Goal: Task Accomplishment & Management: Complete application form

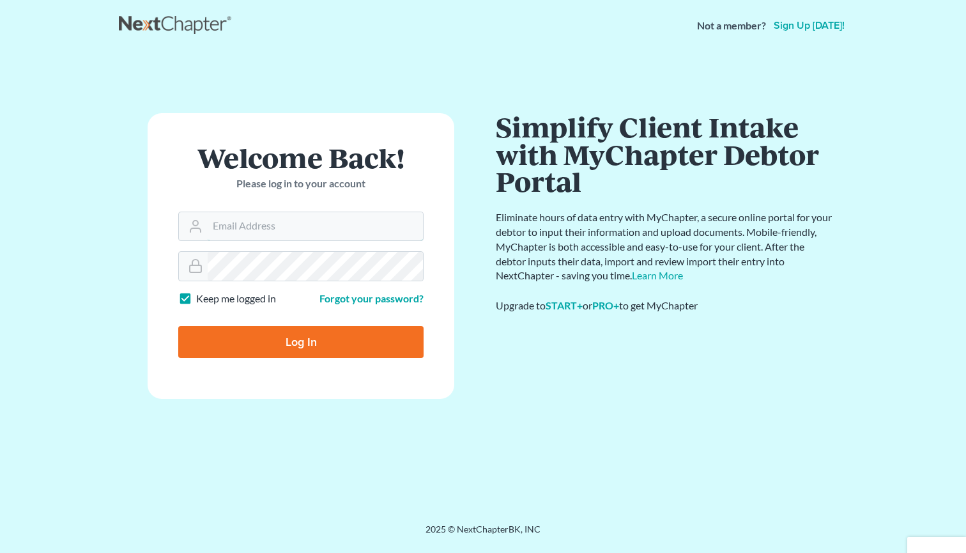
type input "[PERSON_NAME][EMAIL_ADDRESS][DOMAIN_NAME]"
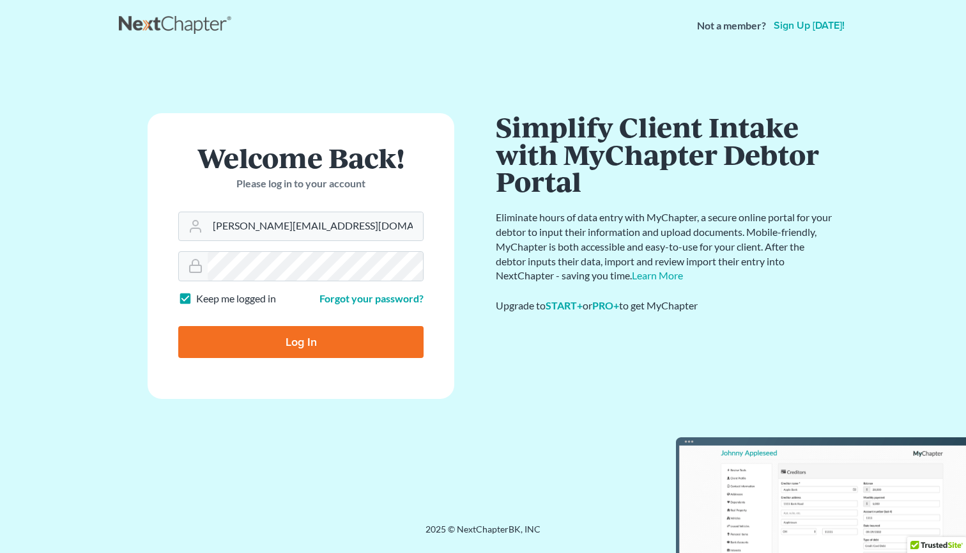
click at [347, 336] on input "Log In" at bounding box center [300, 342] width 245 height 32
type input "Thinking..."
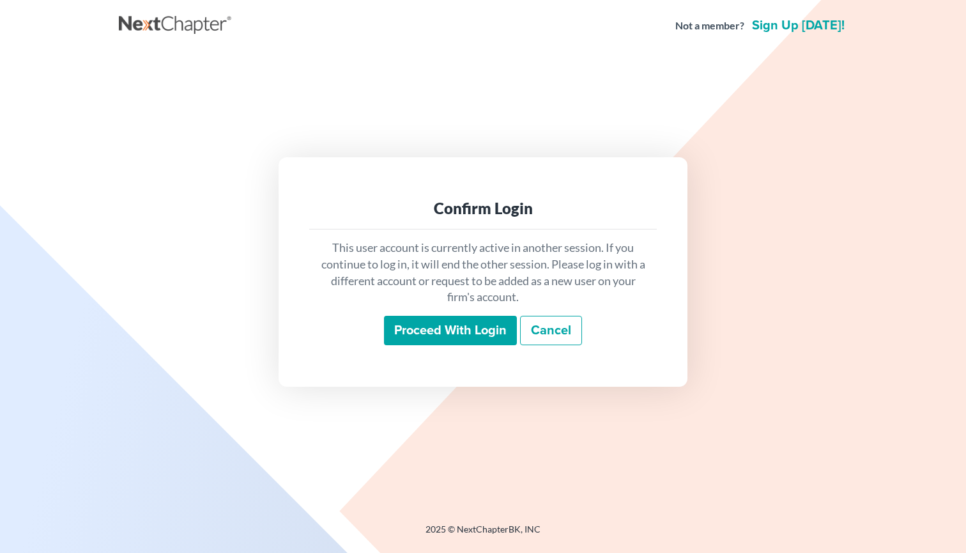
click at [463, 334] on input "Proceed with login" at bounding box center [450, 330] width 133 height 29
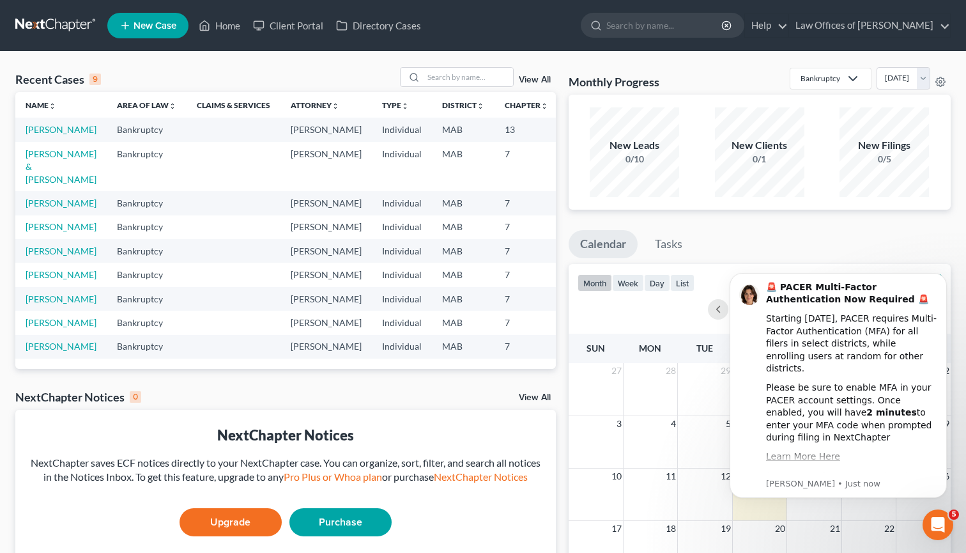
click at [158, 35] on link "New Case" at bounding box center [147, 26] width 81 height 26
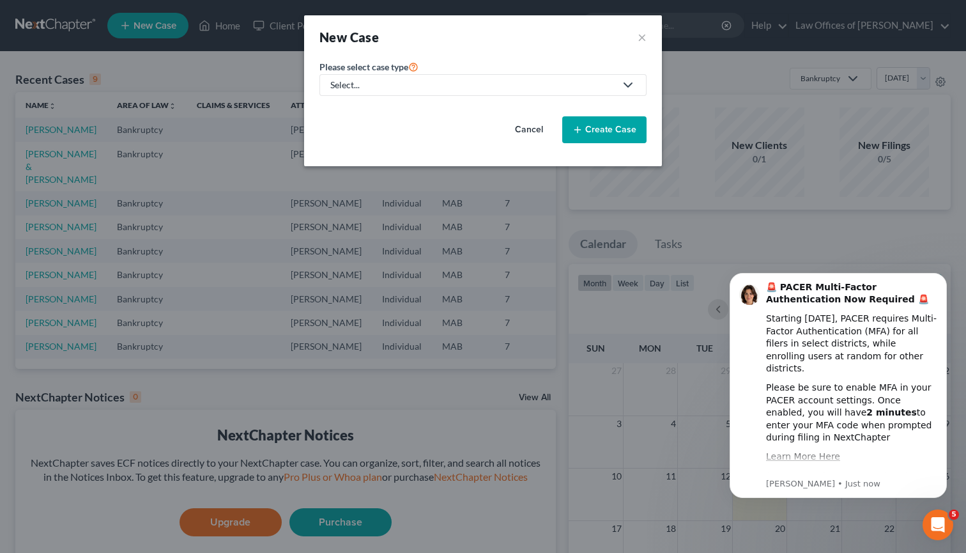
click at [363, 85] on div "Select..." at bounding box center [472, 85] width 285 height 13
click at [363, 107] on div "Bankruptcy" at bounding box center [369, 110] width 74 height 13
select select "39"
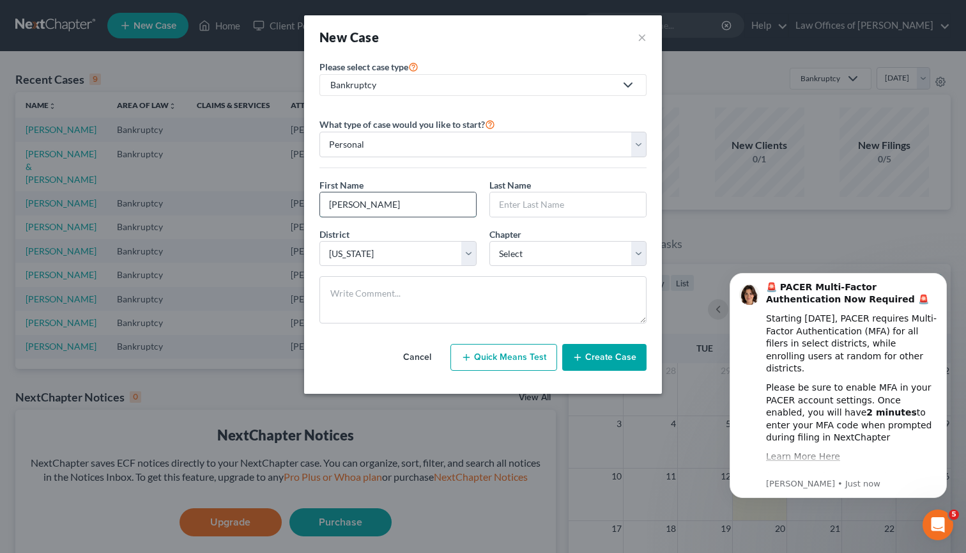
type input "Steven"
type input "C"
type input "Dakai"
select select "0"
click at [575, 357] on icon "button" at bounding box center [578, 357] width 10 height 10
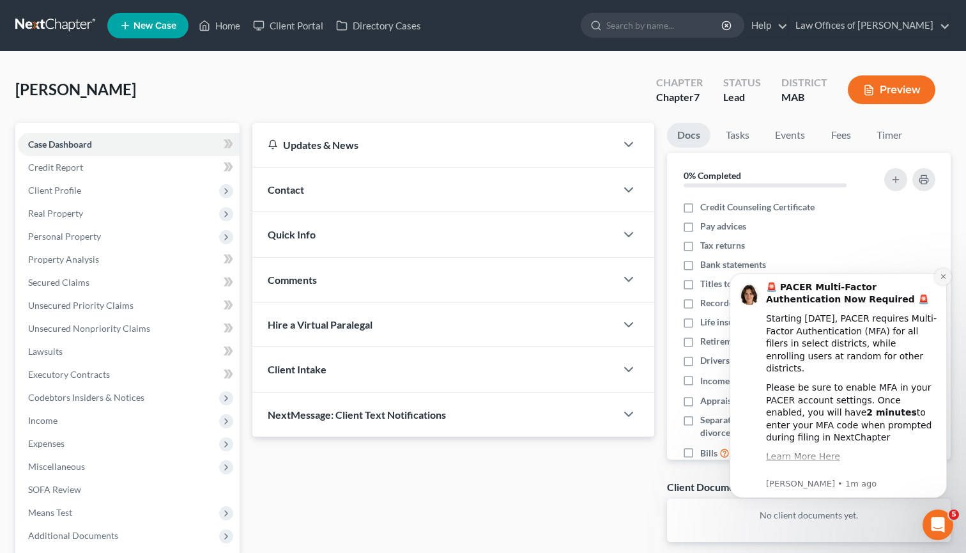
click at [941, 277] on icon "Dismiss notification" at bounding box center [943, 276] width 7 height 7
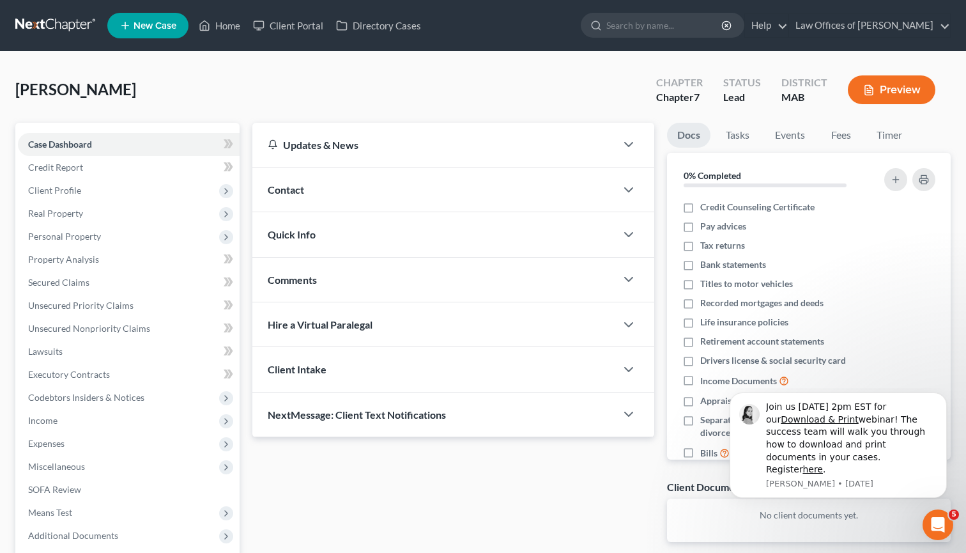
click at [379, 152] on div "Updates & News" at bounding box center [434, 145] width 364 height 44
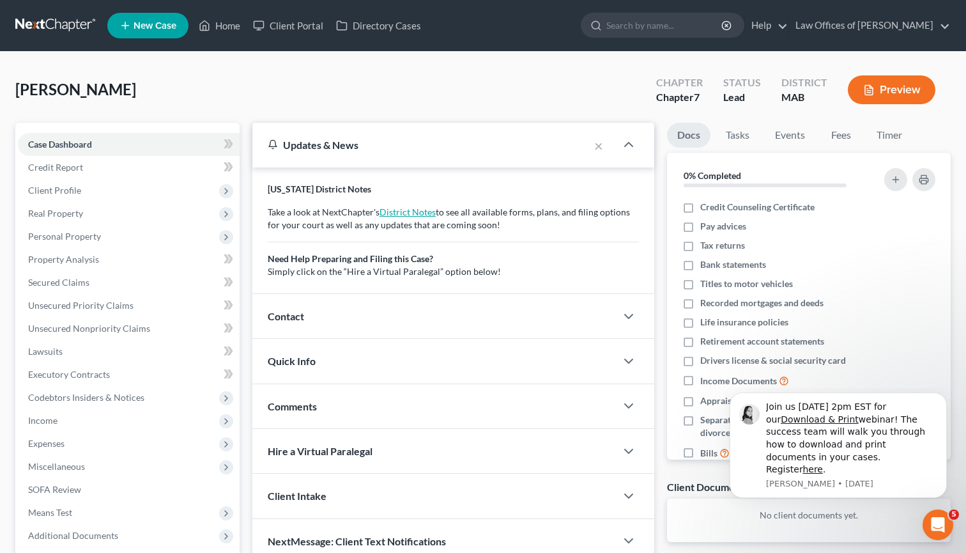
click at [394, 215] on link "District Notes" at bounding box center [408, 211] width 56 height 11
click at [311, 314] on div "Contact" at bounding box center [434, 316] width 364 height 44
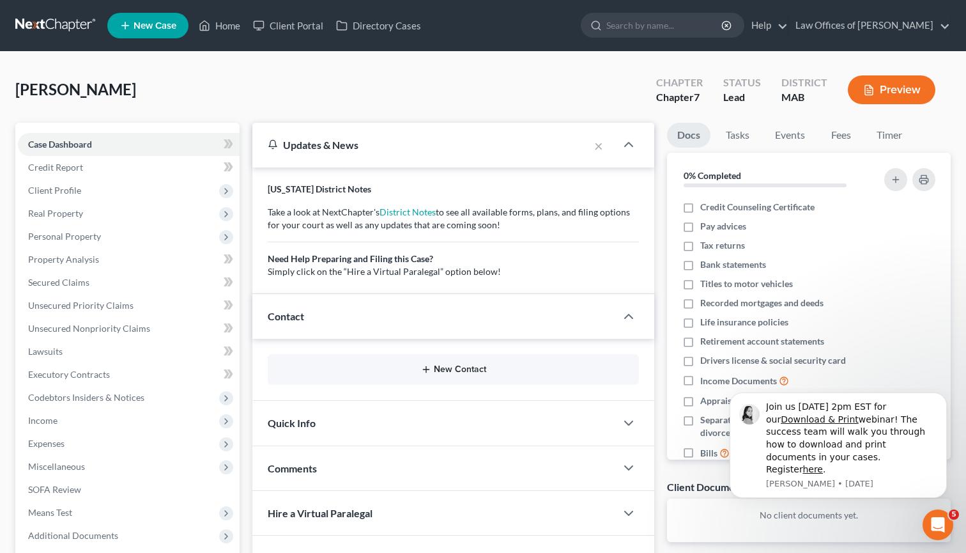
click at [350, 371] on button "New Contact" at bounding box center [453, 369] width 351 height 10
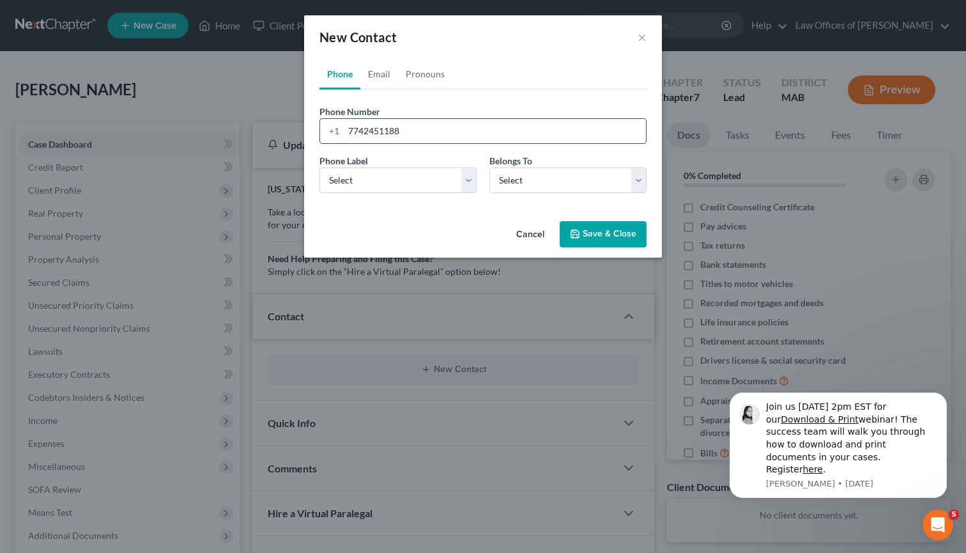
click at [415, 133] on input "7742451188" at bounding box center [495, 131] width 302 height 24
type input "774-245-1188"
select select "0"
click at [370, 82] on link "Email" at bounding box center [379, 74] width 38 height 31
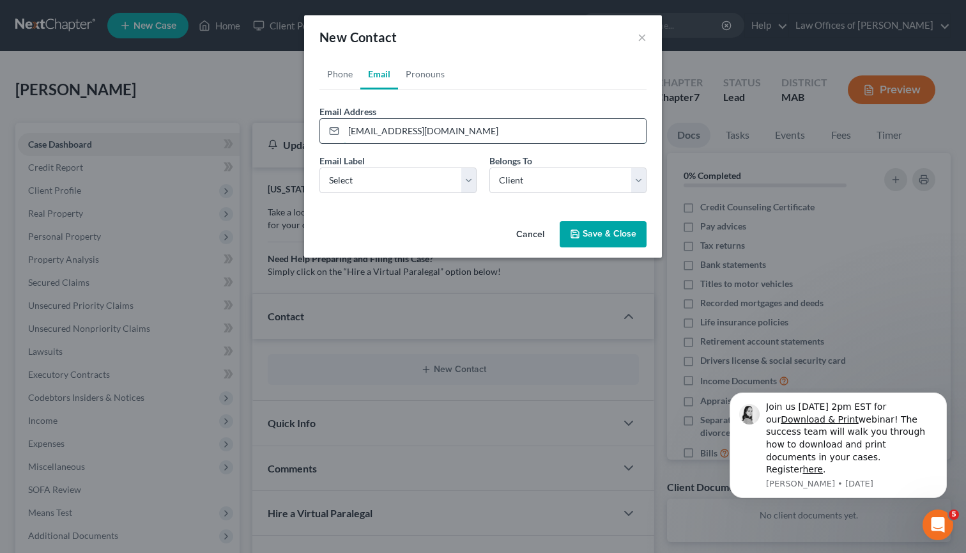
type input "dakaisteven@gmail.com"
select select "0"
click at [435, 78] on link "Pronouns" at bounding box center [425, 74] width 54 height 31
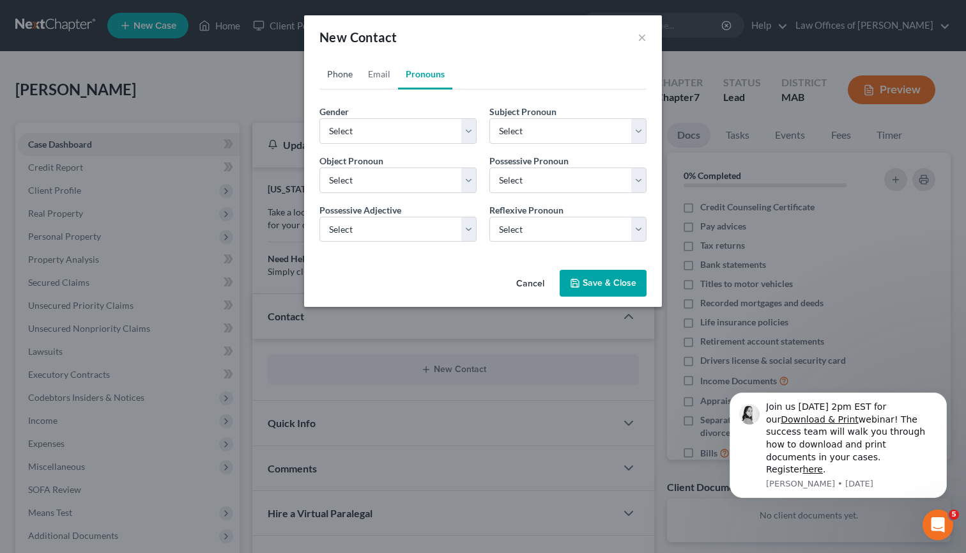
click at [345, 77] on link "Phone" at bounding box center [340, 74] width 41 height 31
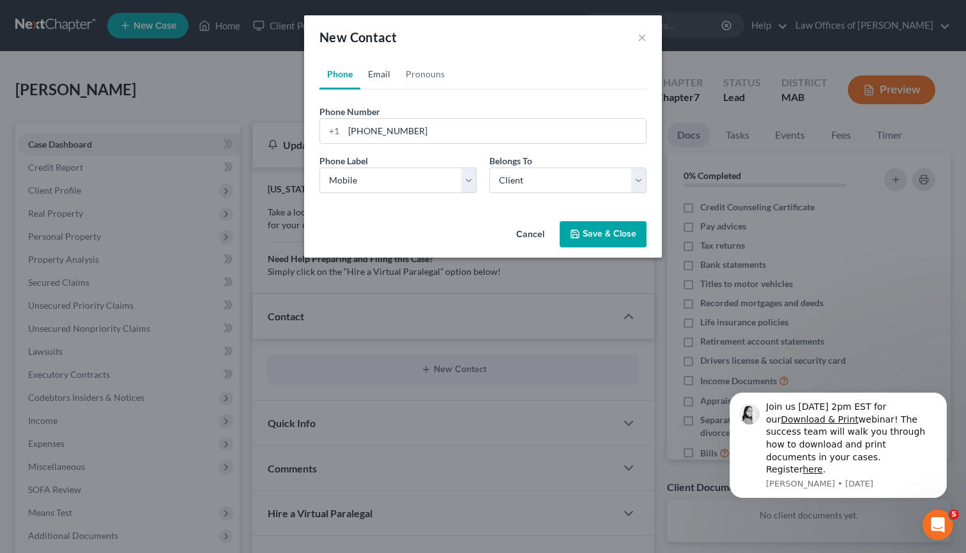
click at [377, 78] on link "Email" at bounding box center [379, 74] width 38 height 31
click at [413, 79] on link "Pronouns" at bounding box center [425, 74] width 54 height 31
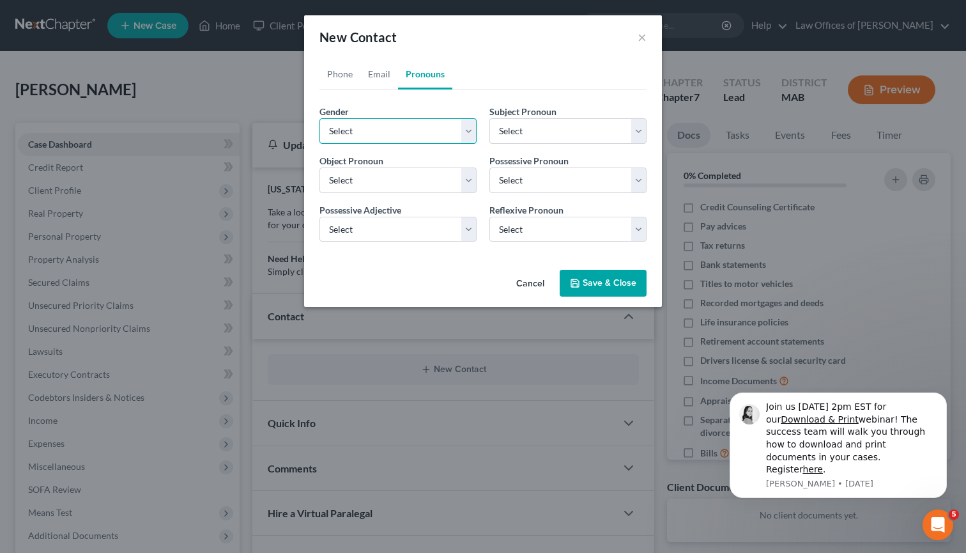
select select "0"
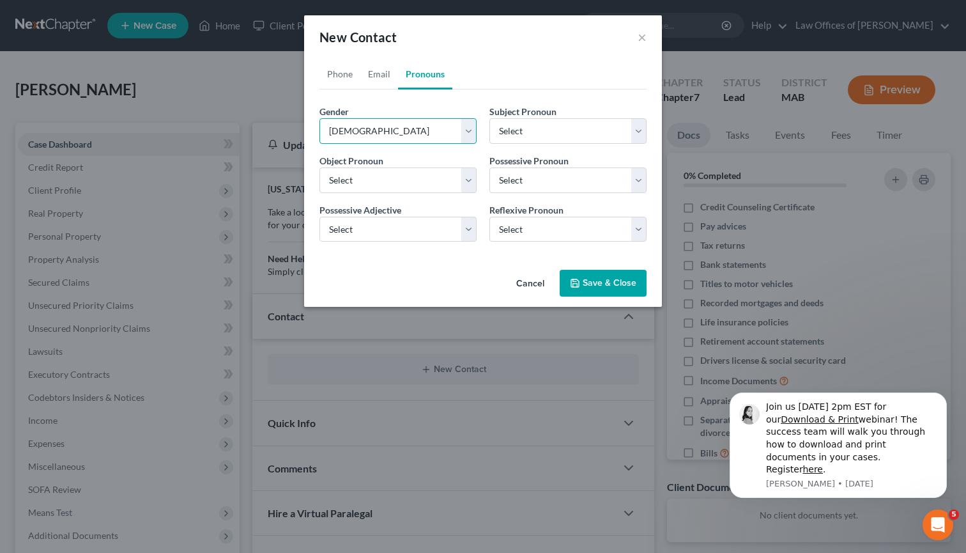
select select "0"
click at [579, 277] on button "Save & Close" at bounding box center [603, 283] width 87 height 27
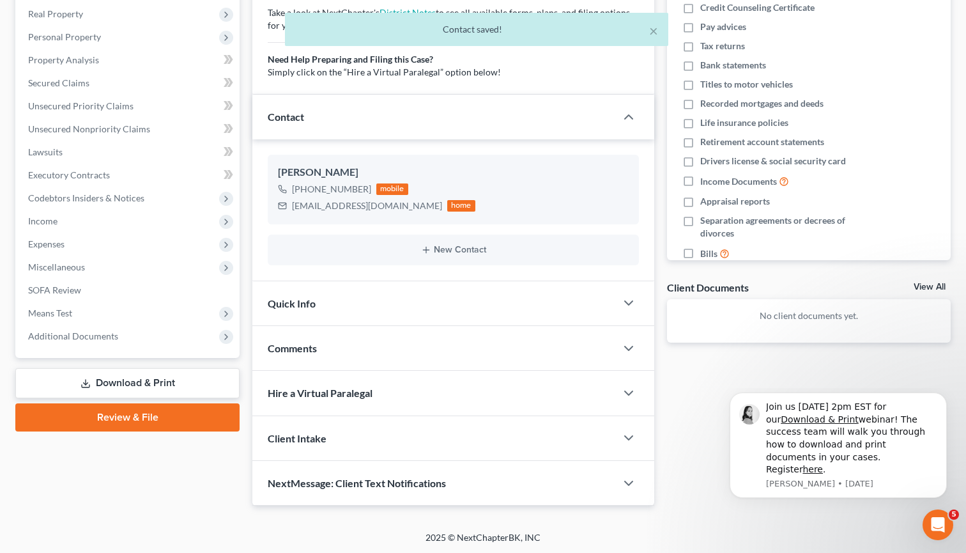
click at [507, 302] on div "Quick Info" at bounding box center [434, 303] width 364 height 44
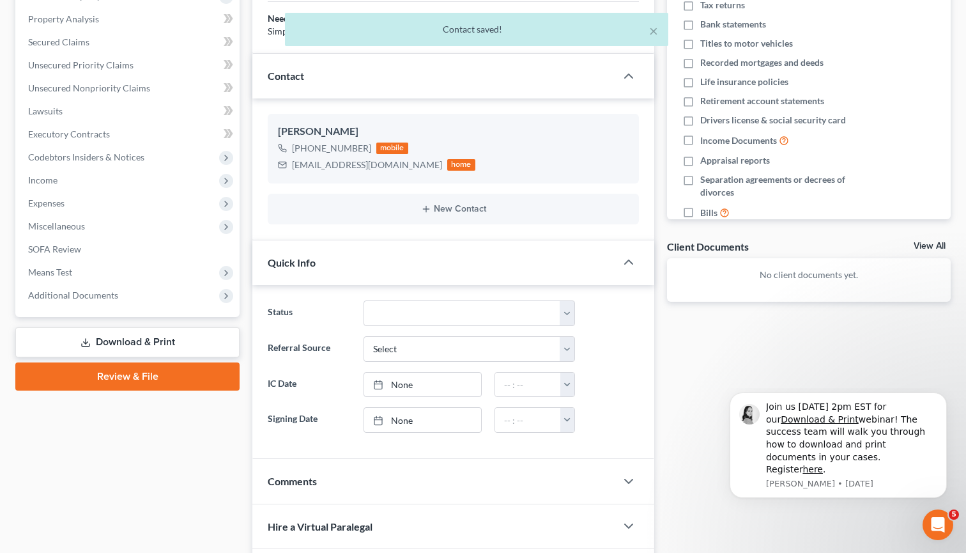
scroll to position [250, 0]
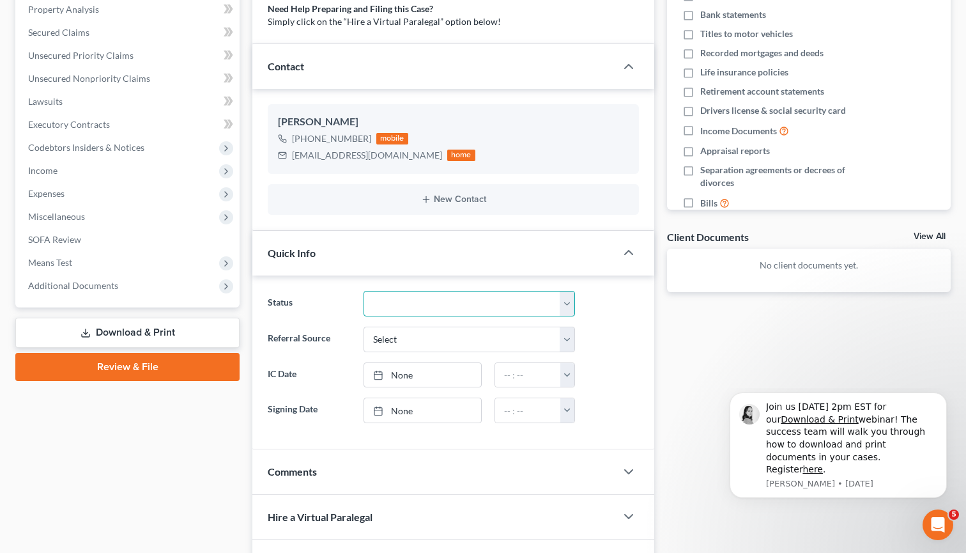
select select "21"
select select "1"
click at [465, 374] on link "None" at bounding box center [422, 375] width 117 height 24
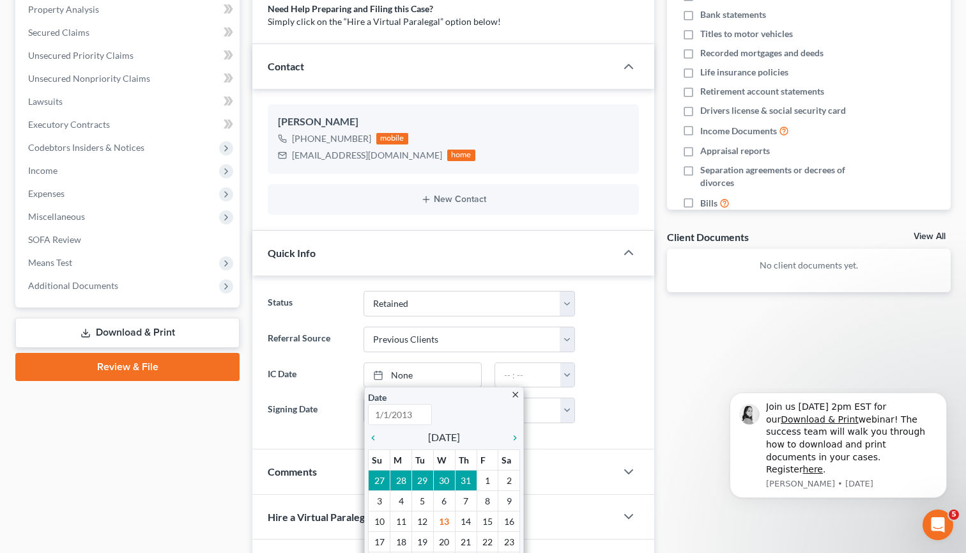
type input "8/13/2025"
click at [602, 359] on ng-include "Status Discharged Discharged & Reported Discharge Litigation Dismissal Notice D…" at bounding box center [453, 357] width 371 height 132
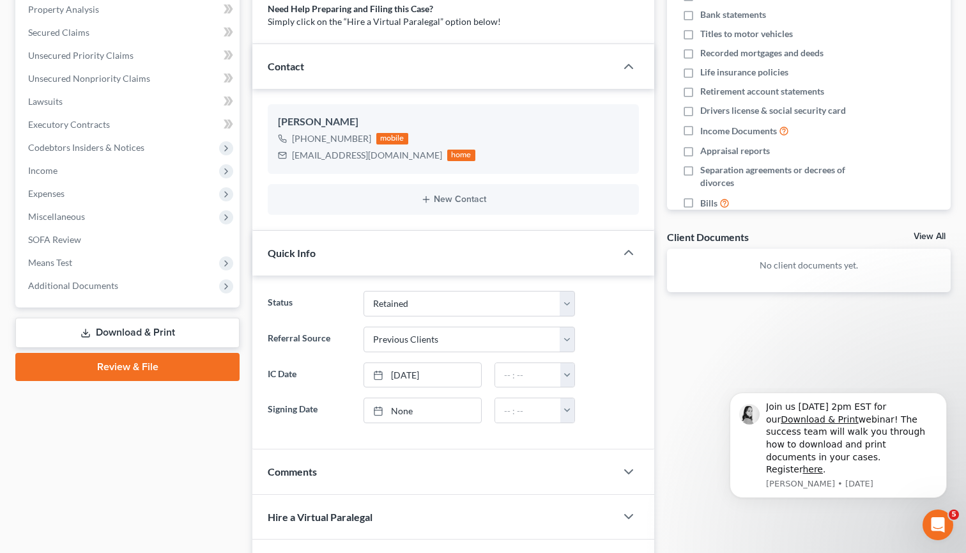
click at [277, 376] on label "IC Date" at bounding box center [309, 375] width 96 height 26
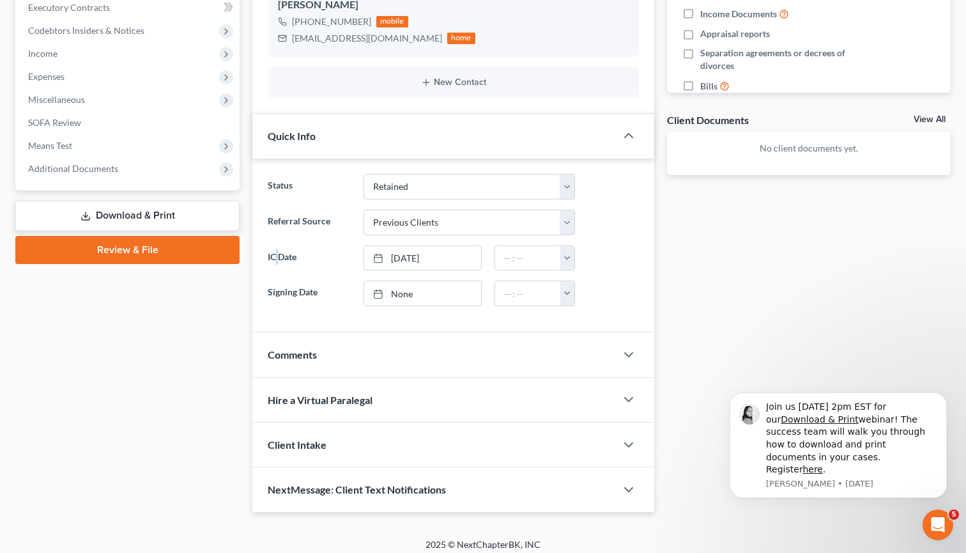
scroll to position [367, 0]
click at [604, 349] on div "Comments" at bounding box center [434, 354] width 364 height 44
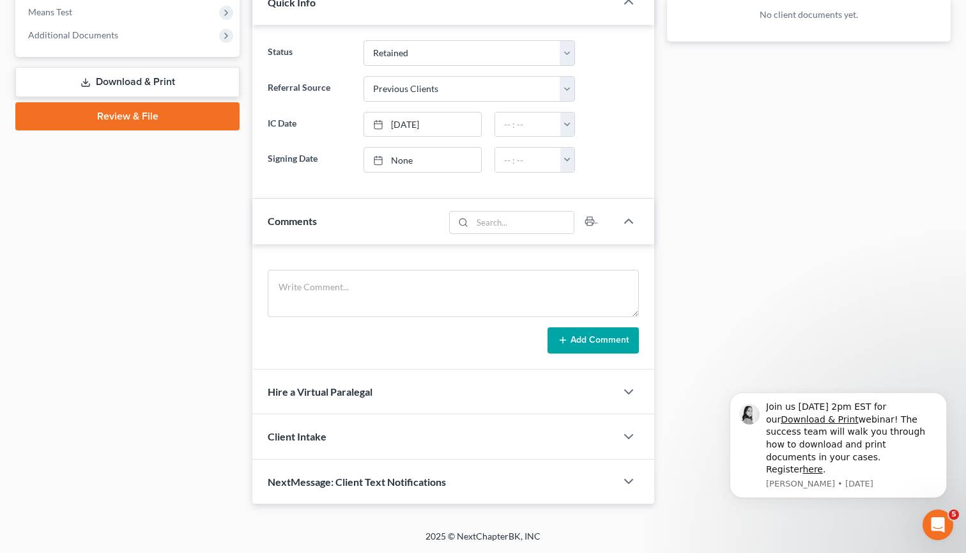
scroll to position [499, 0]
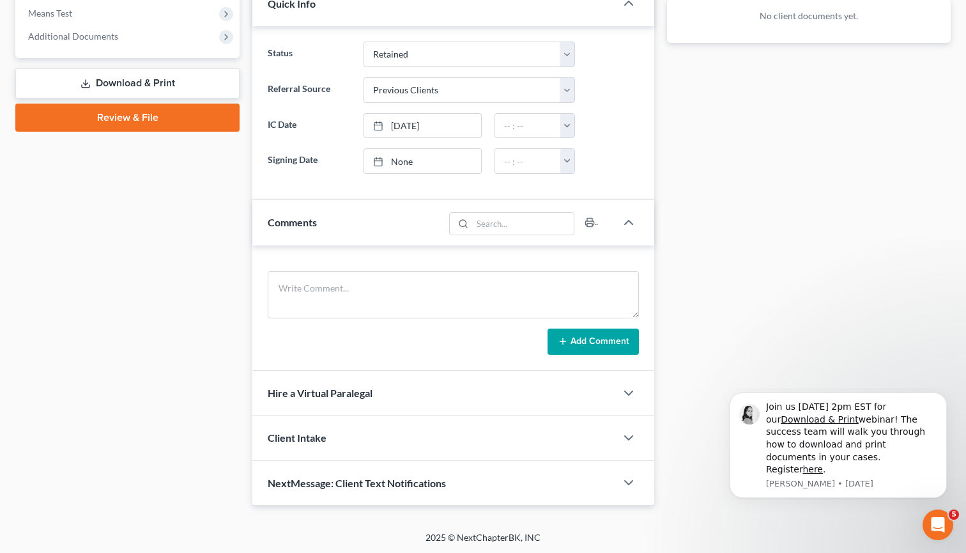
click at [590, 433] on div "Client Intake" at bounding box center [434, 437] width 364 height 44
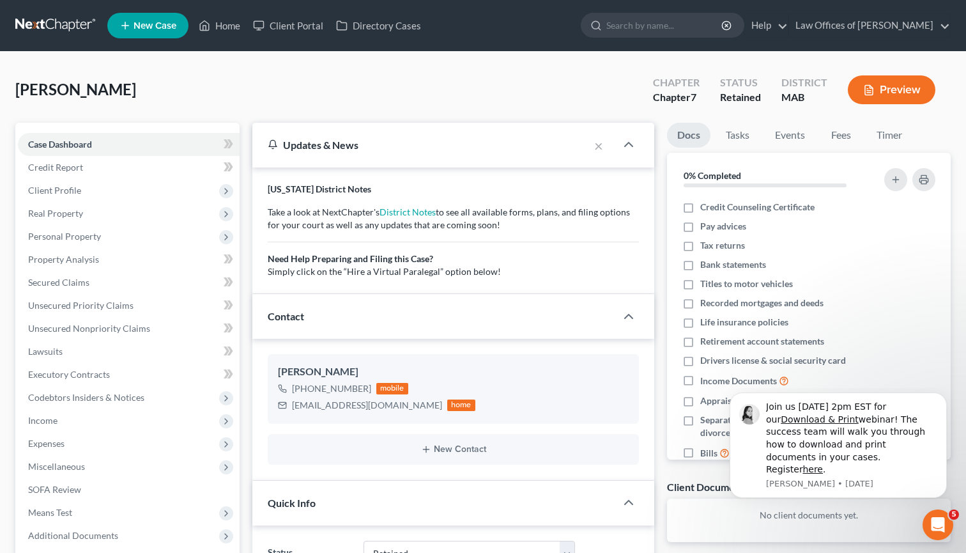
scroll to position [0, 0]
click at [627, 146] on icon "button" at bounding box center [628, 144] width 15 height 15
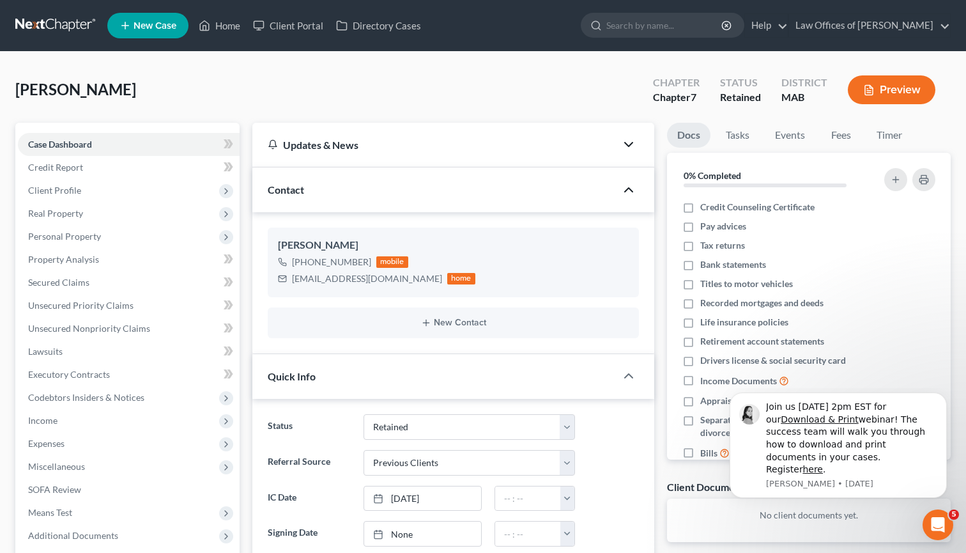
click at [630, 187] on icon "button" at bounding box center [628, 189] width 15 height 15
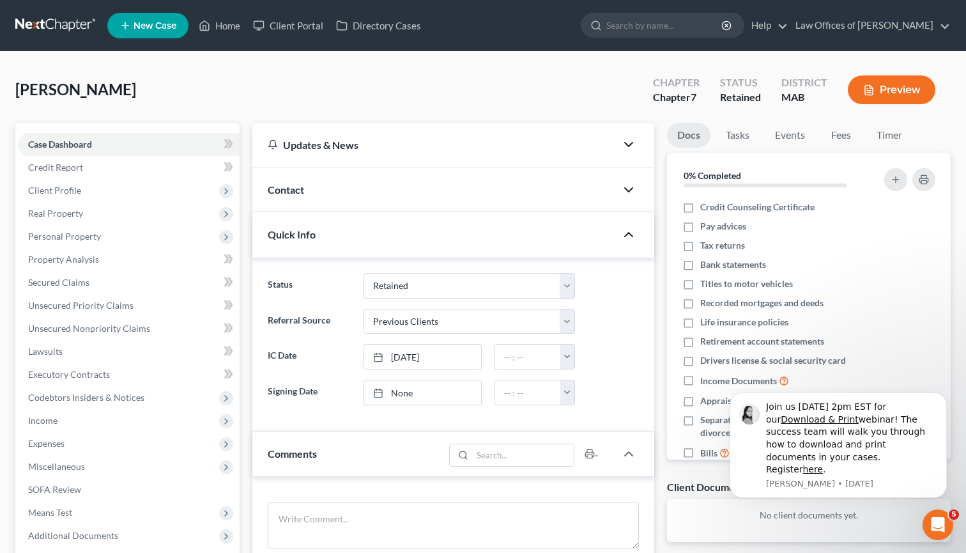
click at [633, 231] on icon "button" at bounding box center [628, 234] width 15 height 15
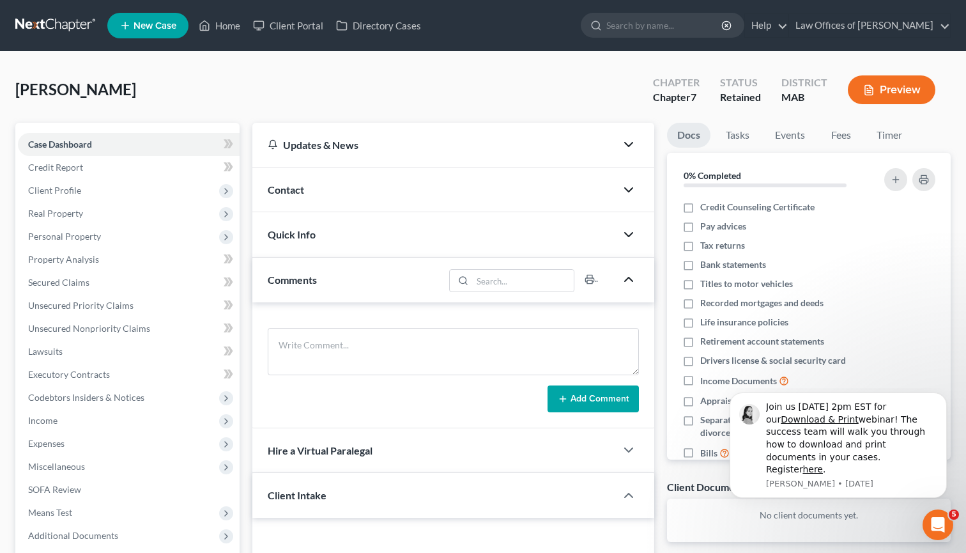
click at [628, 281] on icon "button" at bounding box center [628, 279] width 15 height 15
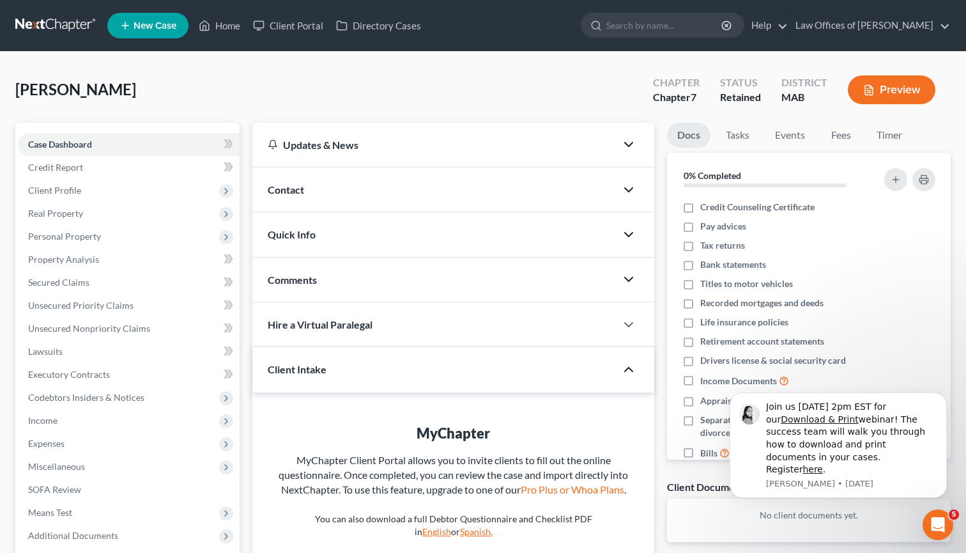
click at [624, 373] on icon "button" at bounding box center [628, 369] width 15 height 15
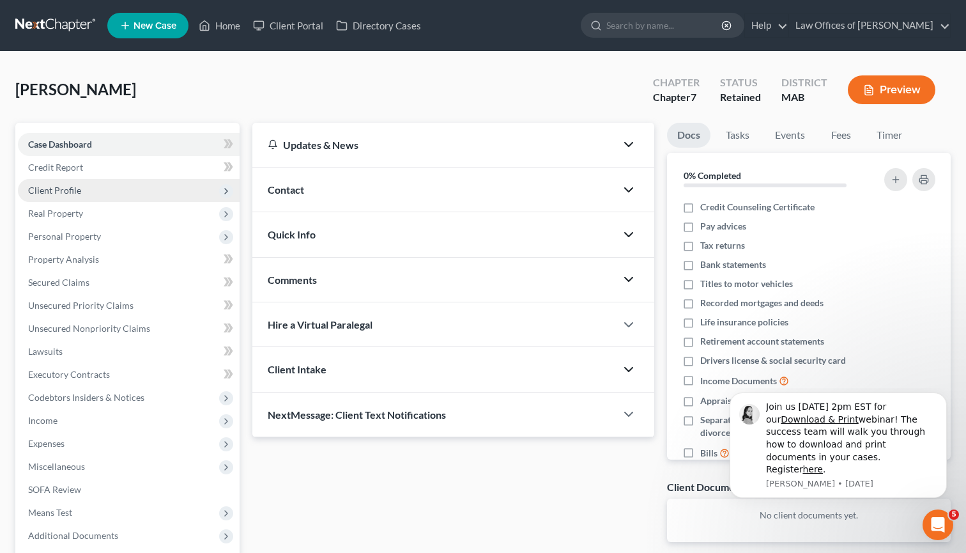
click at [93, 197] on span "Client Profile" at bounding box center [129, 190] width 222 height 23
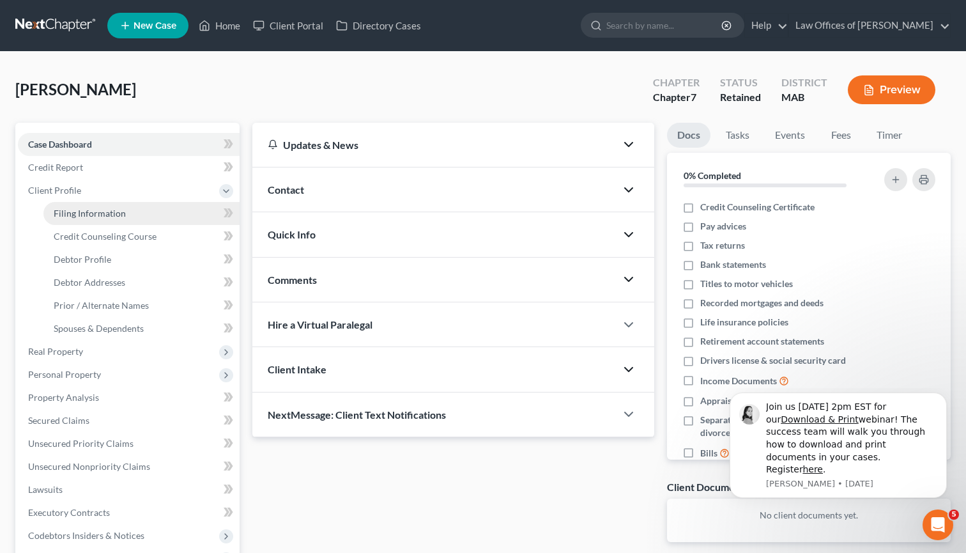
click at [93, 214] on span "Filing Information" at bounding box center [90, 213] width 72 height 11
select select "1"
select select "0"
select select "39"
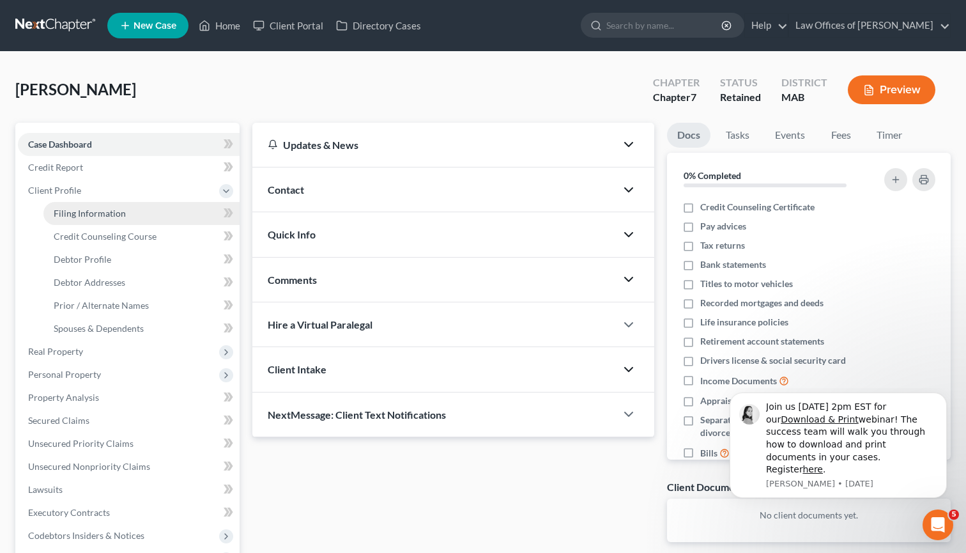
select select "22"
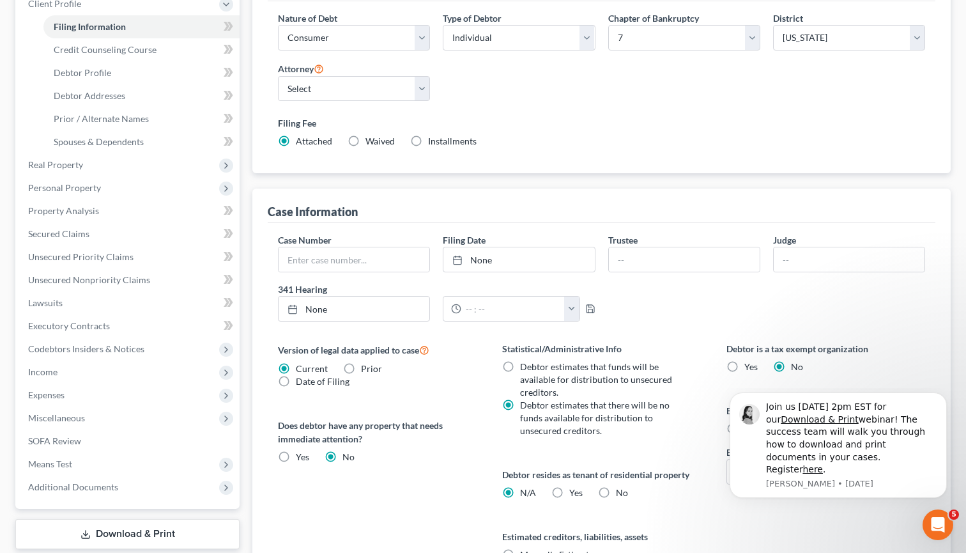
scroll to position [120, 0]
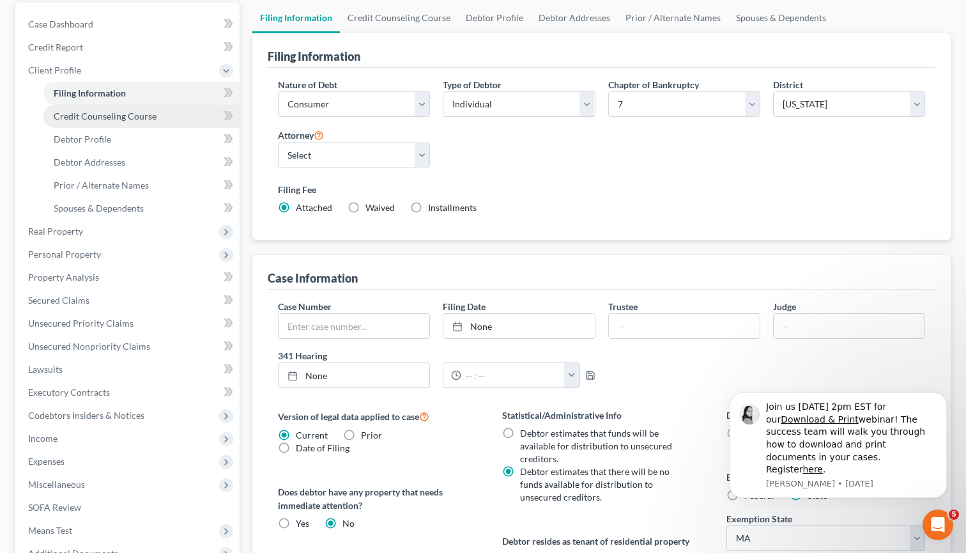
click at [117, 121] on span "Credit Counseling Course" at bounding box center [105, 116] width 103 height 11
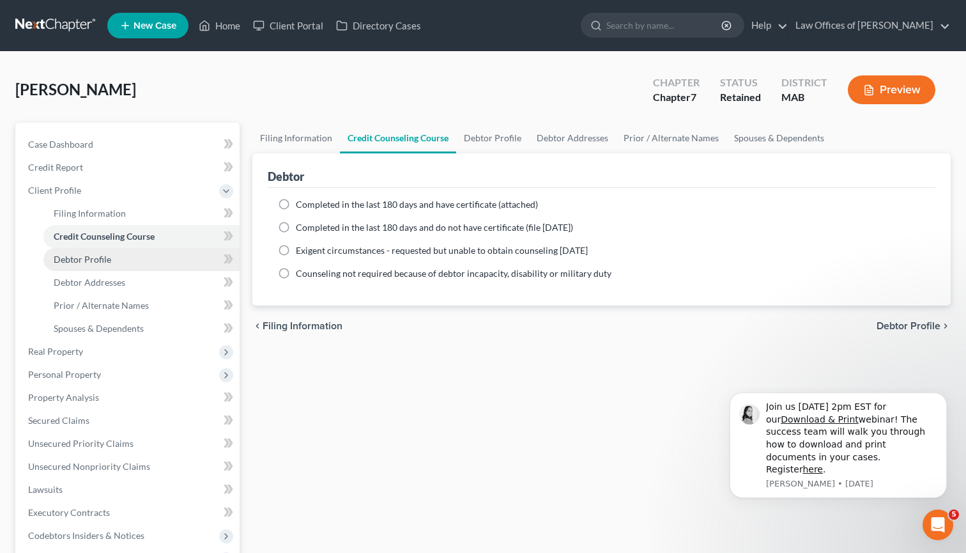
click at [117, 260] on link "Debtor Profile" at bounding box center [141, 259] width 196 height 23
select select "0"
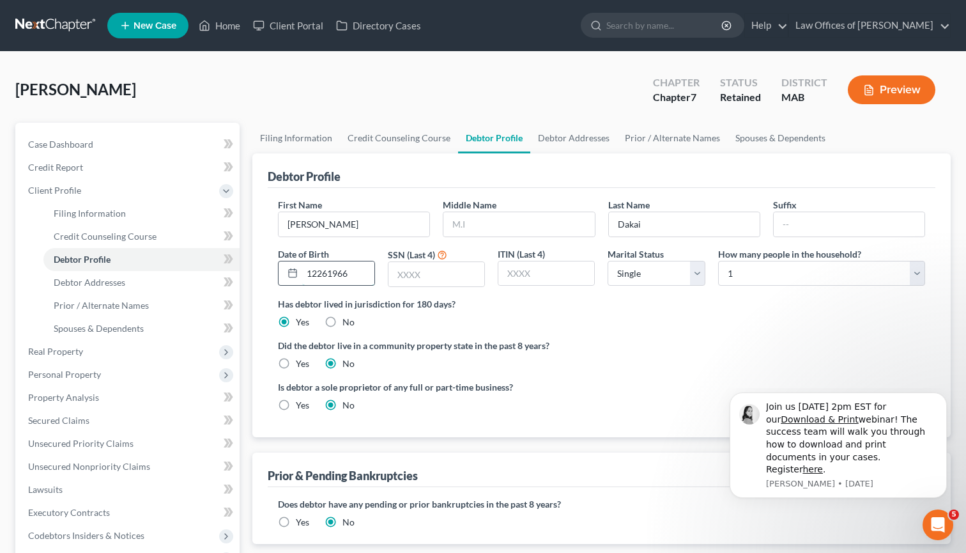
type input "12261966"
type input "4034"
select select "3"
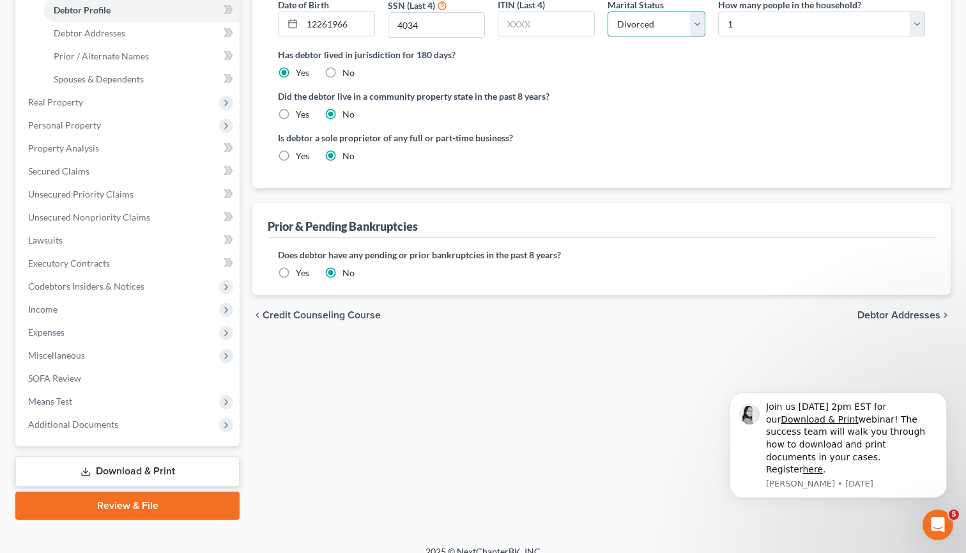
scroll to position [250, 0]
click at [890, 316] on span "Debtor Addresses" at bounding box center [899, 314] width 83 height 10
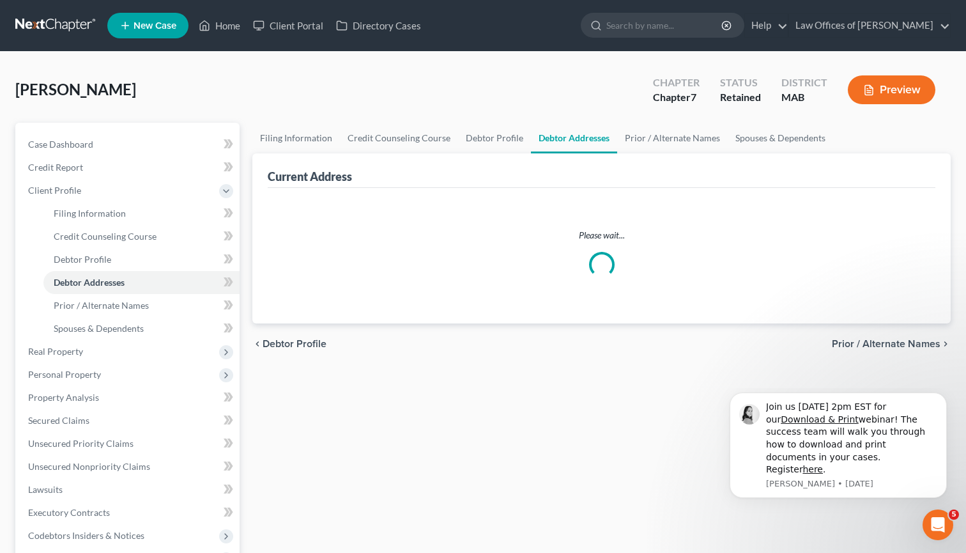
select select "0"
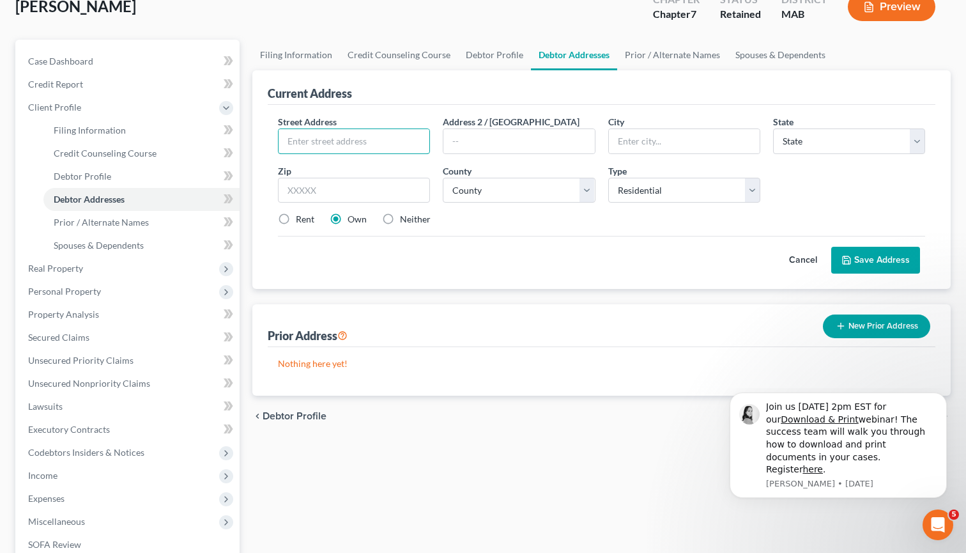
scroll to position [77, 0]
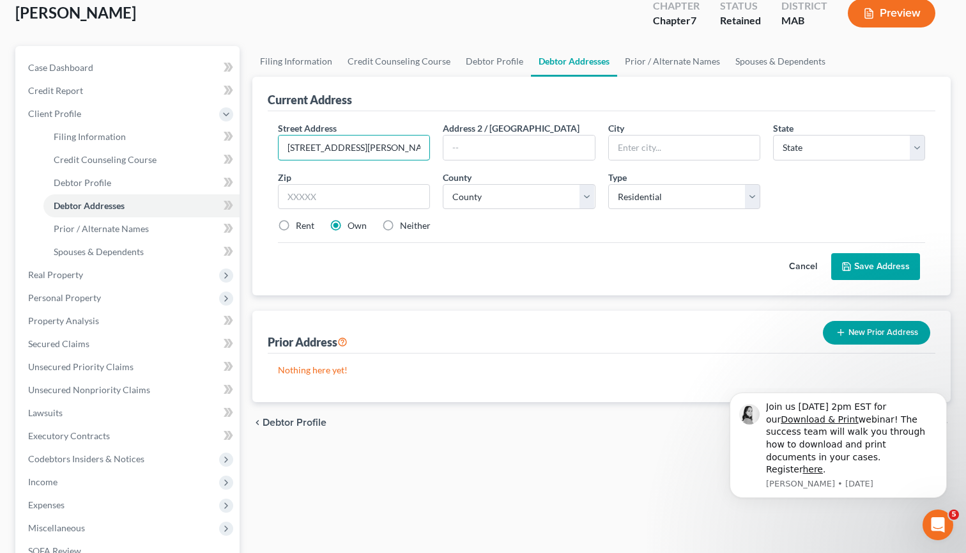
type input "7 Forrest Road"
type input "Northborough"
select select "22"
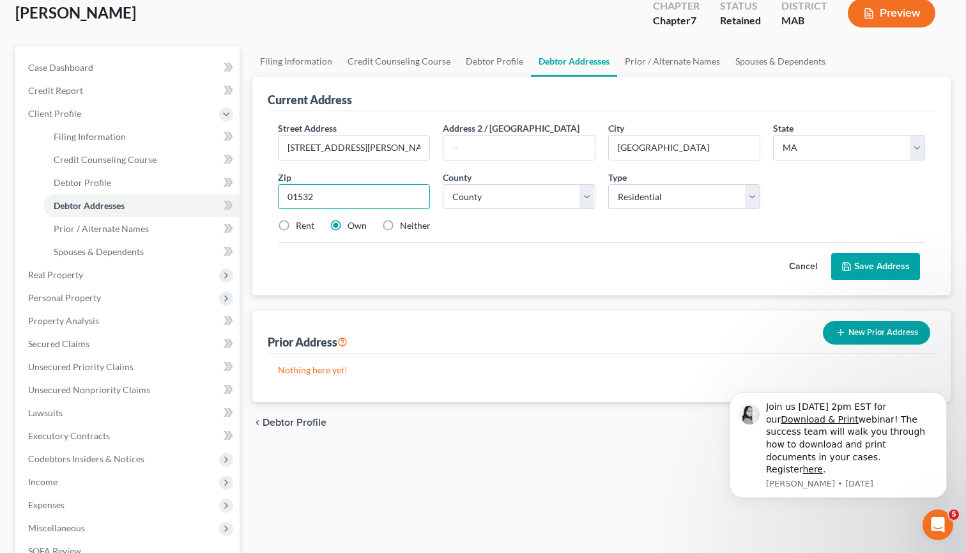
type input "01532"
select select "13"
click at [872, 265] on button "Save Address" at bounding box center [875, 266] width 89 height 27
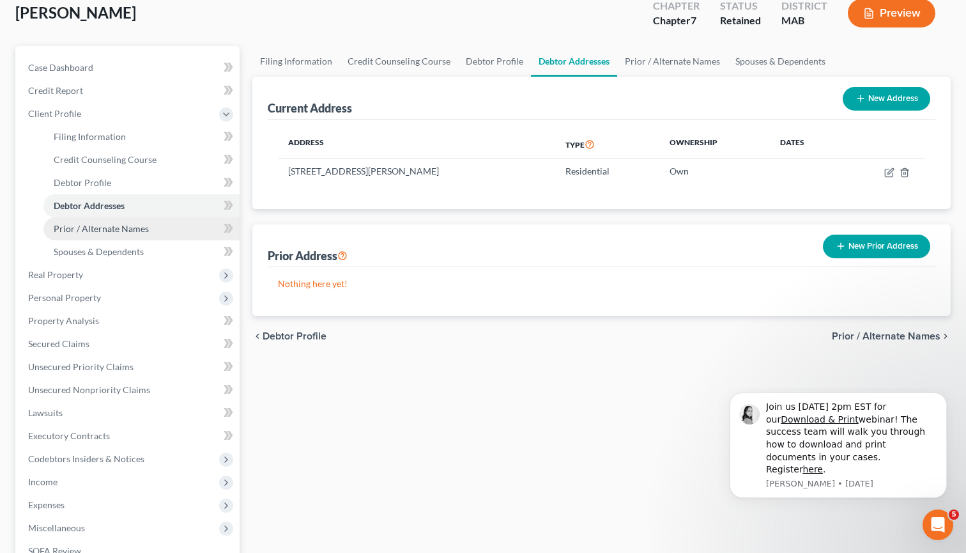
click at [123, 231] on span "Prior / Alternate Names" at bounding box center [101, 228] width 95 height 11
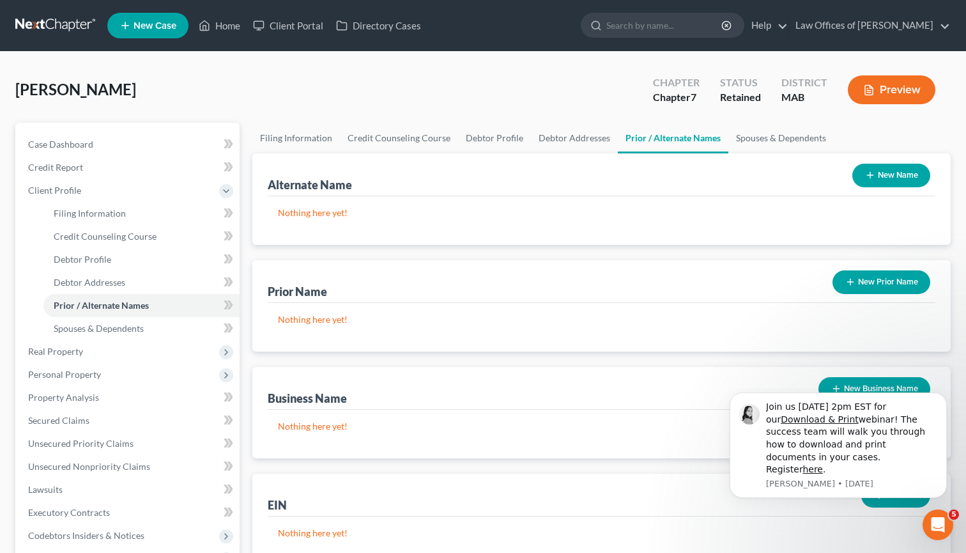
click at [286, 249] on div "Alternate Name New Name Nothing here yet! Prior Name New Prior Name Nothing her…" at bounding box center [601, 359] width 698 height 412
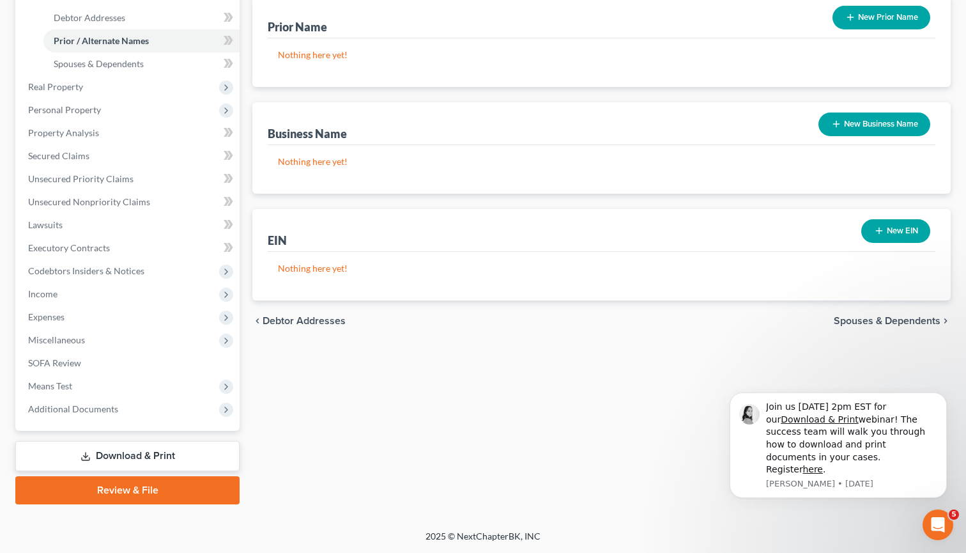
scroll to position [265, 0]
click at [77, 112] on span "Personal Property" at bounding box center [64, 109] width 73 height 11
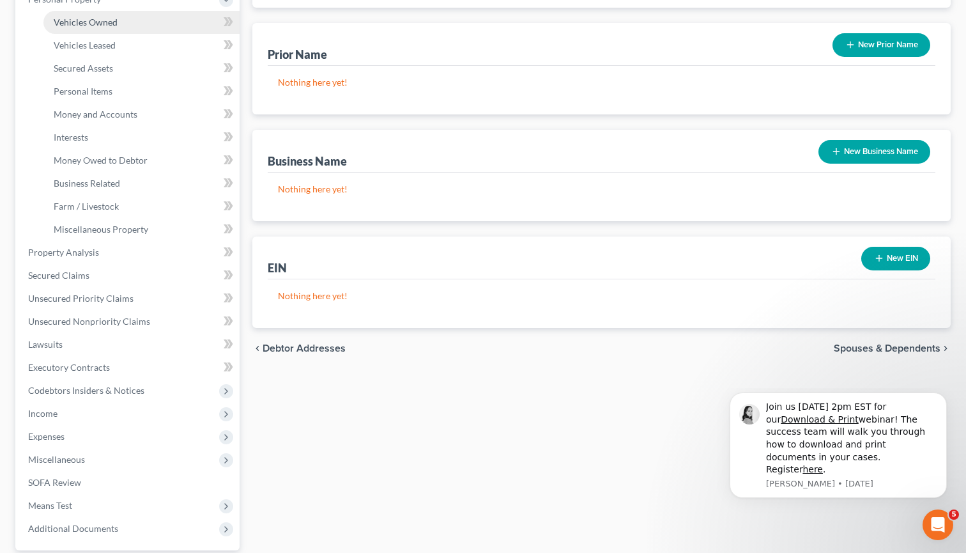
click at [103, 25] on span "Vehicles Owned" at bounding box center [86, 22] width 64 height 11
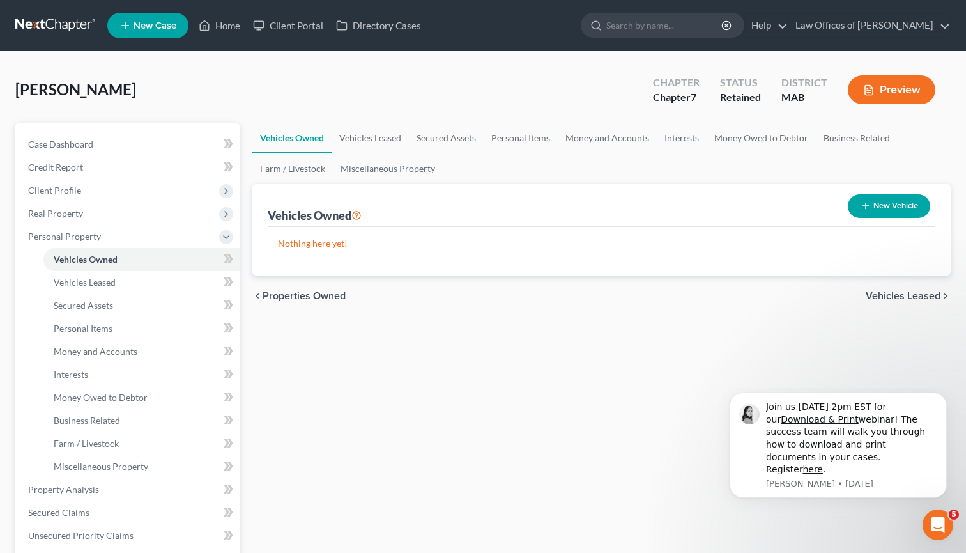
click at [891, 210] on button "New Vehicle" at bounding box center [889, 206] width 82 height 24
select select "0"
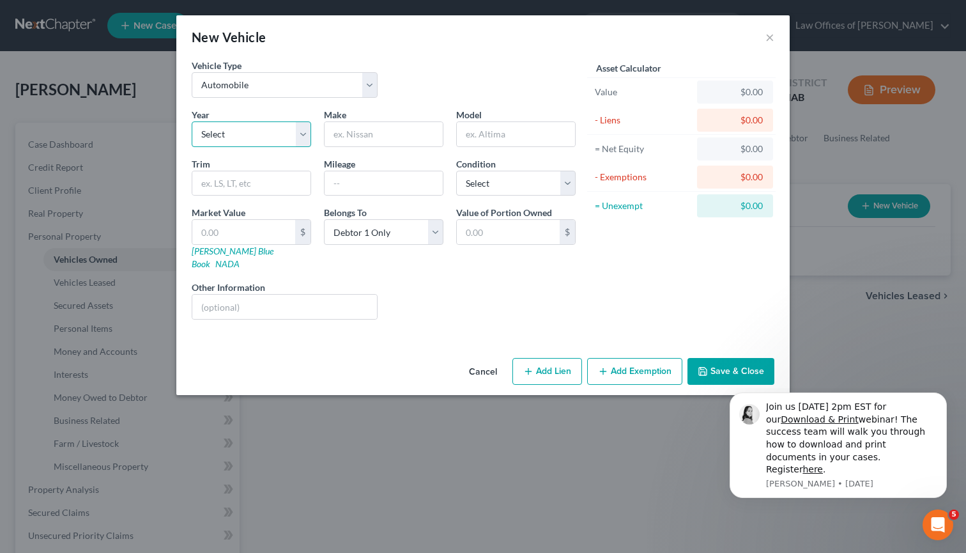
select select "8"
click at [343, 140] on input "text" at bounding box center [384, 134] width 118 height 24
type input "Subary"
type input "F"
type input "Subaru"
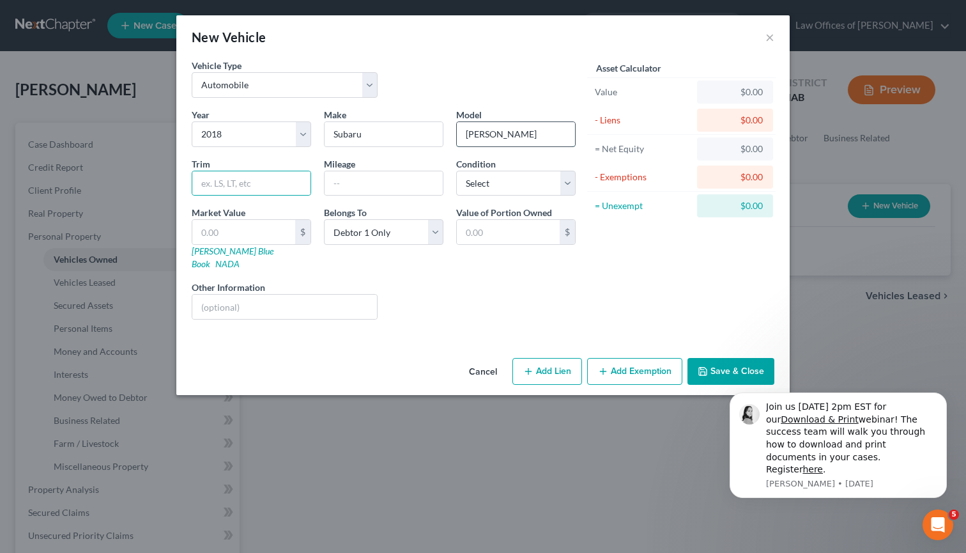
click at [483, 138] on input "Forrester" at bounding box center [516, 134] width 118 height 24
type input "Forester"
click at [224, 176] on input "text" at bounding box center [251, 183] width 118 height 24
type input "2.5i Premiu"
type input "103,500"
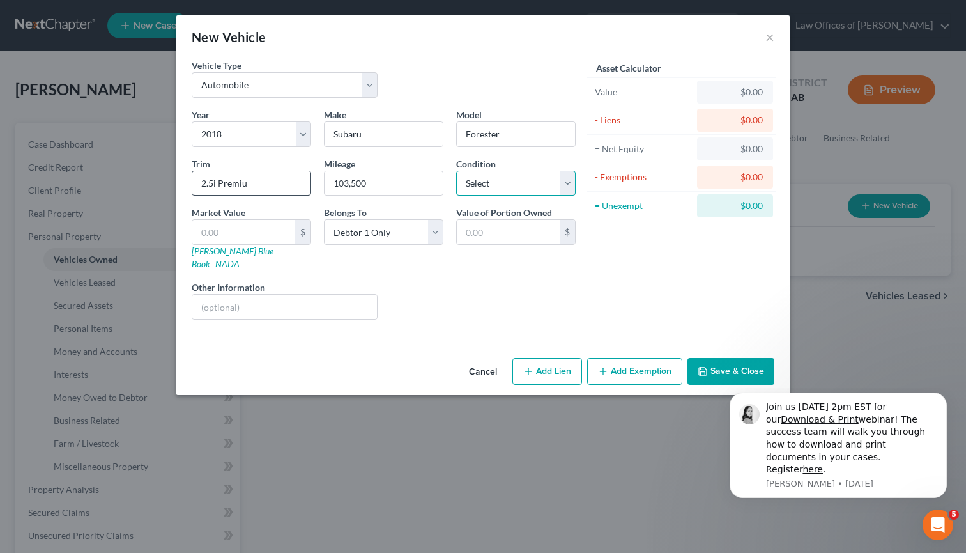
select select "2"
type input "1"
type input "1.00"
type input "1"
type input "1.00"
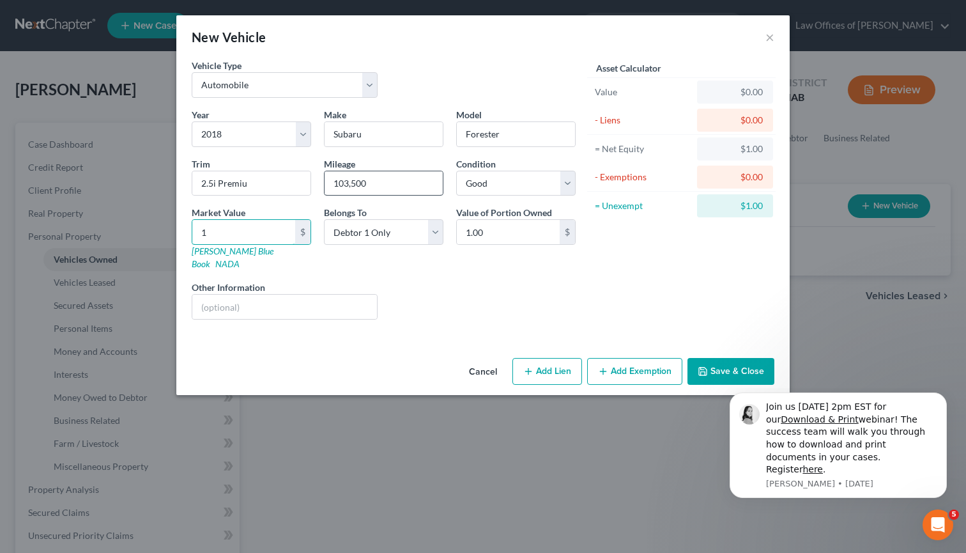
type input "11"
type input "11.00"
type input "117"
type input "117.00"
type input "1173"
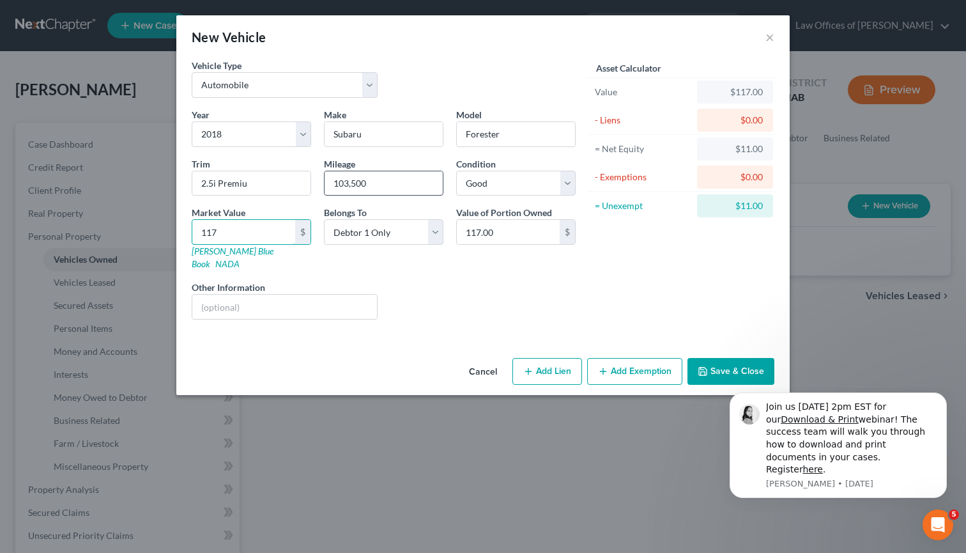
type input "1,173.00"
type input "1,1735"
type input "11,735.00"
type input "11,735"
click at [557, 358] on button "Add Lien" at bounding box center [548, 371] width 70 height 27
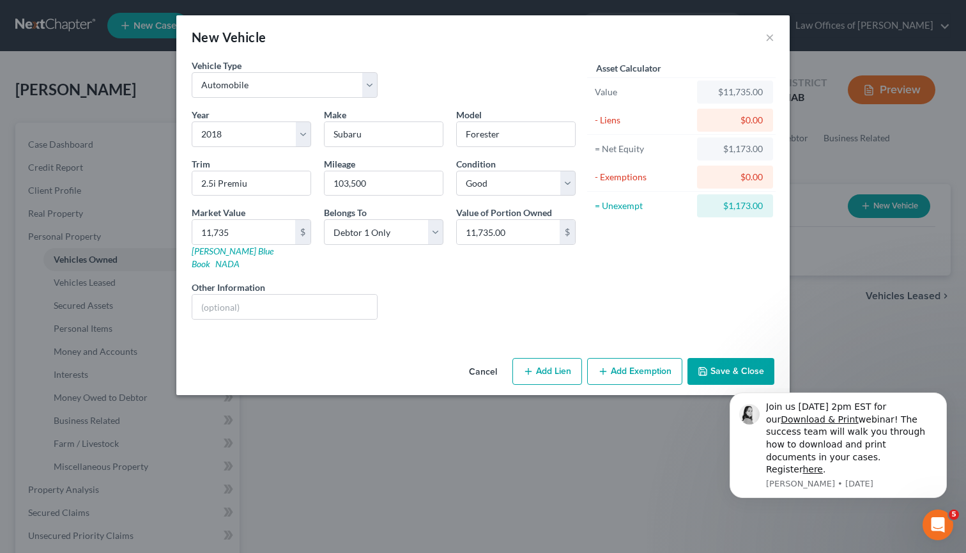
select select "0"
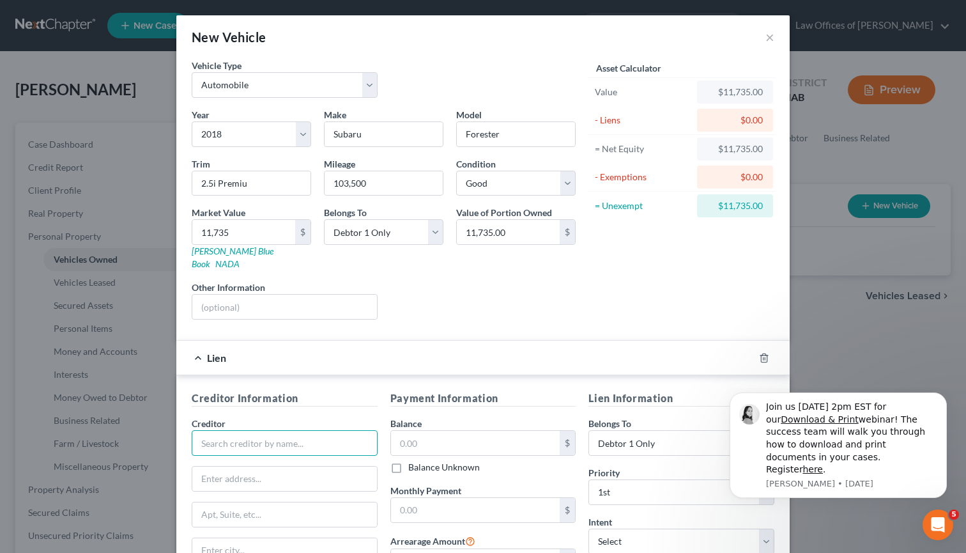
click at [263, 430] on input "text" at bounding box center [285, 443] width 186 height 26
type input "Metro Credit Union"
type input "1527 Main Street"
type input "T"
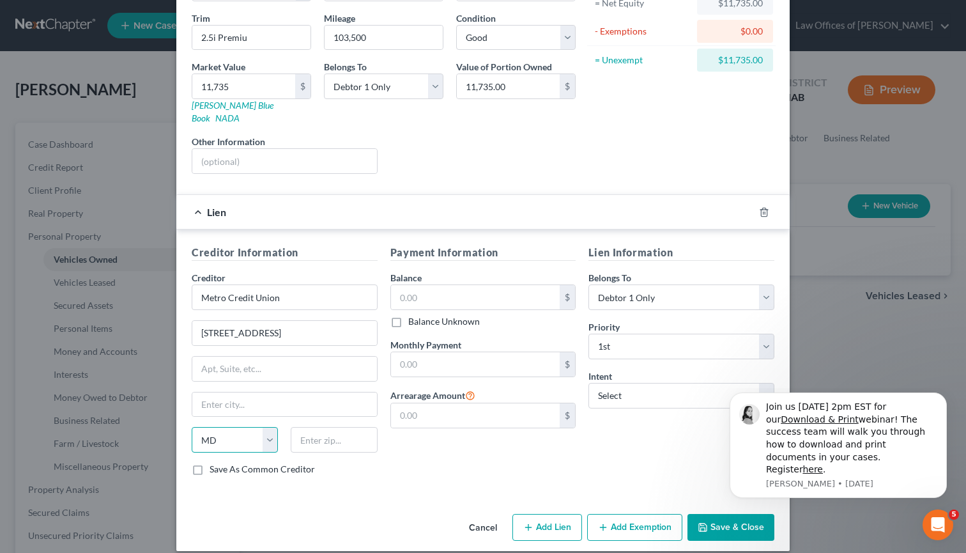
select select "22"
type input "01876"
type input "Tewksbury"
type input "15,000"
click at [436, 352] on input "text" at bounding box center [475, 364] width 169 height 24
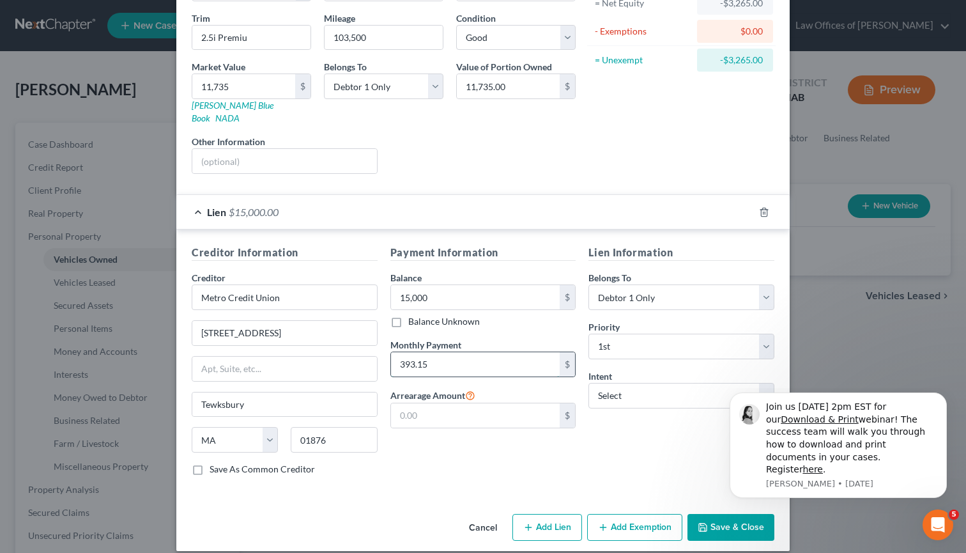
type input "393.15"
click at [267, 465] on div "Creditor Information Creditor * Metro Credit Union 1527 Main Street Tewksbury S…" at bounding box center [284, 365] width 199 height 241
click at [243, 463] on label "Save As Common Creditor" at bounding box center [262, 469] width 105 height 13
click at [223, 463] on input "Save As Common Creditor" at bounding box center [219, 467] width 8 height 8
click at [941, 400] on icon "Dismiss notification" at bounding box center [943, 396] width 7 height 7
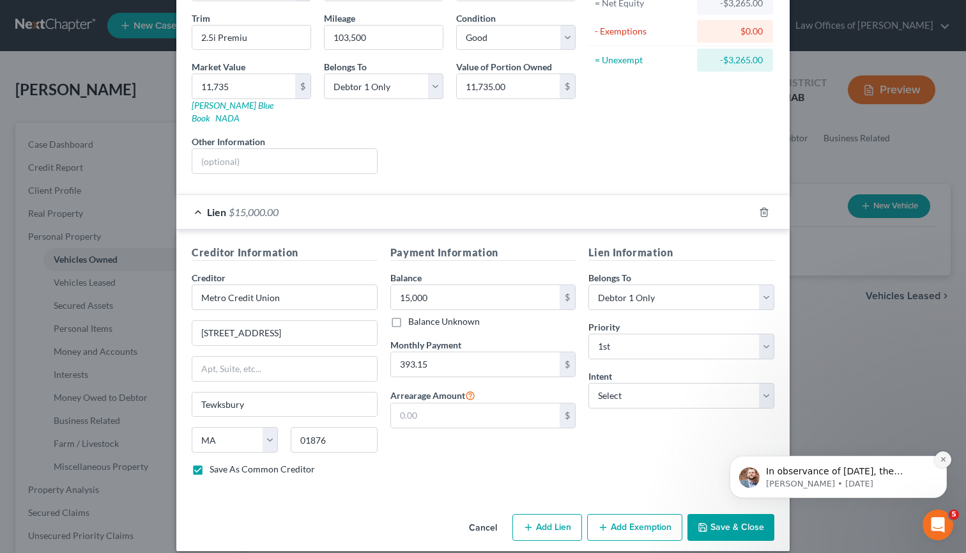
click at [942, 461] on icon "Dismiss notification" at bounding box center [943, 459] width 7 height 7
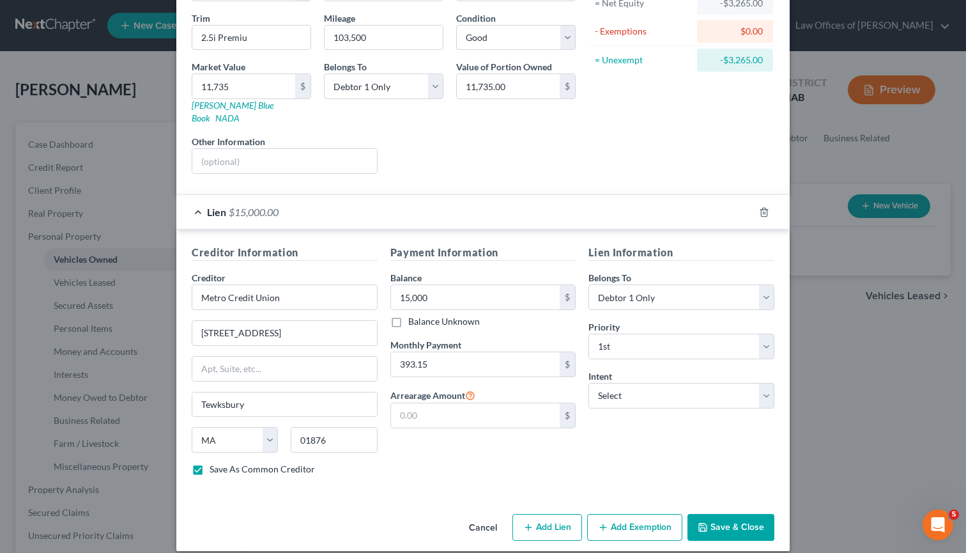
click at [724, 515] on button "Save & Close" at bounding box center [731, 527] width 87 height 27
checkbox input "false"
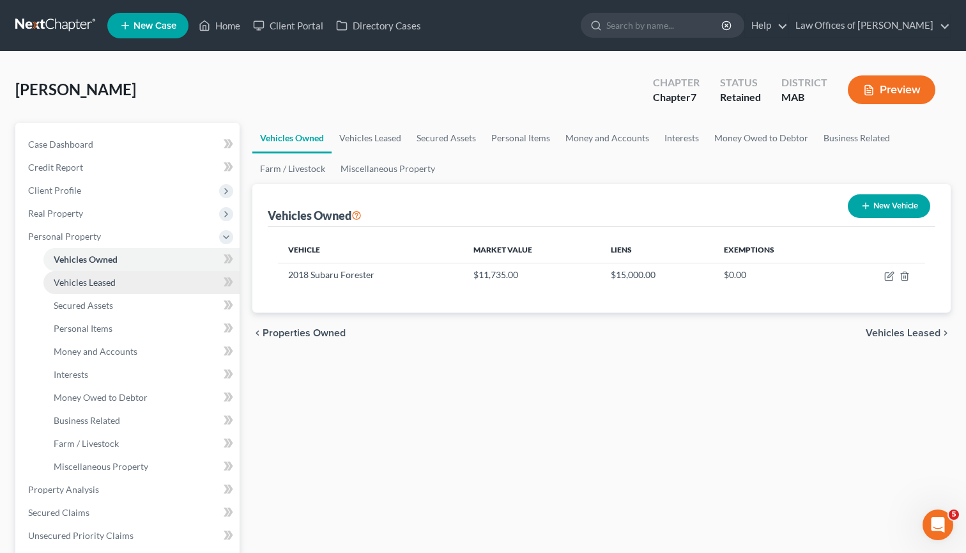
click at [91, 286] on span "Vehicles Leased" at bounding box center [85, 282] width 62 height 11
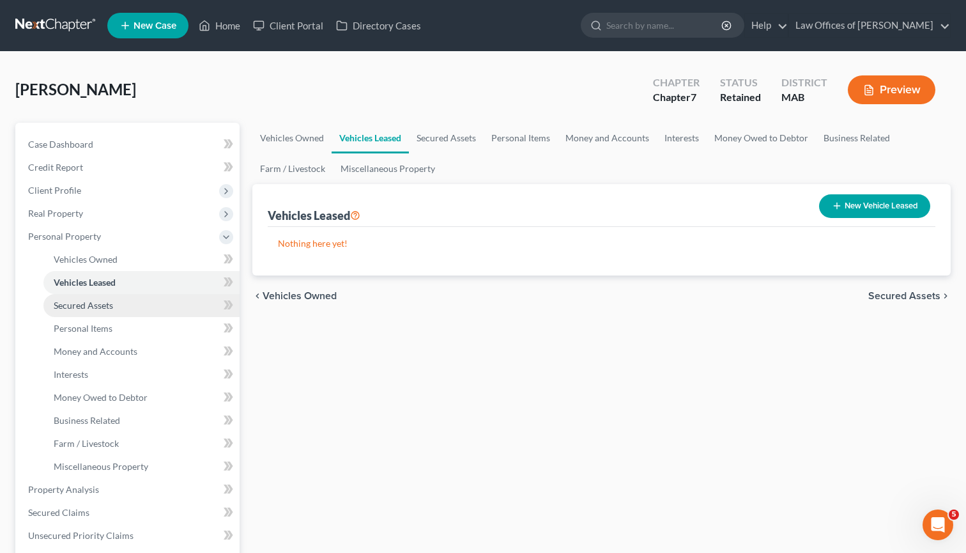
click at [91, 306] on span "Secured Assets" at bounding box center [83, 305] width 59 height 11
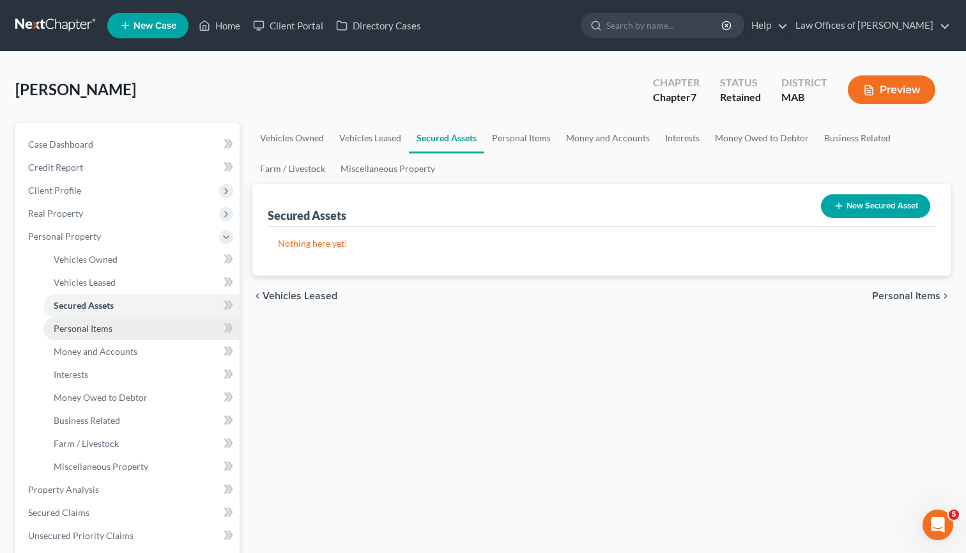
click at [100, 329] on span "Personal Items" at bounding box center [83, 328] width 59 height 11
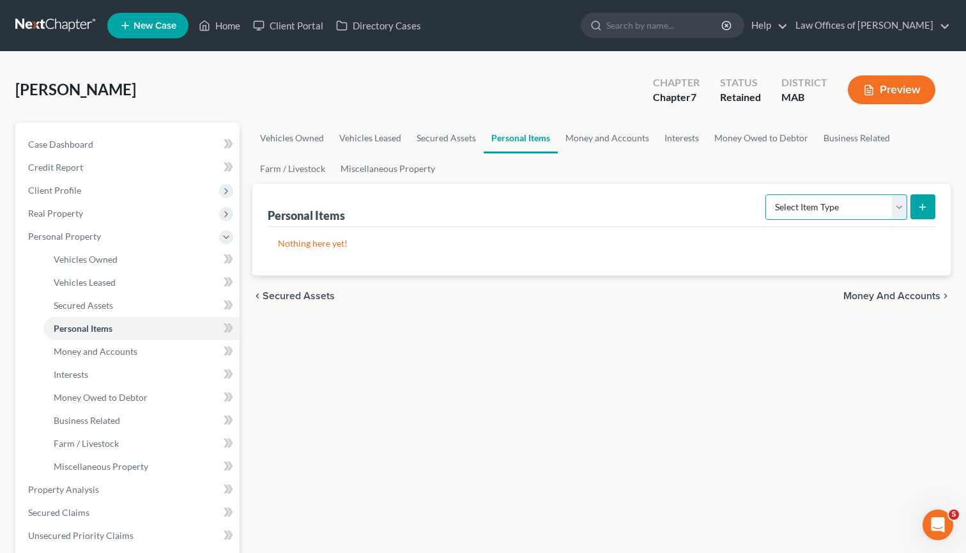
select select "household_goods"
click at [921, 204] on icon "submit" at bounding box center [923, 207] width 10 height 10
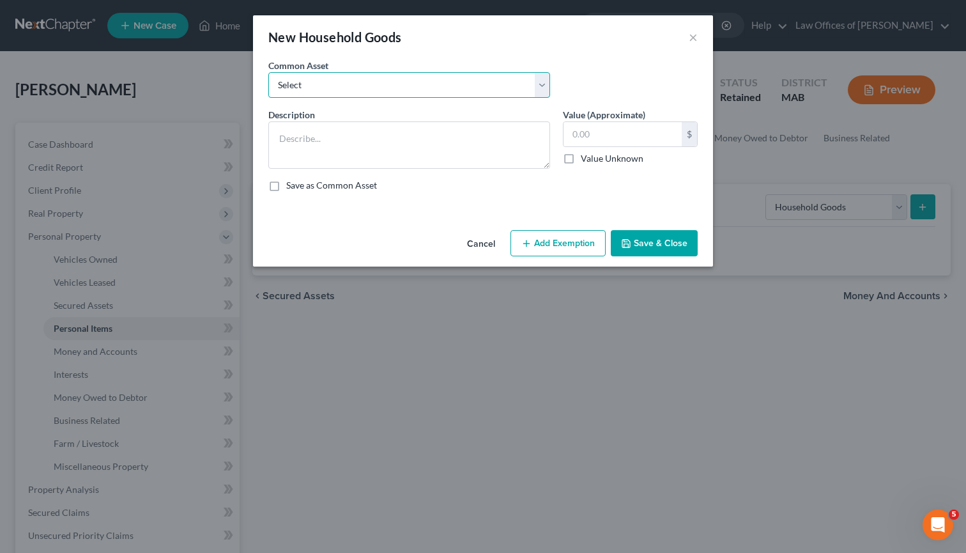
select select "0"
type textarea "Miscellaneous household goods, including furniture"
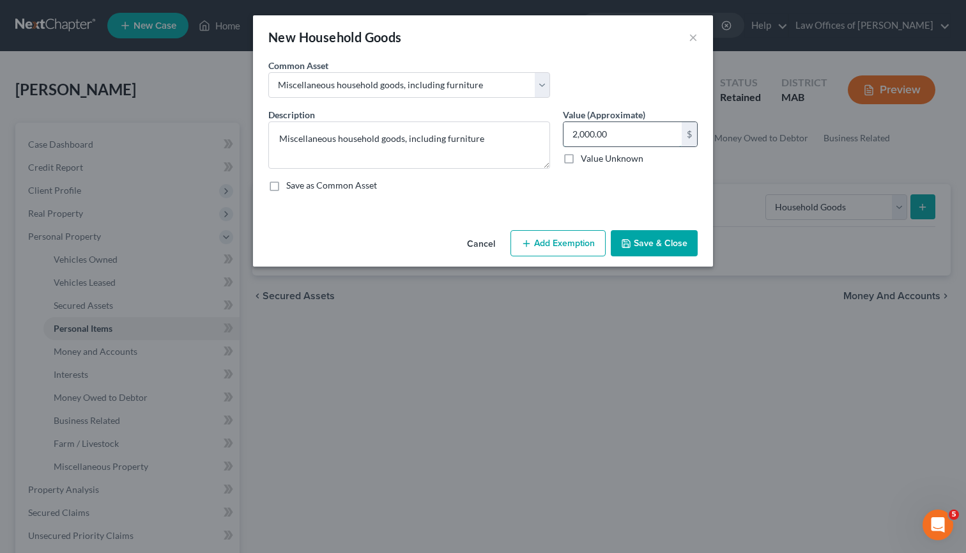
click at [576, 137] on input "2,000.00" at bounding box center [623, 134] width 118 height 24
type input "0"
type input "5"
type input "5,000"
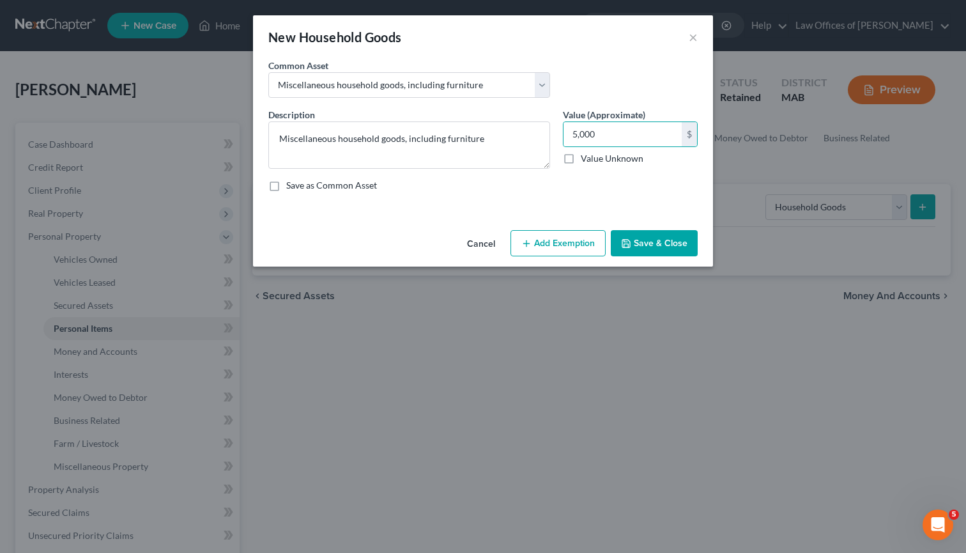
click at [649, 240] on button "Save & Close" at bounding box center [654, 243] width 87 height 27
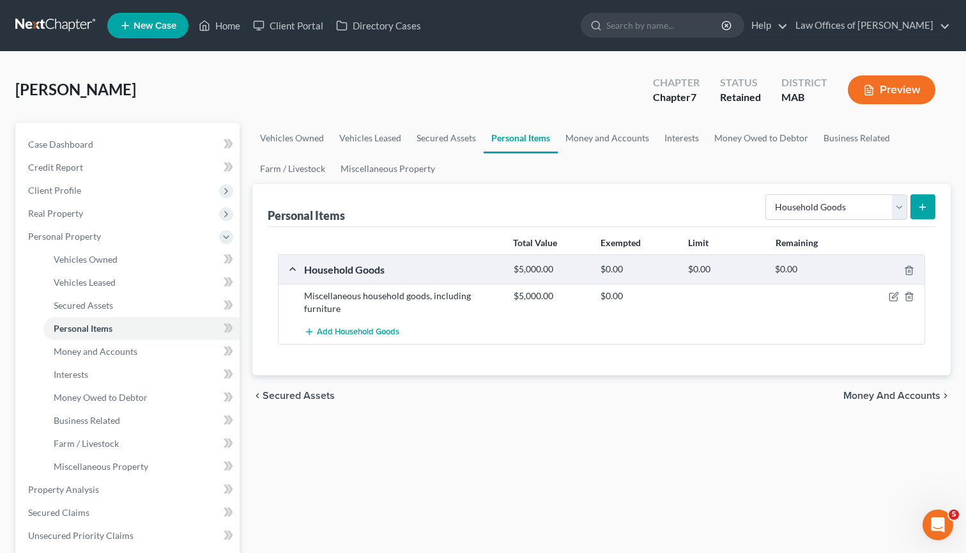
click at [367, 291] on div "Miscellaneous household goods, including furniture" at bounding box center [403, 302] width 210 height 26
click at [314, 297] on div "Miscellaneous household goods, including furniture" at bounding box center [403, 302] width 210 height 26
click at [891, 296] on icon "button" at bounding box center [894, 296] width 10 height 10
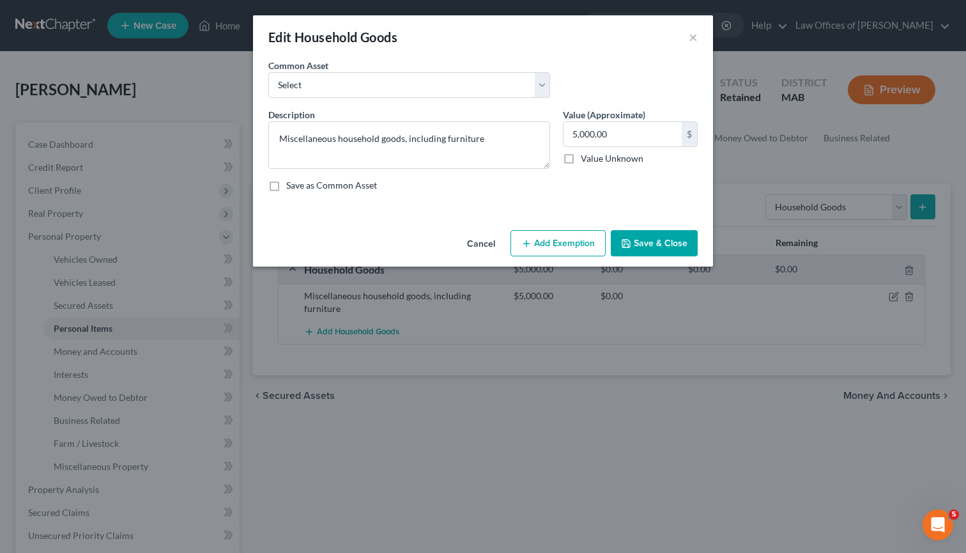
click at [575, 240] on button "Add Exemption" at bounding box center [558, 243] width 95 height 27
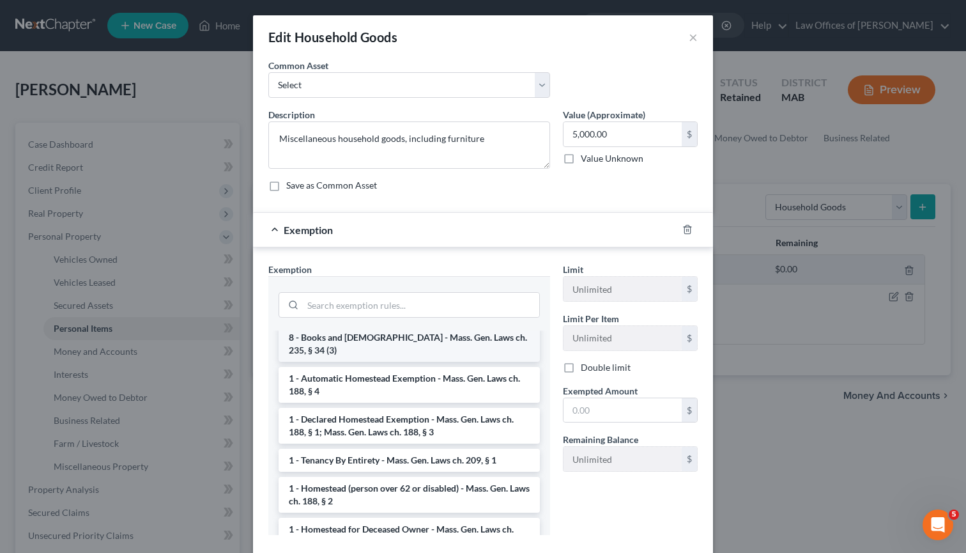
scroll to position [139, 0]
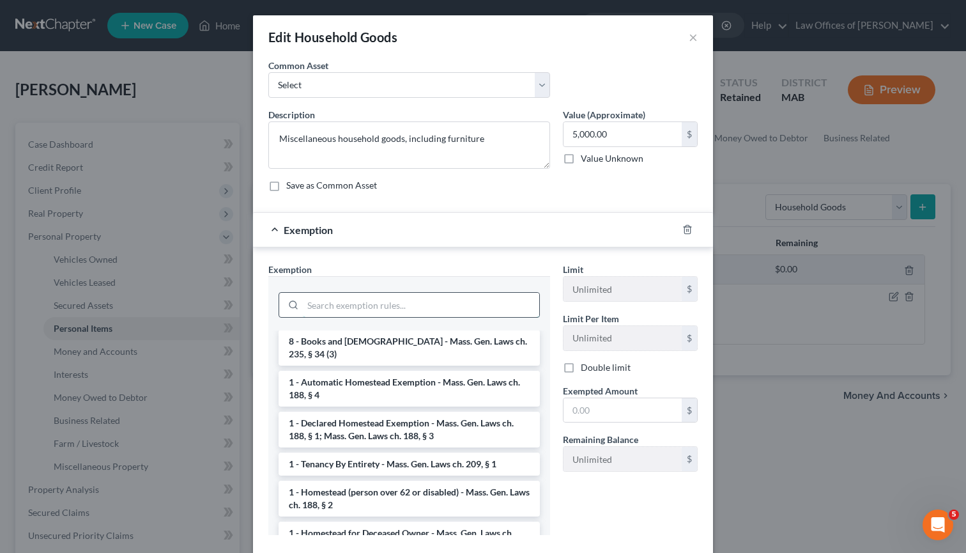
click at [364, 295] on input "search" at bounding box center [421, 305] width 236 height 24
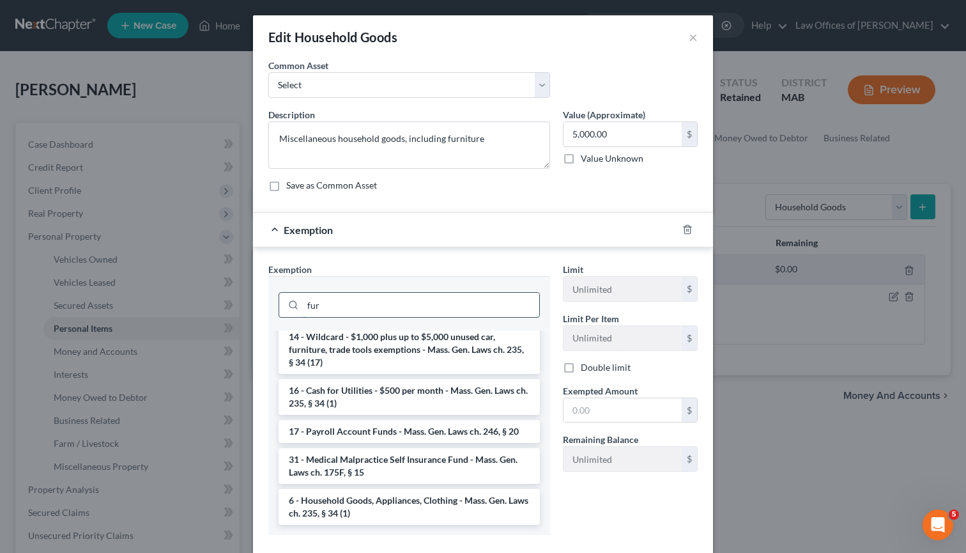
scroll to position [0, 0]
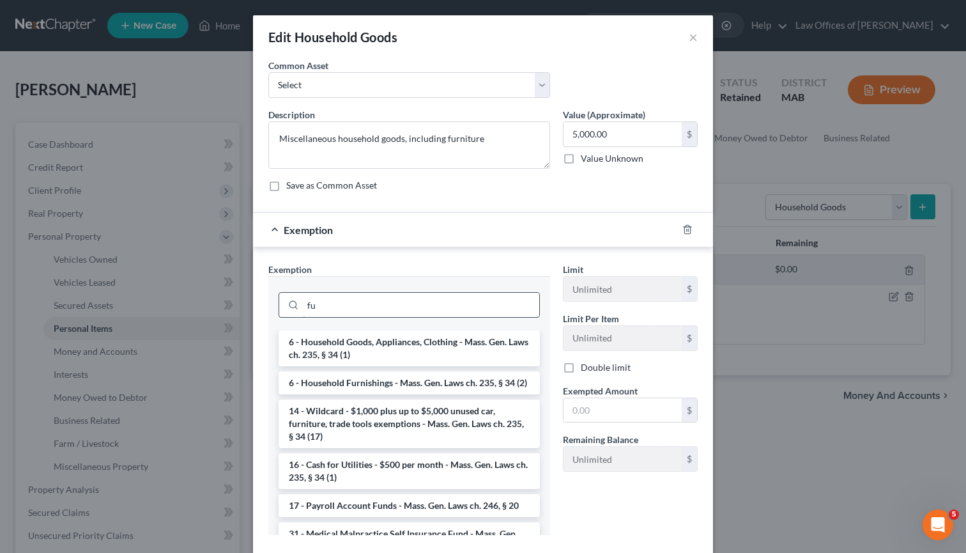
type input "f"
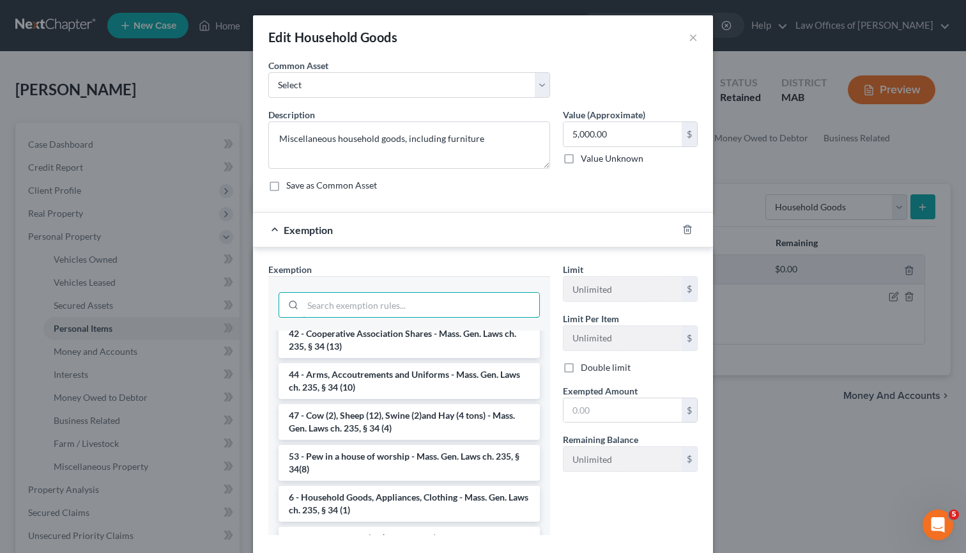
scroll to position [1858, 0]
click at [720, 498] on div "Edit Household Goods × An exemption set must first be selected from the Filing …" at bounding box center [483, 276] width 966 height 553
click at [691, 39] on button "×" at bounding box center [693, 36] width 9 height 15
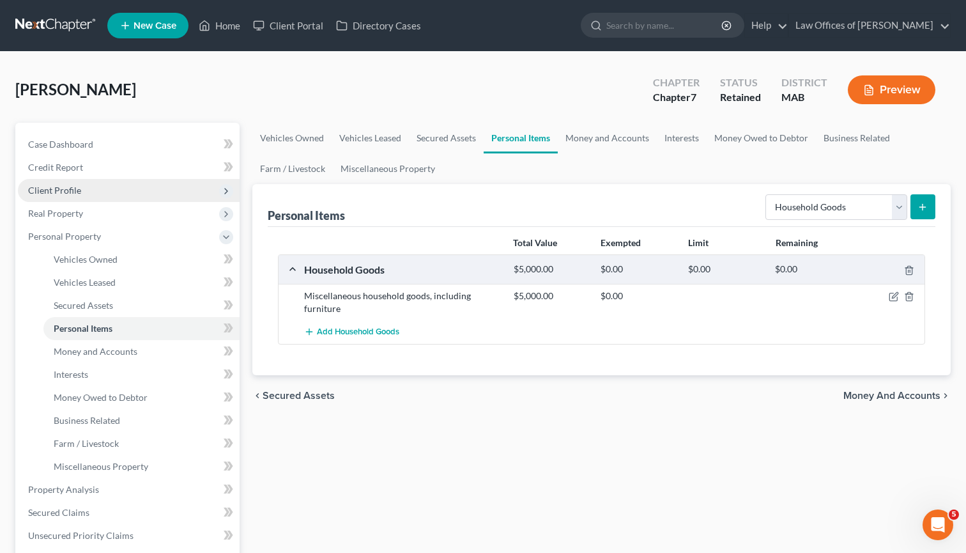
click at [66, 191] on span "Client Profile" at bounding box center [54, 190] width 53 height 11
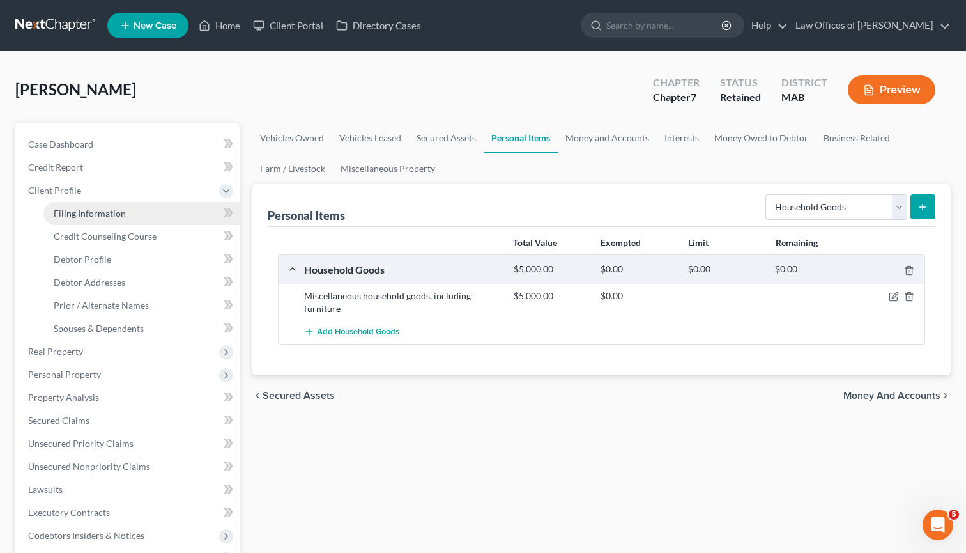
click at [93, 219] on link "Filing Information" at bounding box center [141, 213] width 196 height 23
select select "1"
select select "0"
select select "39"
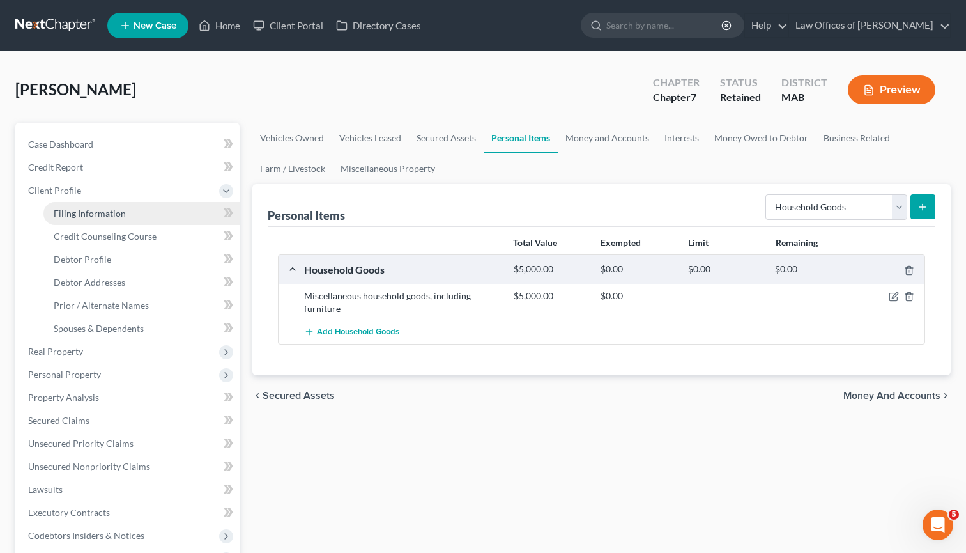
select select "0"
select select "22"
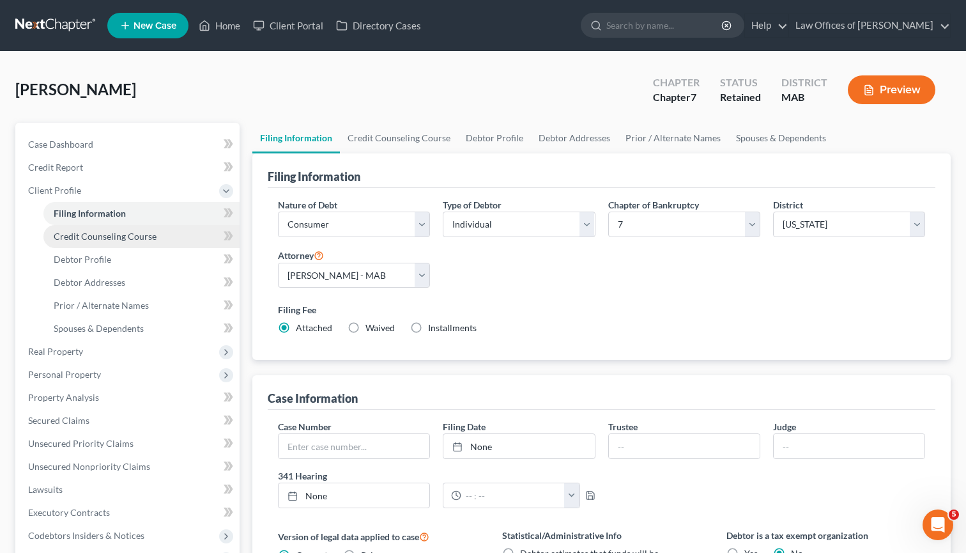
click at [99, 240] on span "Credit Counseling Course" at bounding box center [105, 236] width 103 height 11
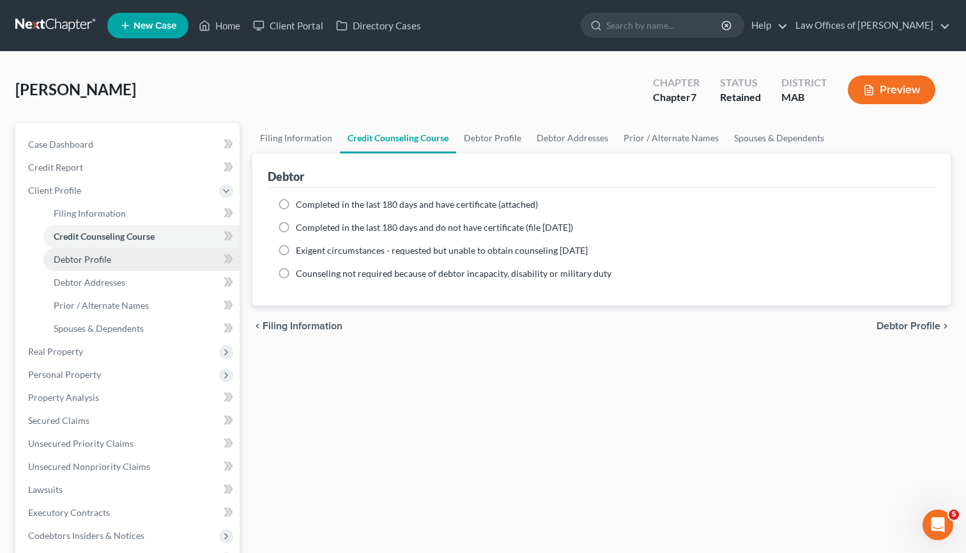
click at [101, 257] on span "Debtor Profile" at bounding box center [83, 259] width 58 height 11
select select "3"
select select "0"
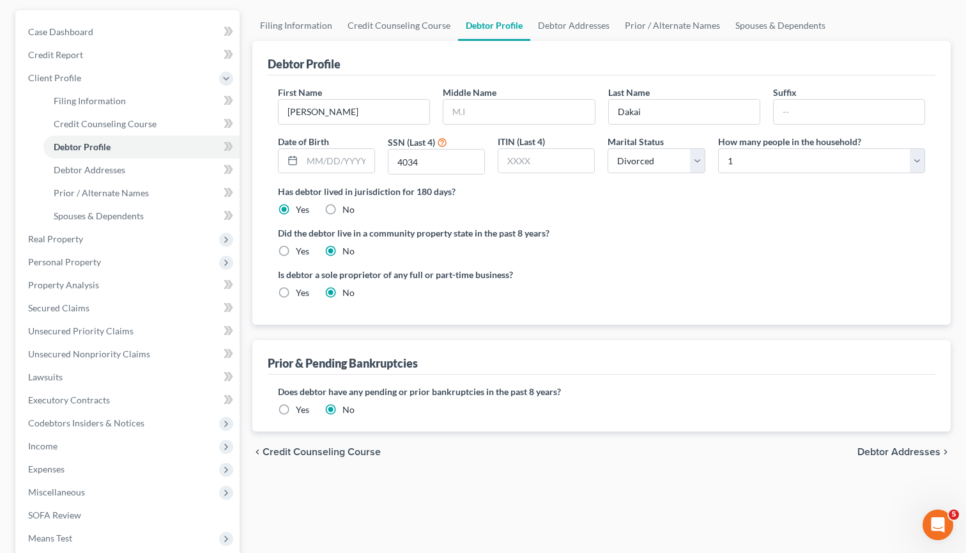
scroll to position [114, 0]
click at [103, 170] on span "Debtor Addresses" at bounding box center [90, 168] width 72 height 11
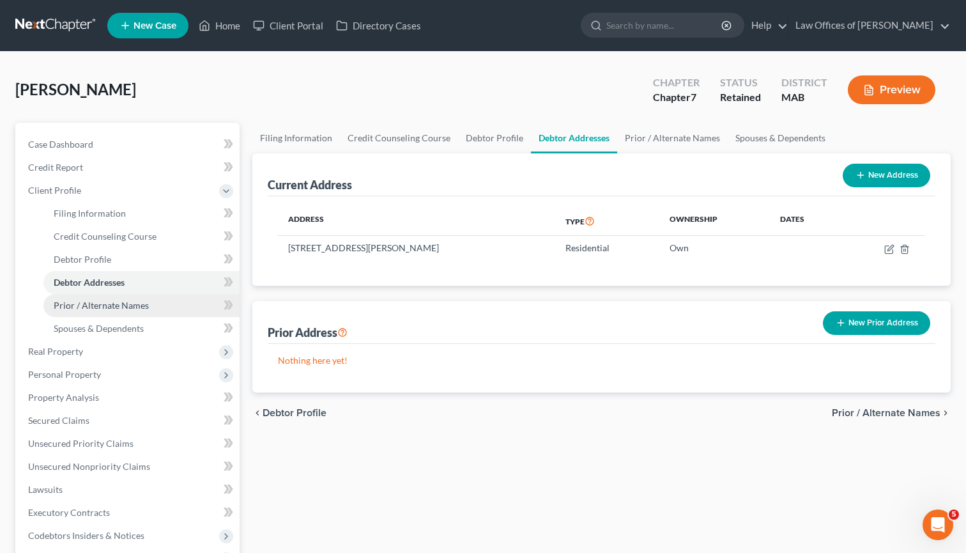
click at [105, 308] on span "Prior / Alternate Names" at bounding box center [101, 305] width 95 height 11
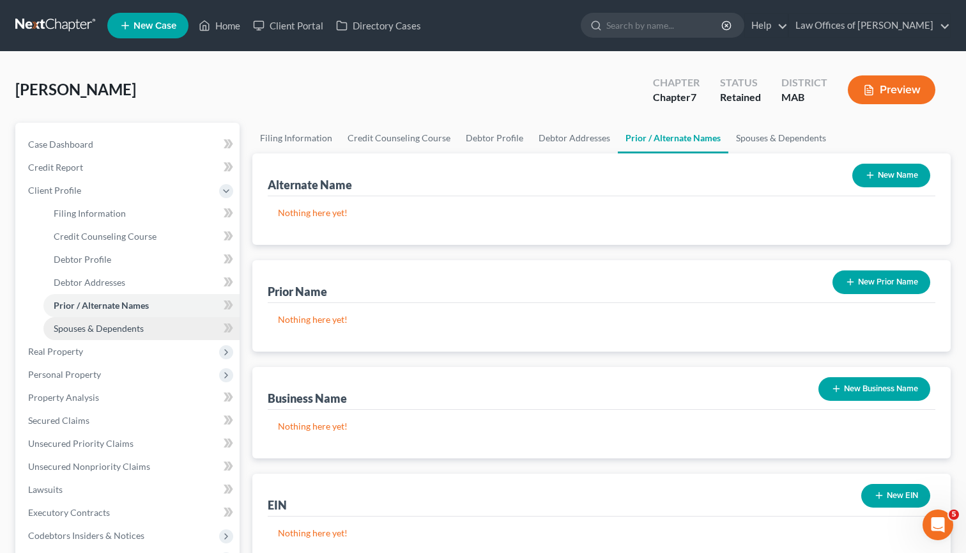
click at [109, 321] on link "Spouses & Dependents" at bounding box center [141, 328] width 196 height 23
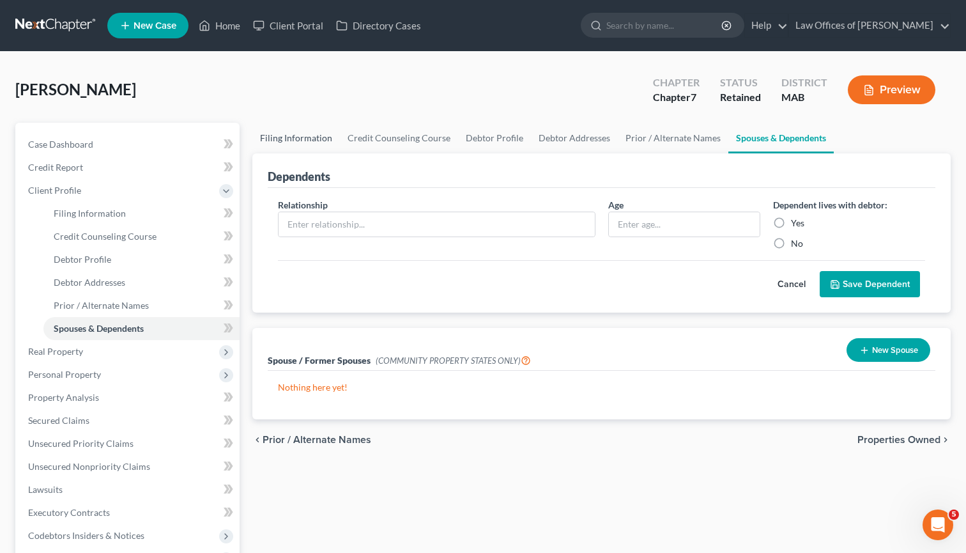
click at [272, 141] on link "Filing Information" at bounding box center [296, 138] width 88 height 31
select select "1"
select select "0"
select select "39"
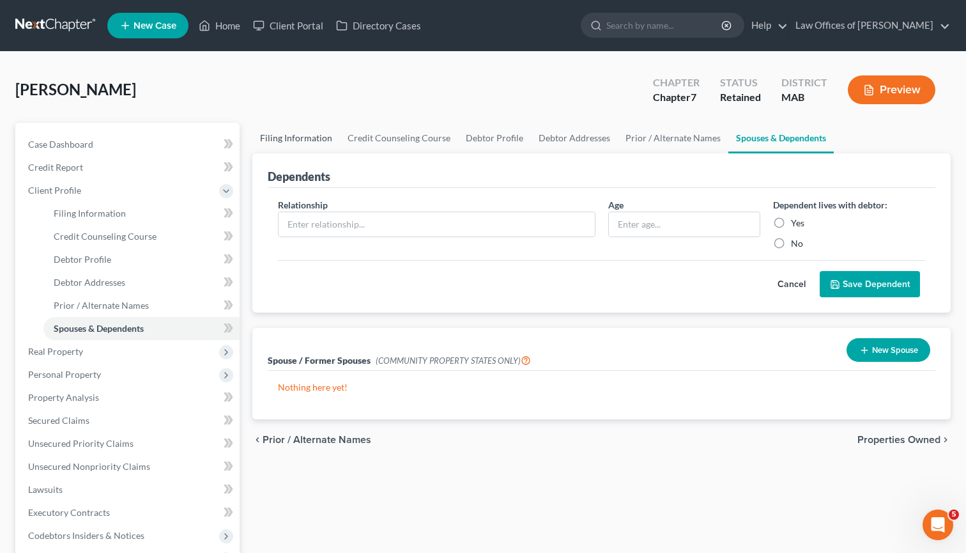
select select "0"
select select "22"
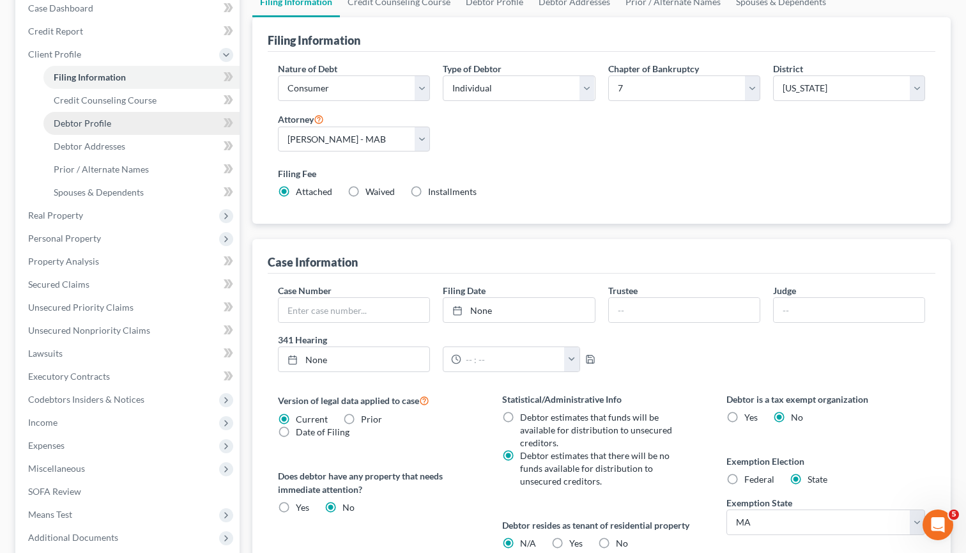
scroll to position [107, 0]
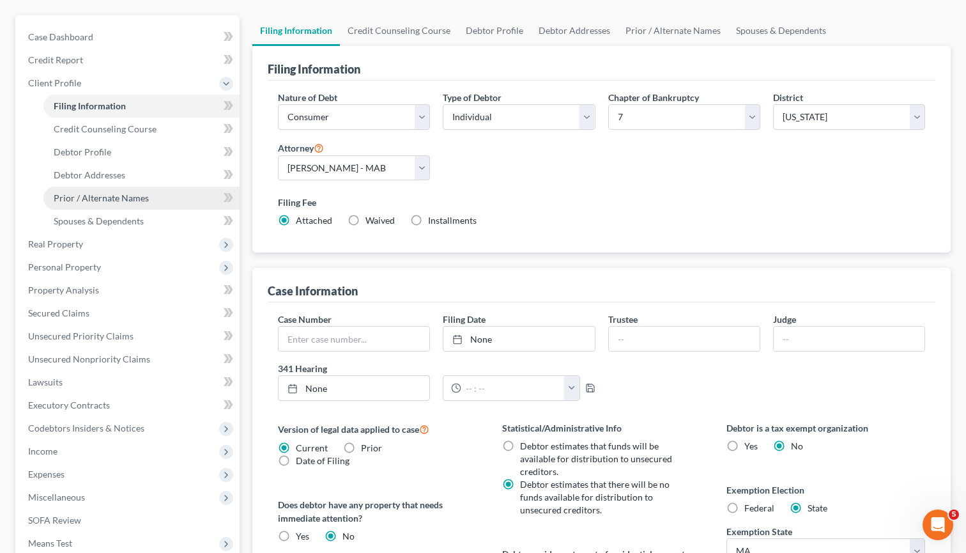
click at [112, 204] on link "Prior / Alternate Names" at bounding box center [141, 198] width 196 height 23
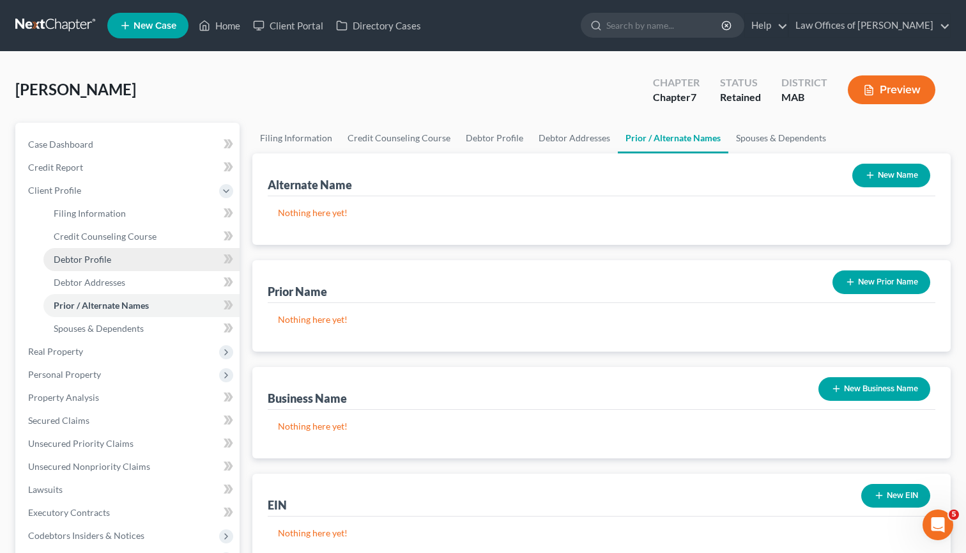
click at [111, 261] on link "Debtor Profile" at bounding box center [141, 259] width 196 height 23
select select "3"
select select "0"
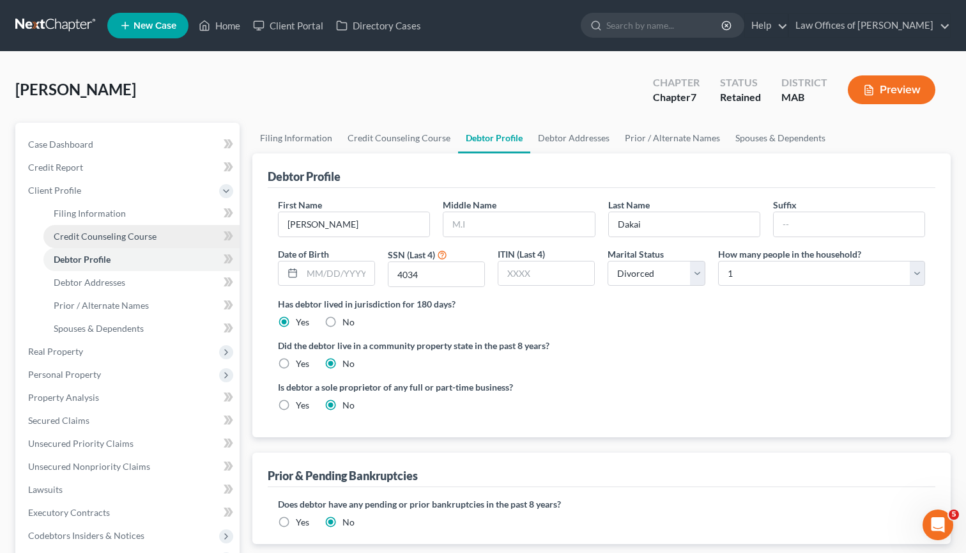
click at [125, 243] on link "Credit Counseling Course" at bounding box center [141, 236] width 196 height 23
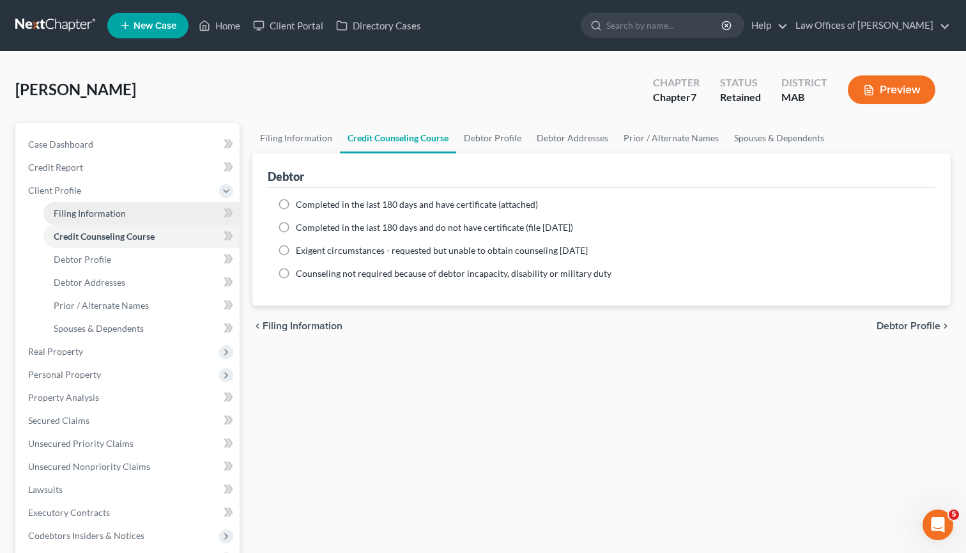
click at [114, 220] on link "Filing Information" at bounding box center [141, 213] width 196 height 23
select select "1"
select select "0"
select select "39"
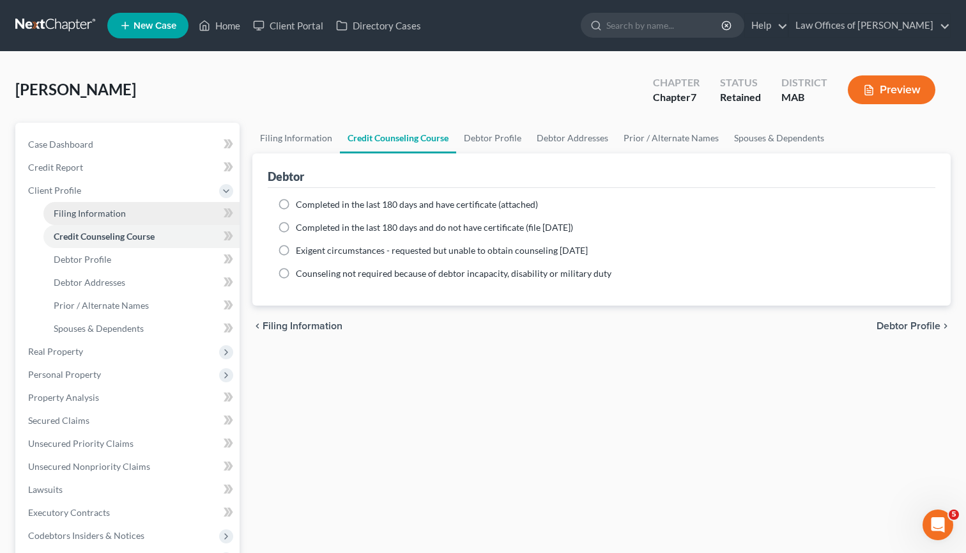
select select "0"
select select "22"
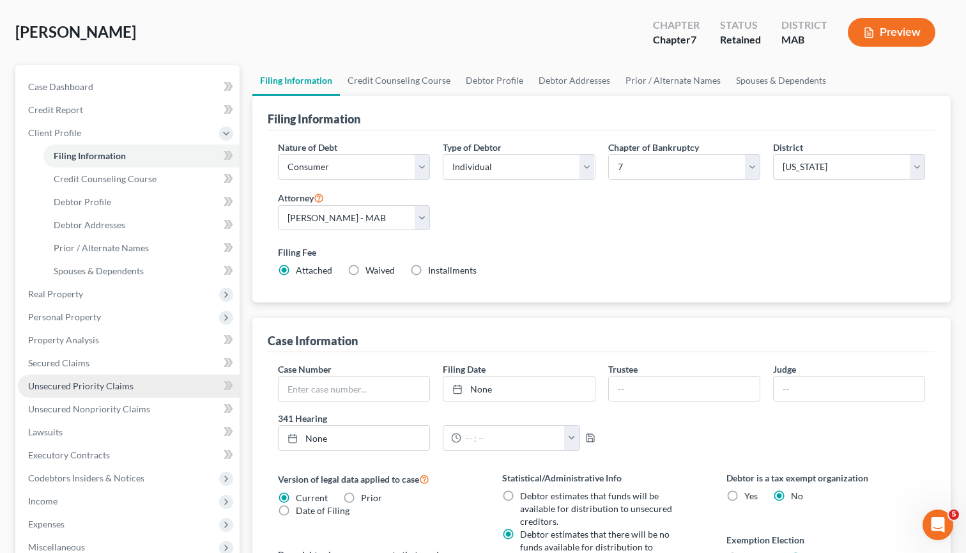
scroll to position [56, 0]
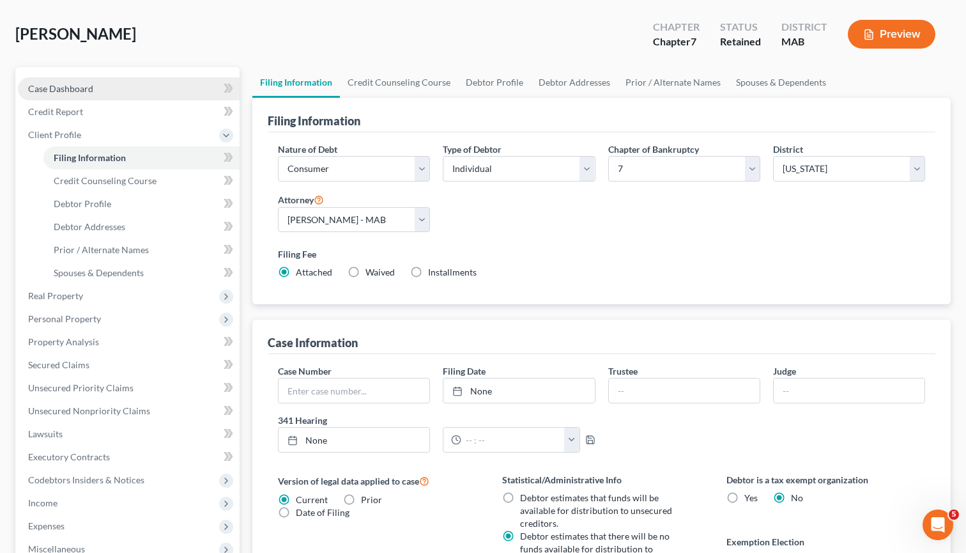
click at [95, 92] on link "Case Dashboard" at bounding box center [129, 88] width 222 height 23
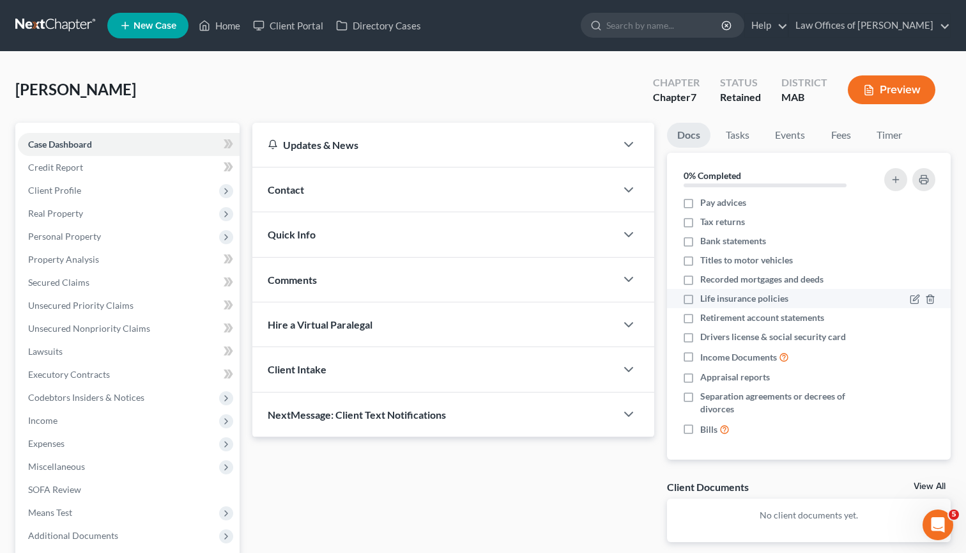
scroll to position [23, 0]
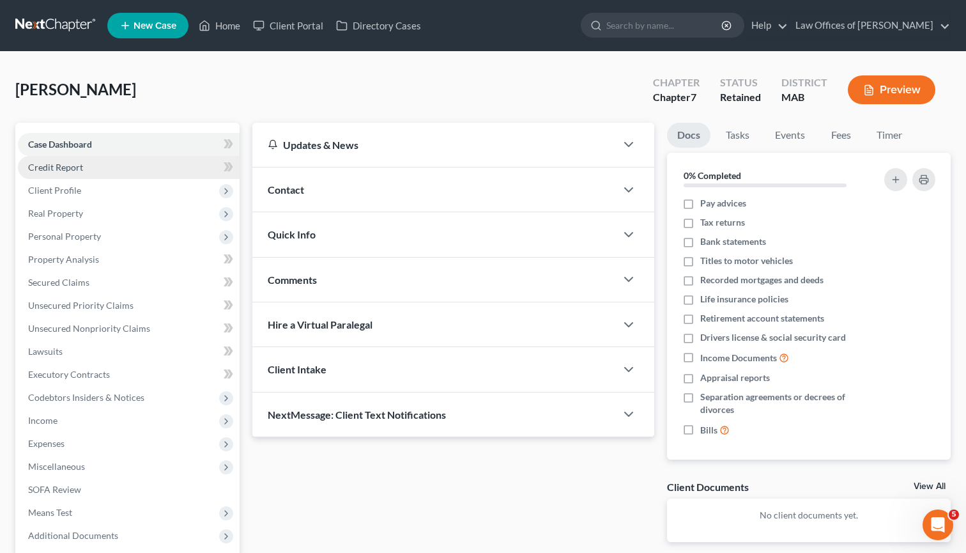
click at [112, 168] on link "Credit Report" at bounding box center [129, 167] width 222 height 23
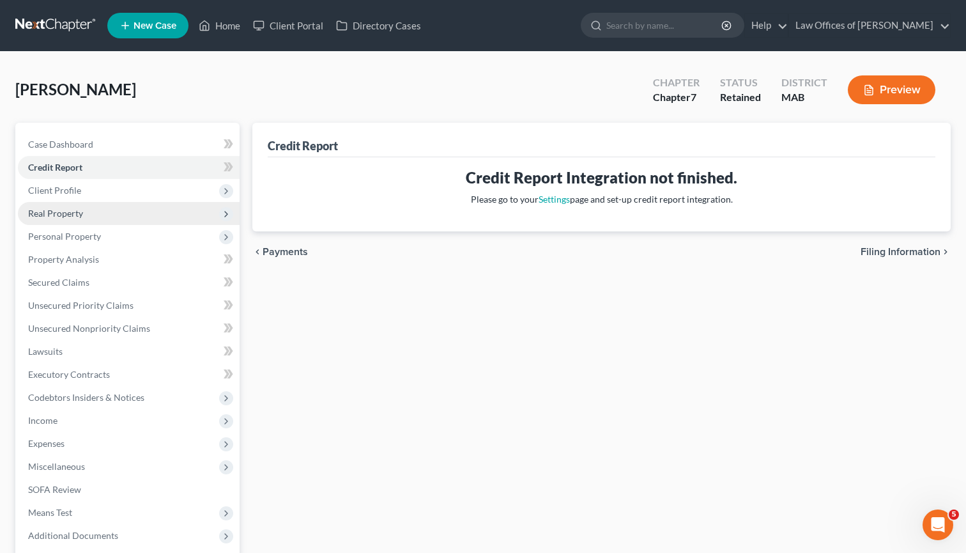
click at [107, 203] on span "Real Property" at bounding box center [129, 213] width 222 height 23
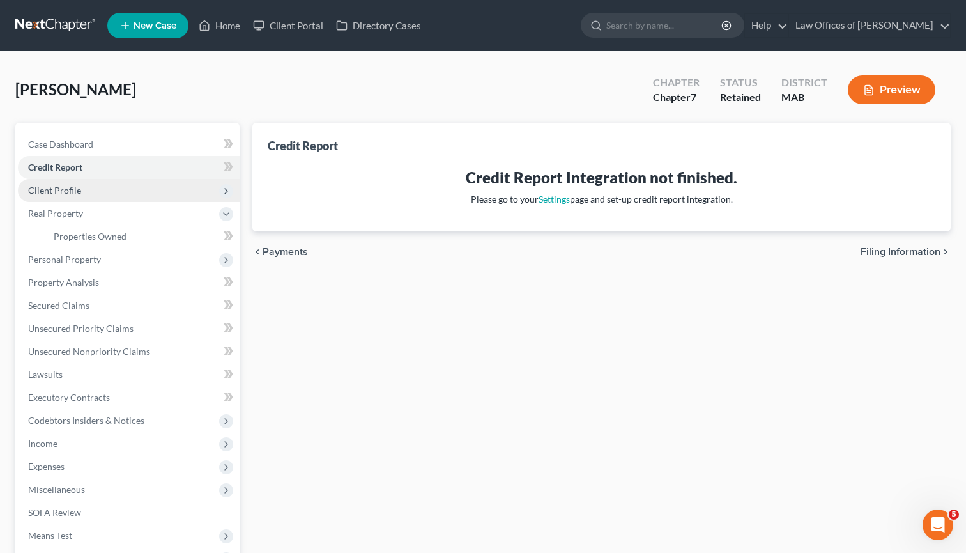
click at [105, 192] on span "Client Profile" at bounding box center [129, 190] width 222 height 23
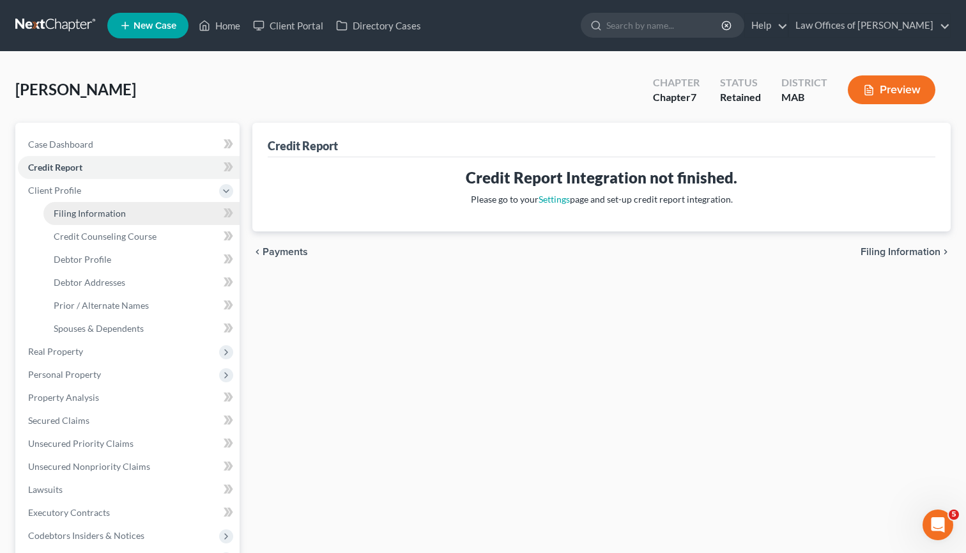
click at [107, 209] on span "Filing Information" at bounding box center [90, 213] width 72 height 11
select select "1"
select select "0"
select select "39"
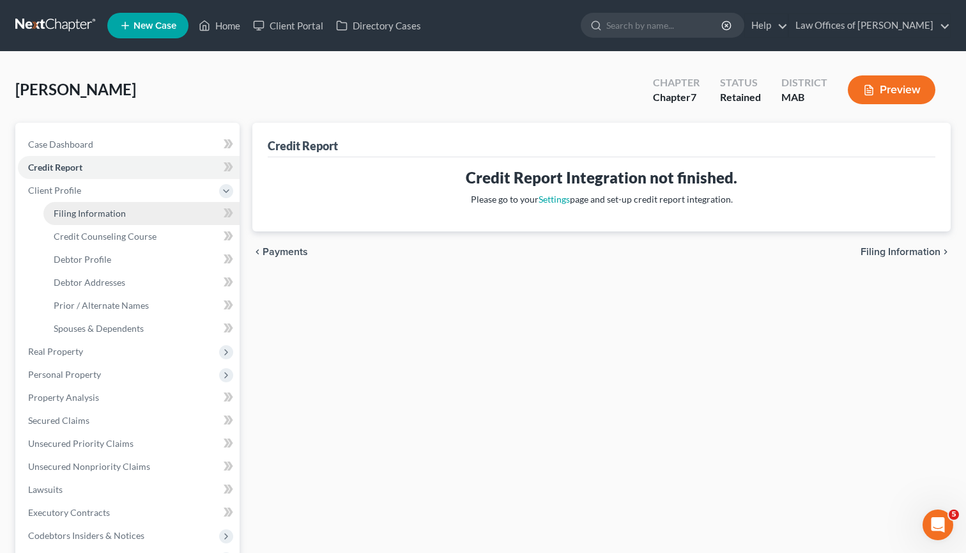
select select "0"
select select "22"
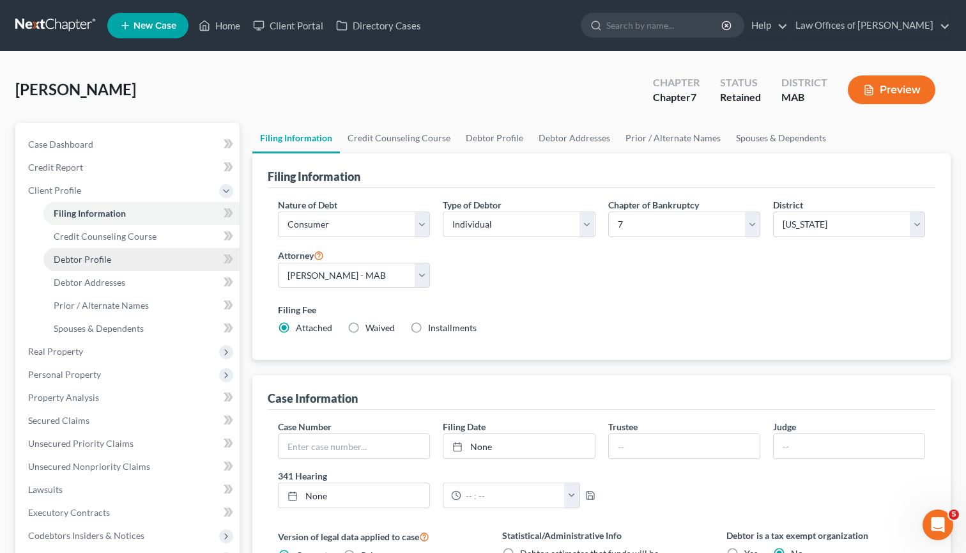
click at [107, 254] on span "Debtor Profile" at bounding box center [83, 259] width 58 height 11
select select "3"
select select "0"
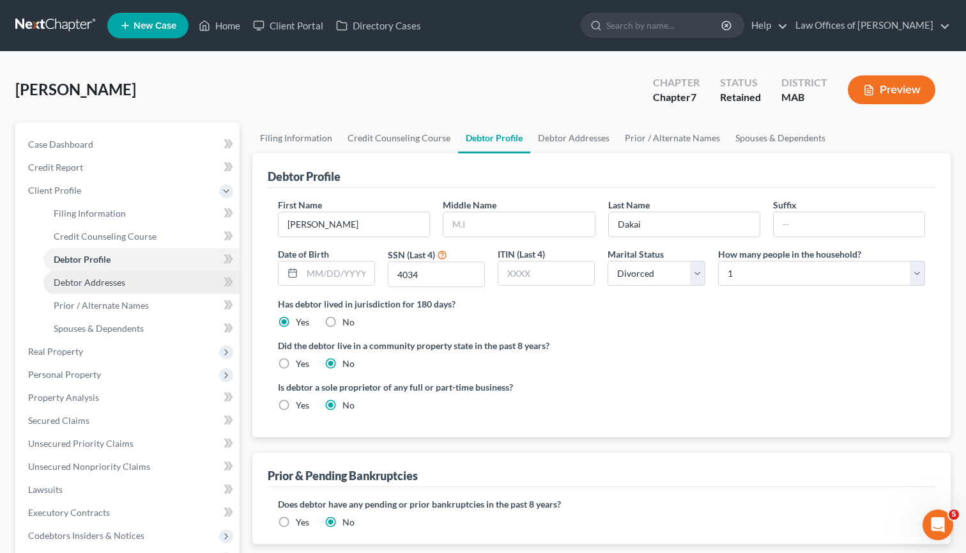
click at [114, 286] on span "Debtor Addresses" at bounding box center [90, 282] width 72 height 11
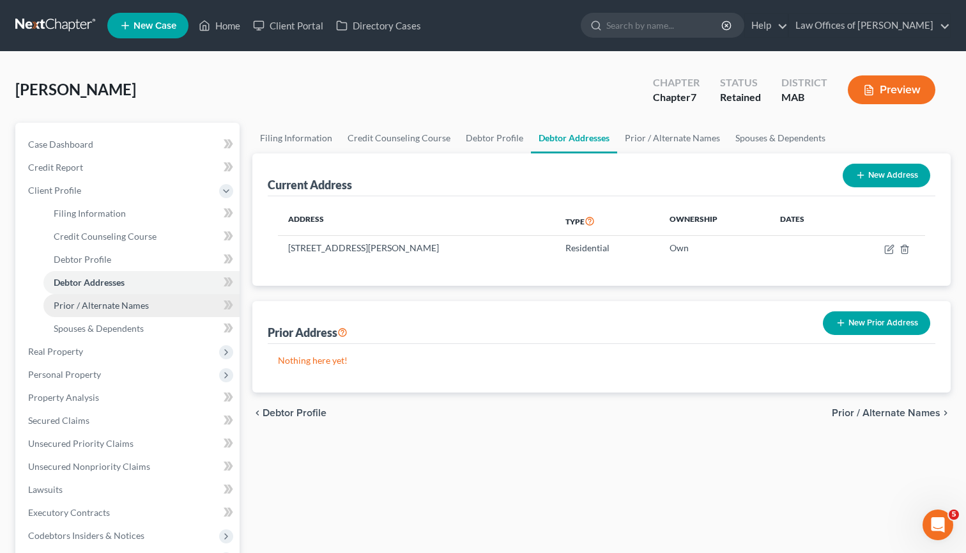
click at [116, 311] on link "Prior / Alternate Names" at bounding box center [141, 305] width 196 height 23
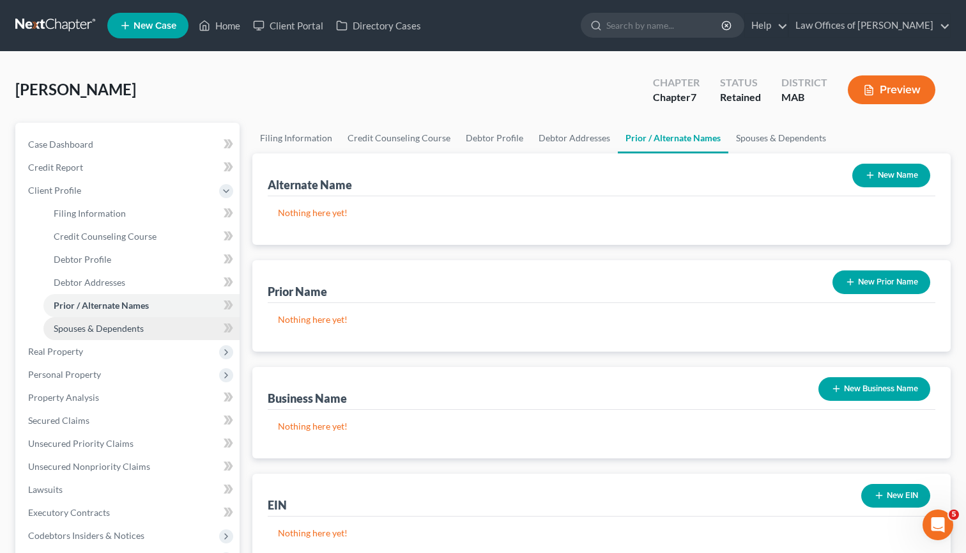
click at [118, 330] on span "Spouses & Dependents" at bounding box center [99, 328] width 90 height 11
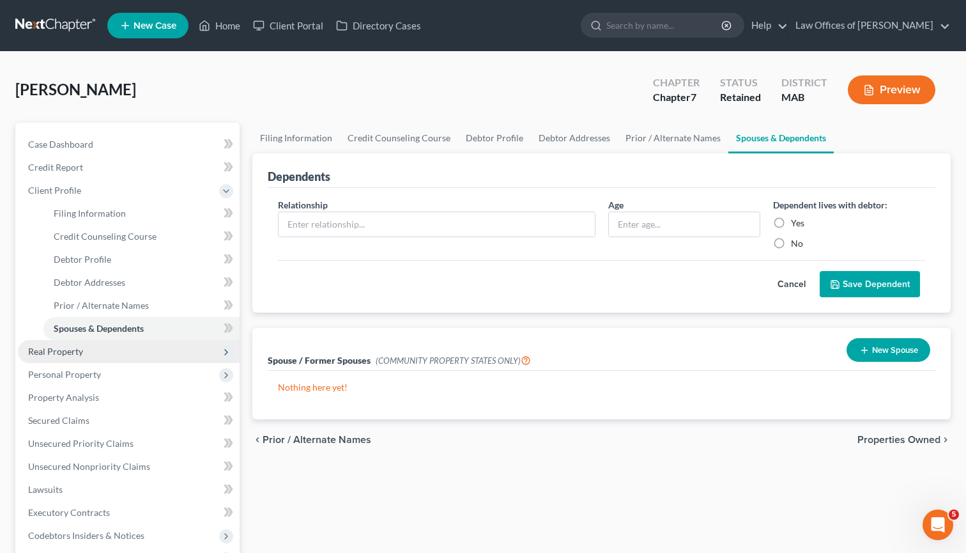
click at [112, 348] on span "Real Property" at bounding box center [129, 351] width 222 height 23
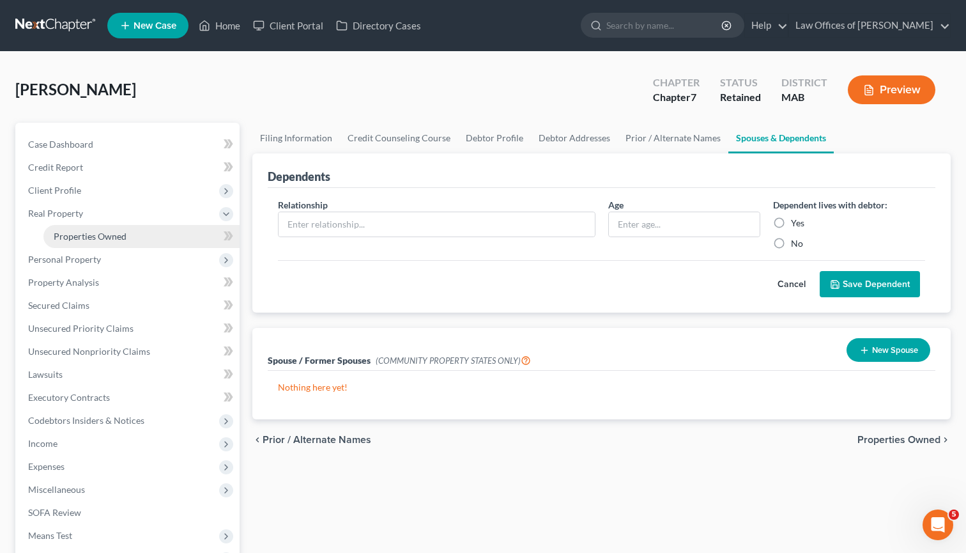
click at [125, 237] on span "Properties Owned" at bounding box center [90, 236] width 73 height 11
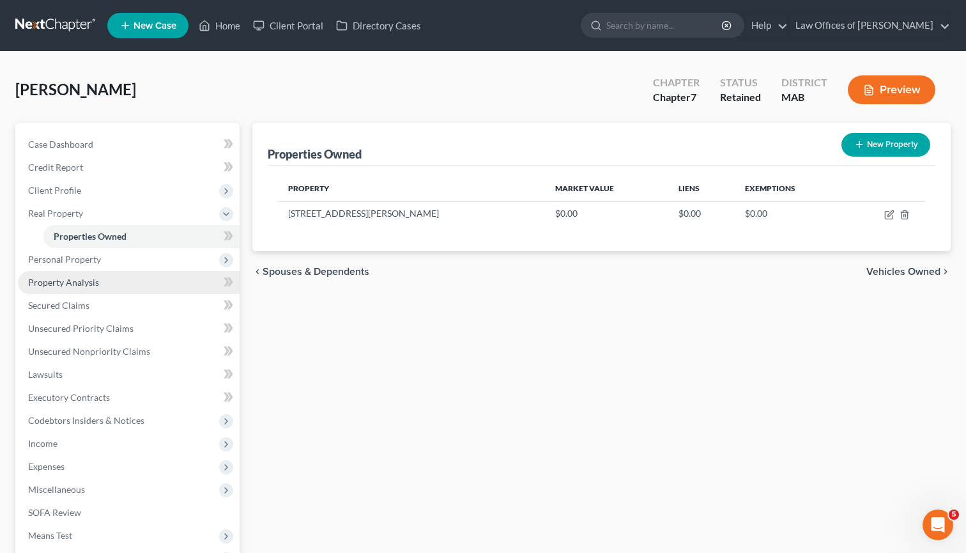
click at [90, 288] on link "Property Analysis" at bounding box center [129, 282] width 222 height 23
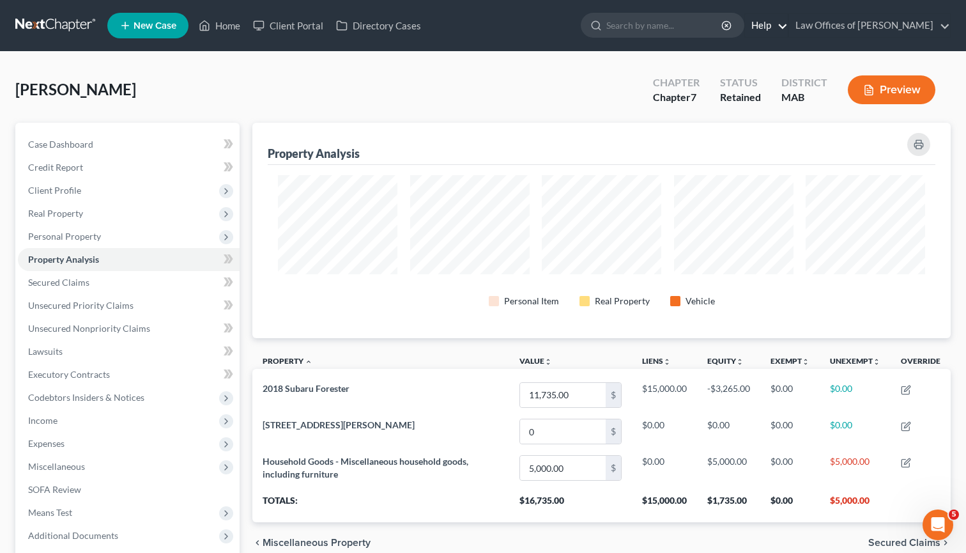
click at [766, 25] on link "Help" at bounding box center [766, 25] width 43 height 23
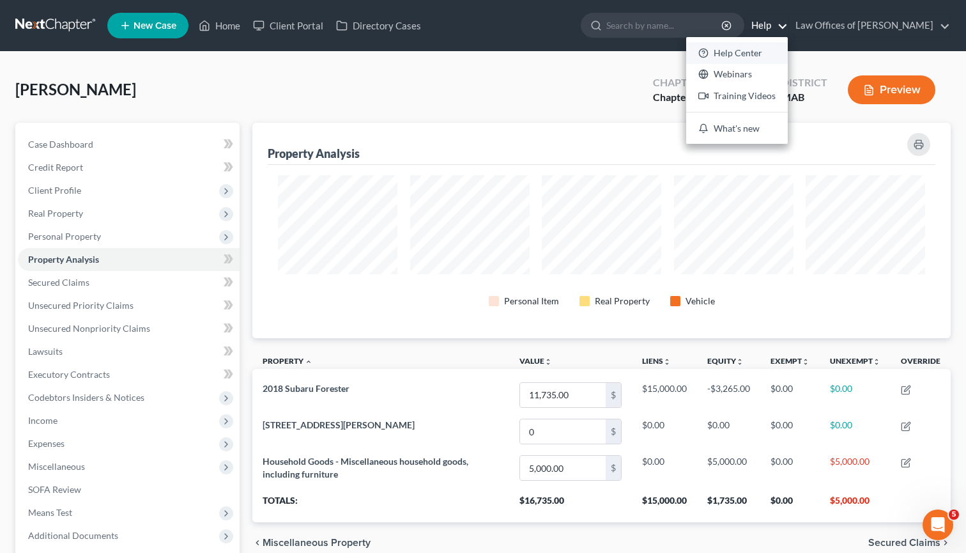
click at [752, 54] on link "Help Center" at bounding box center [737, 53] width 102 height 22
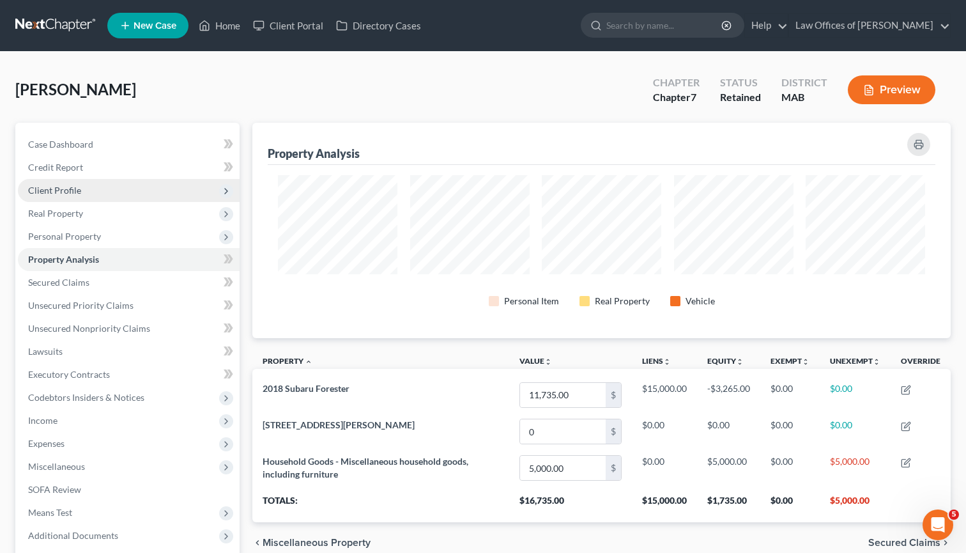
click at [88, 192] on span "Client Profile" at bounding box center [129, 190] width 222 height 23
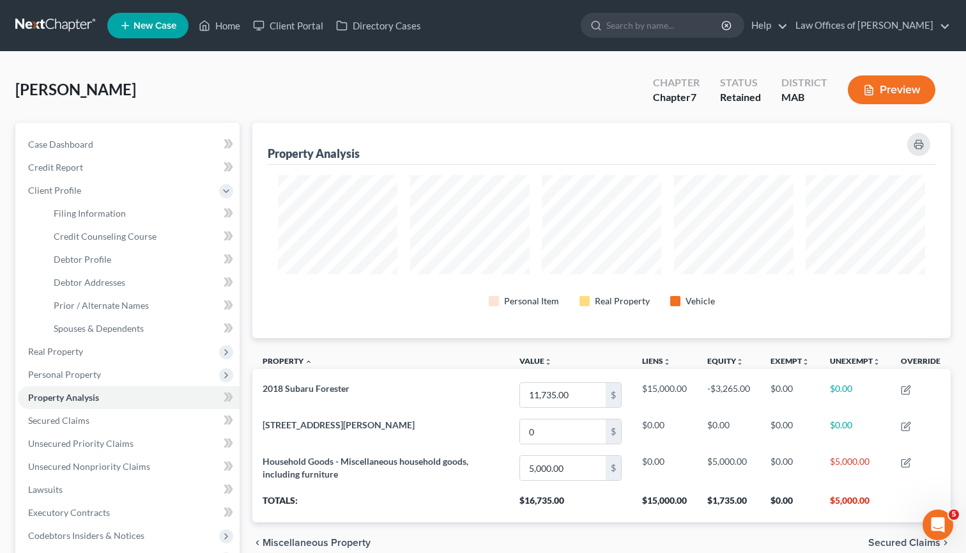
click at [224, 262] on icon at bounding box center [229, 259] width 10 height 16
click at [226, 262] on icon at bounding box center [227, 258] width 6 height 9
click at [121, 222] on link "Filing Information" at bounding box center [141, 213] width 196 height 23
select select "1"
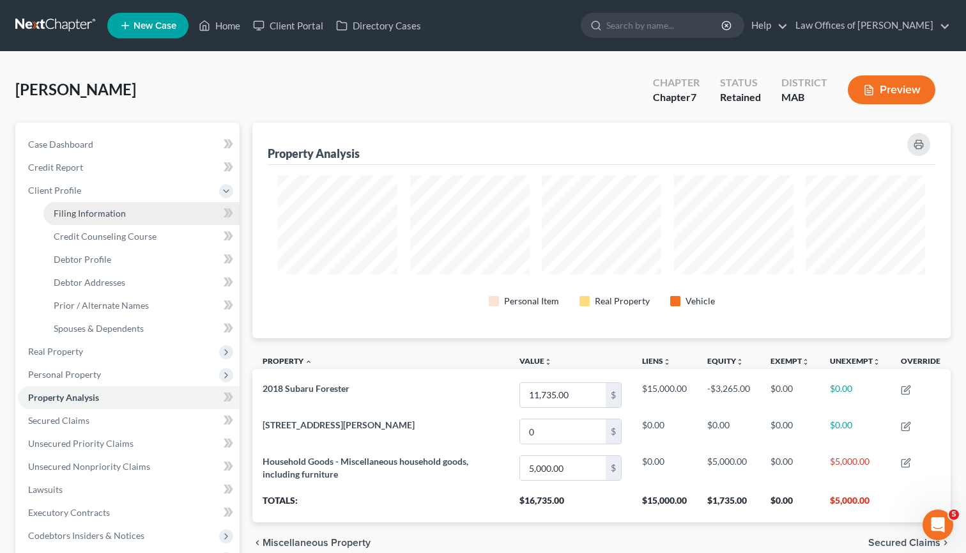
select select "0"
select select "39"
select select "0"
select select "22"
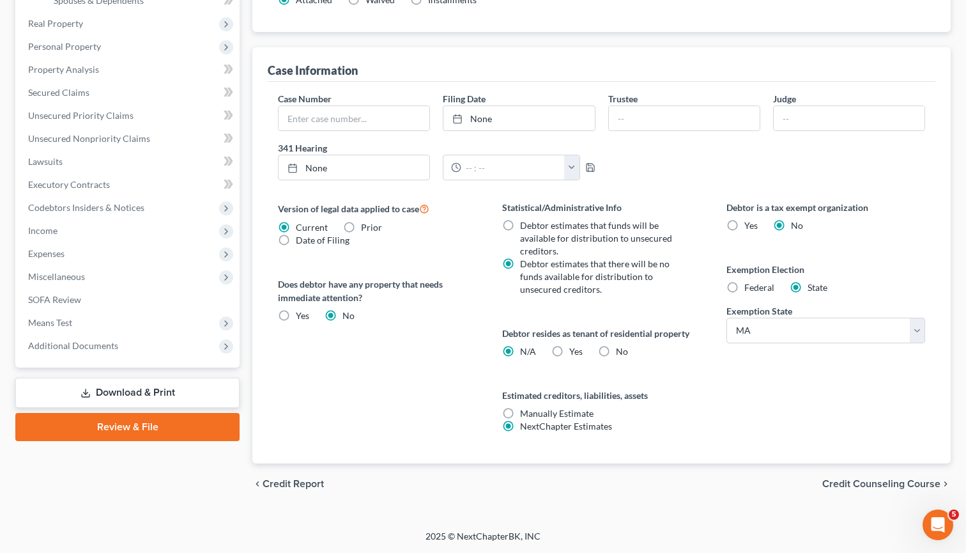
scroll to position [328, 0]
click at [750, 286] on span "Federal" at bounding box center [759, 287] width 30 height 11
click at [750, 286] on input "Federal" at bounding box center [754, 285] width 8 height 8
radio input "true"
radio input "false"
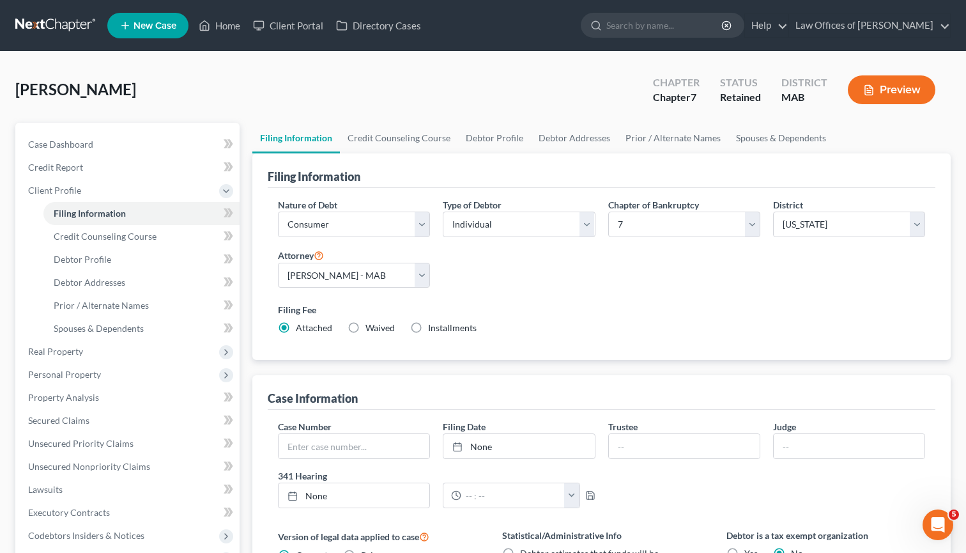
scroll to position [0, 0]
click at [65, 377] on span "Personal Property" at bounding box center [64, 374] width 73 height 11
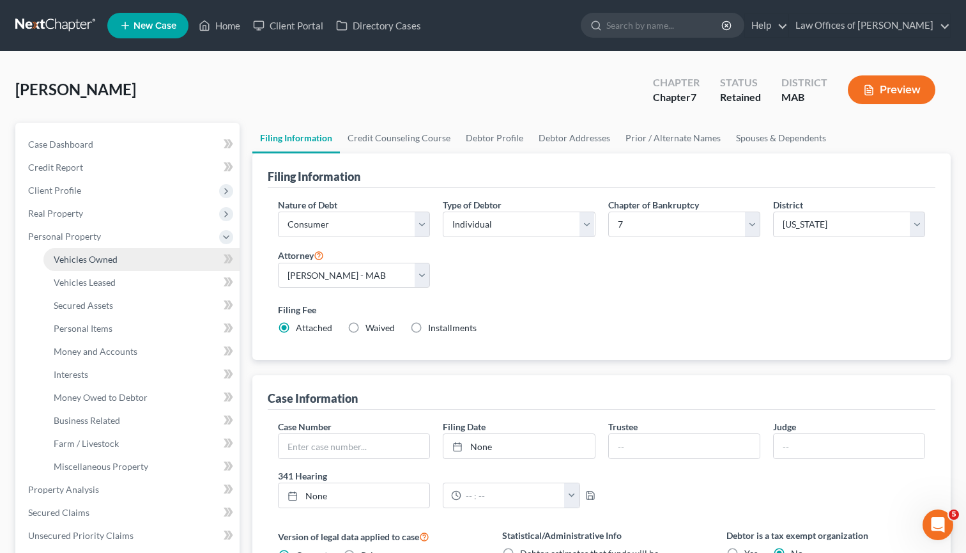
click at [111, 261] on span "Vehicles Owned" at bounding box center [86, 259] width 64 height 11
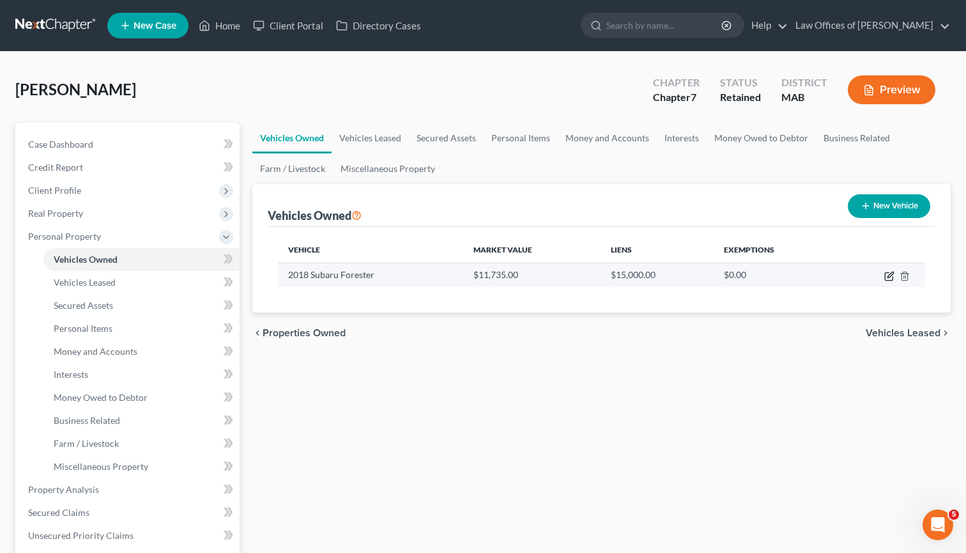
click at [888, 277] on icon "button" at bounding box center [891, 275] width 6 height 6
select select "0"
select select "8"
select select "2"
select select "0"
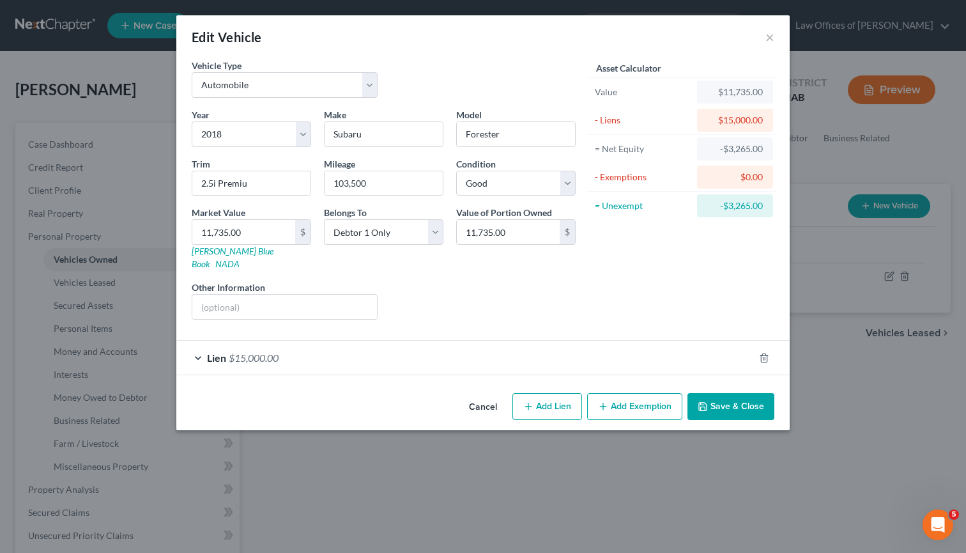
click at [618, 393] on button "Add Exemption" at bounding box center [634, 406] width 95 height 27
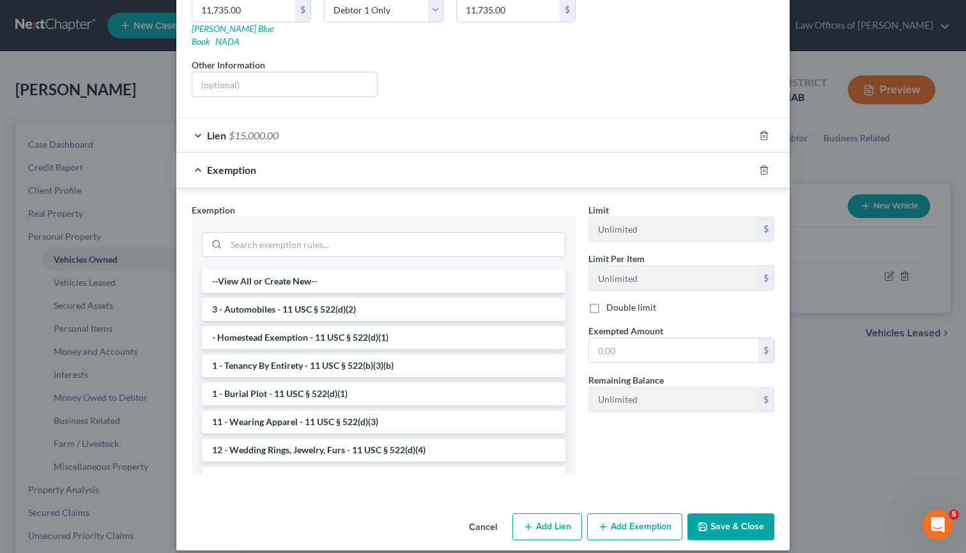
scroll to position [222, 0]
click at [261, 298] on li "3 - Automobiles - 11 USC § 522(d)(2)" at bounding box center [384, 309] width 364 height 23
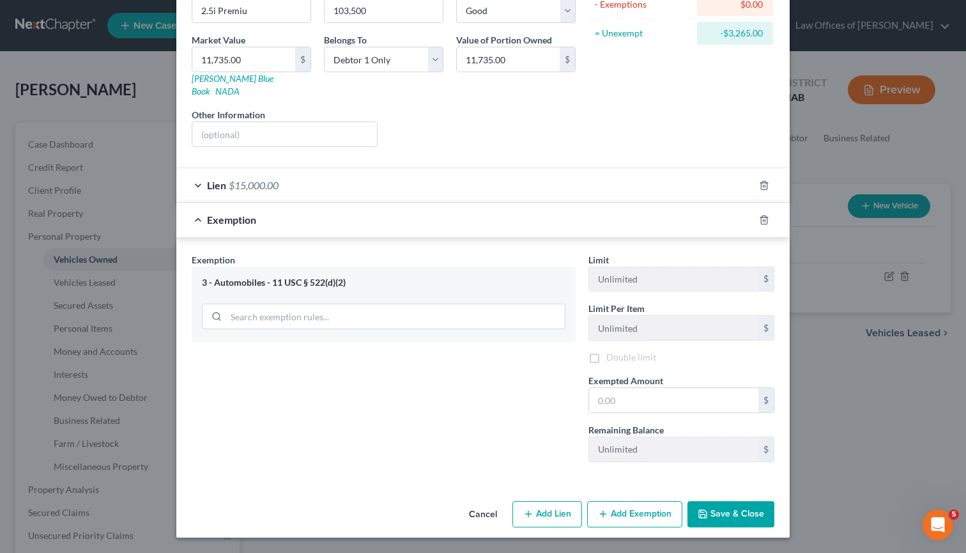
scroll to position [160, 0]
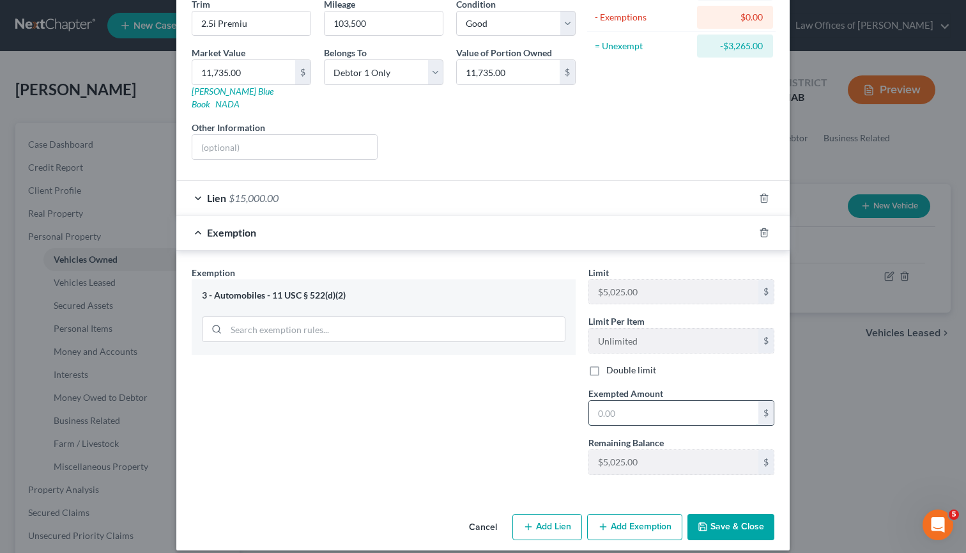
click at [633, 401] on input "text" at bounding box center [673, 413] width 169 height 24
type input "5,025"
click at [717, 514] on button "Save & Close" at bounding box center [731, 527] width 87 height 27
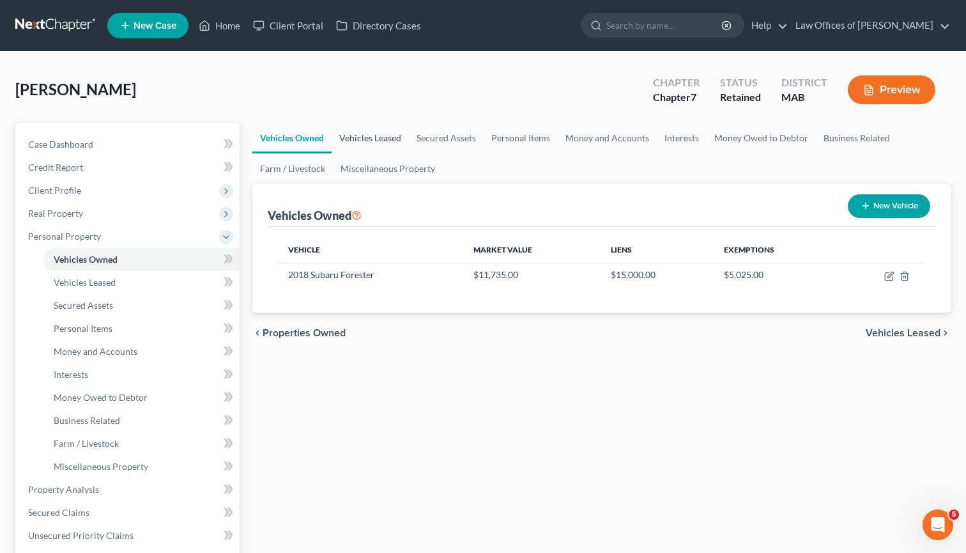
click at [392, 136] on link "Vehicles Leased" at bounding box center [370, 138] width 77 height 31
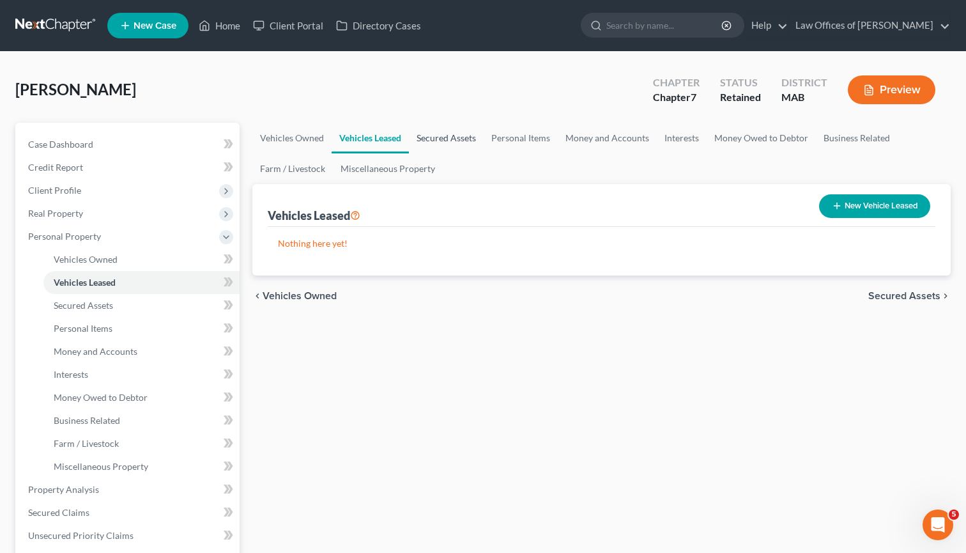
click at [449, 142] on link "Secured Assets" at bounding box center [446, 138] width 75 height 31
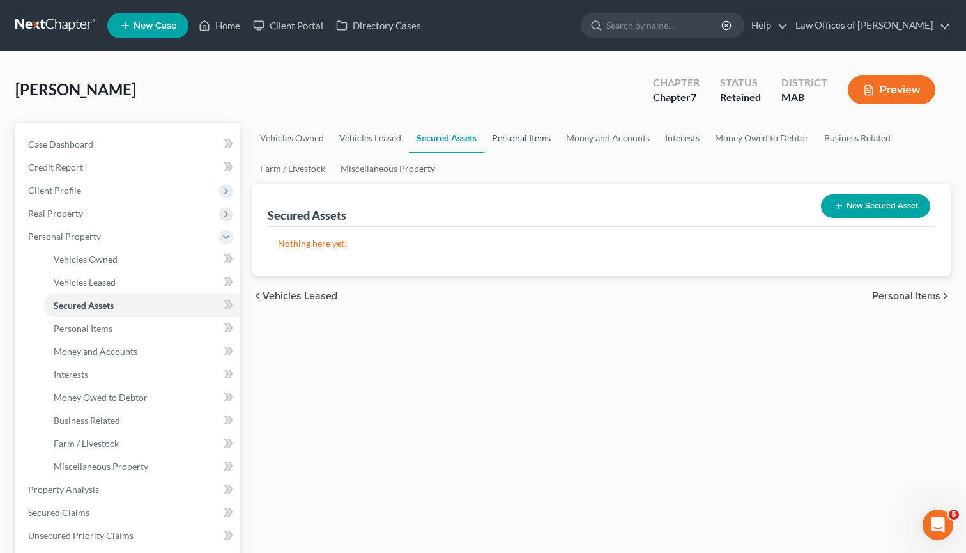
click at [507, 139] on link "Personal Items" at bounding box center [521, 138] width 74 height 31
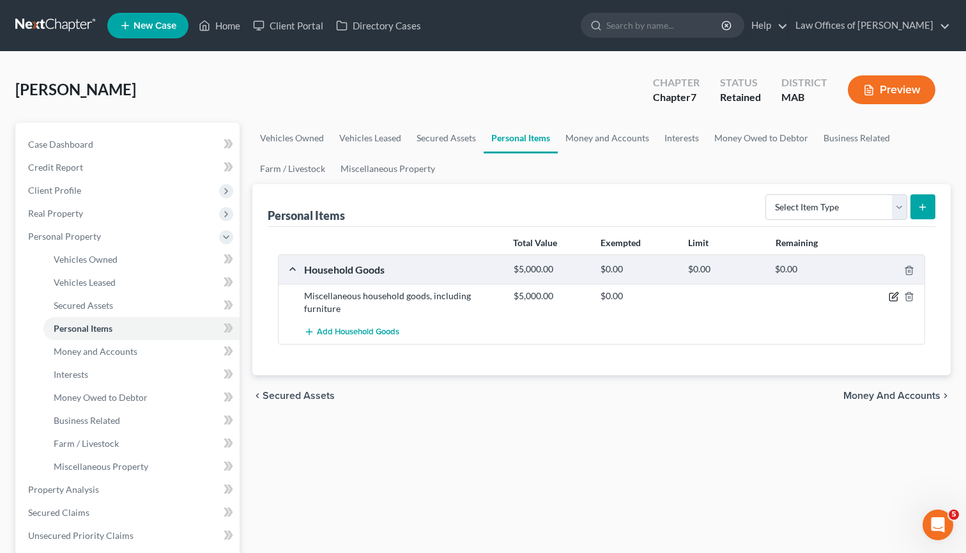
click at [895, 302] on icon "button" at bounding box center [894, 296] width 10 height 10
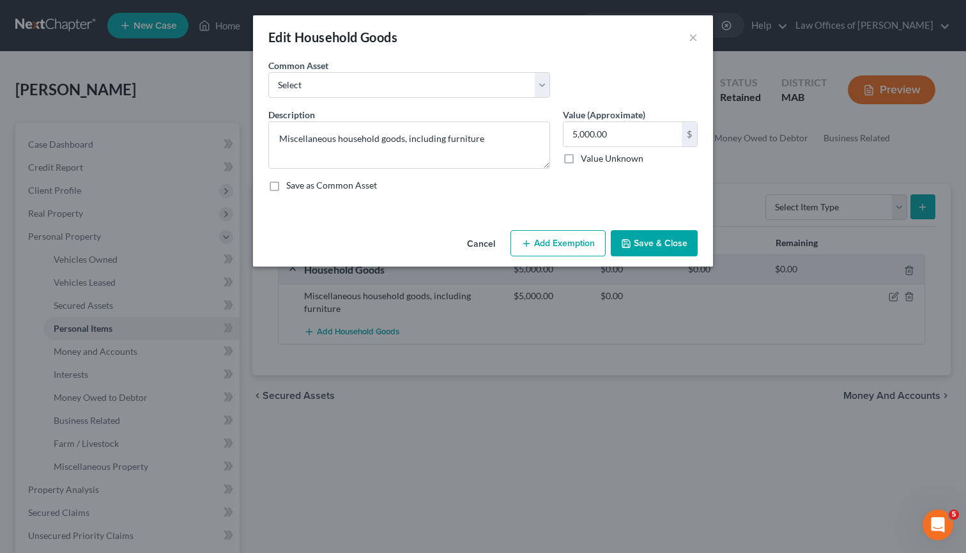
click at [583, 242] on button "Add Exemption" at bounding box center [558, 243] width 95 height 27
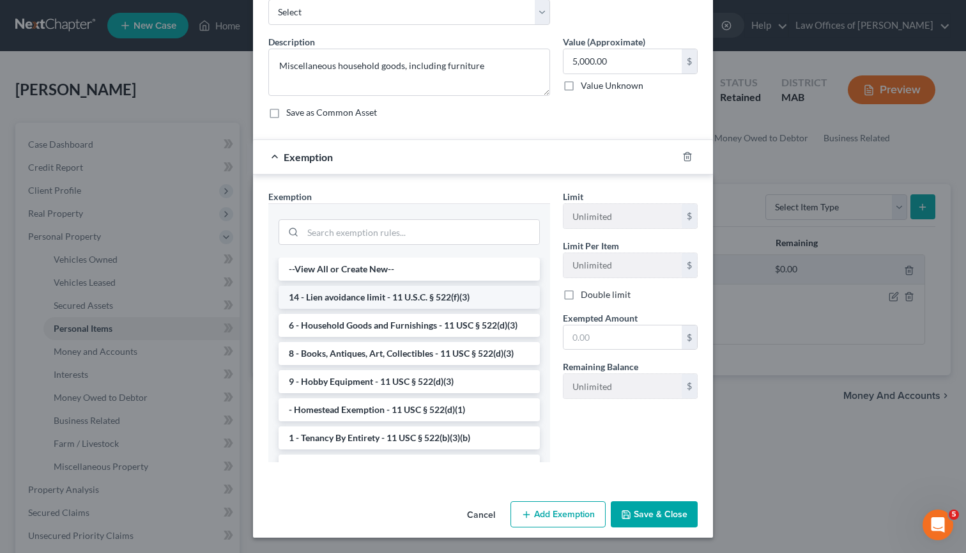
scroll to position [73, 0]
click at [388, 325] on li "6 - Household Goods and Furnishings - 11 USC § 522(d)(3)" at bounding box center [409, 325] width 261 height 23
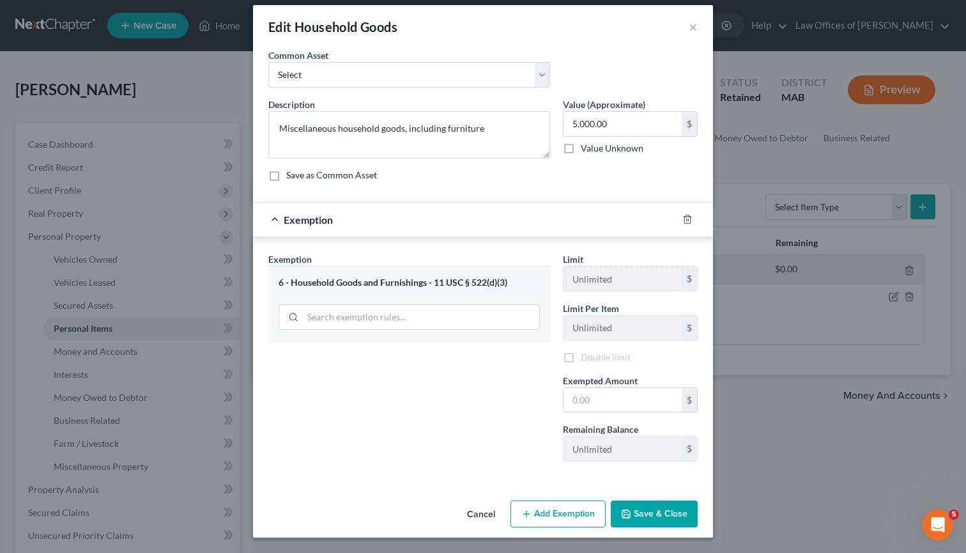
scroll to position [10, 0]
click at [495, 134] on textarea "Miscellaneous household goods, including furniture" at bounding box center [409, 134] width 282 height 47
type textarea "Miscellaneous household goods, including furniture (no individual item valued o…"
click at [353, 177] on label "Save as Common Asset" at bounding box center [331, 175] width 91 height 13
click at [300, 177] on input "Save as Common Asset" at bounding box center [295, 173] width 8 height 8
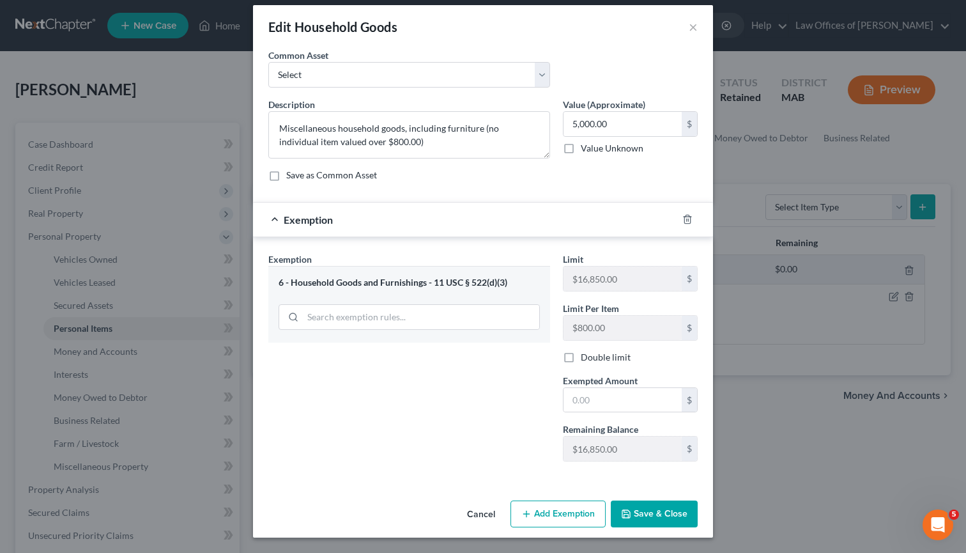
checkbox input "true"
click at [609, 401] on input "text" at bounding box center [623, 400] width 118 height 24
type input "7"
type input "10,000"
click at [647, 513] on button "Save & Close" at bounding box center [654, 513] width 87 height 27
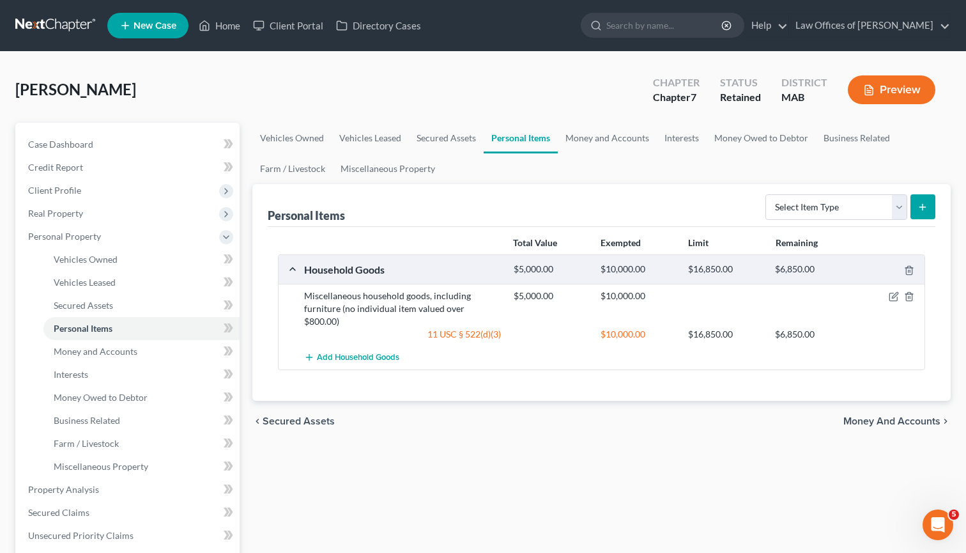
click at [923, 208] on line "submit" at bounding box center [923, 207] width 0 height 6
click at [921, 205] on icon "submit" at bounding box center [923, 207] width 10 height 10
select select "sports_and_hobby_equipment"
click at [923, 212] on button "submit" at bounding box center [923, 206] width 25 height 25
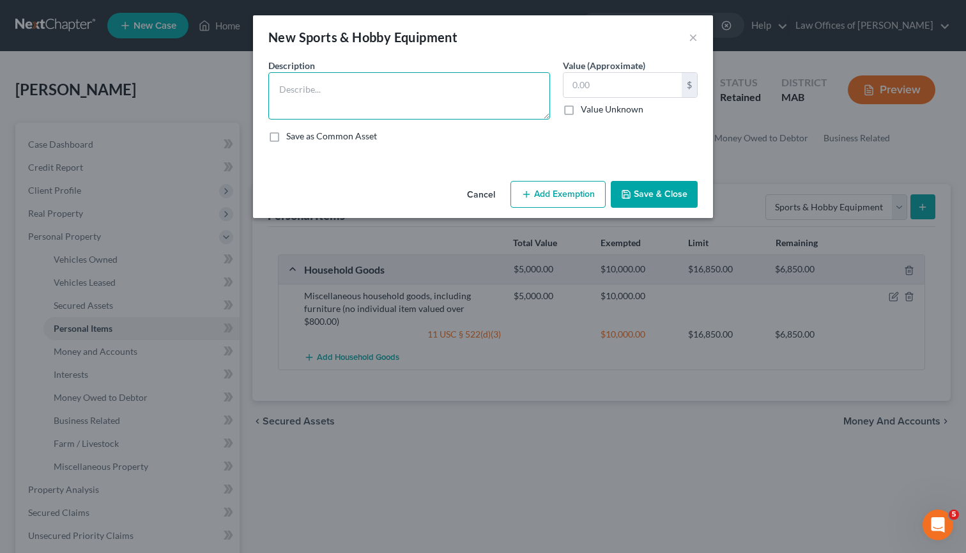
click at [472, 102] on textarea at bounding box center [409, 95] width 282 height 47
type textarea "M"
type textarea "S"
type textarea "WHAT IS THIS"
type input "4"
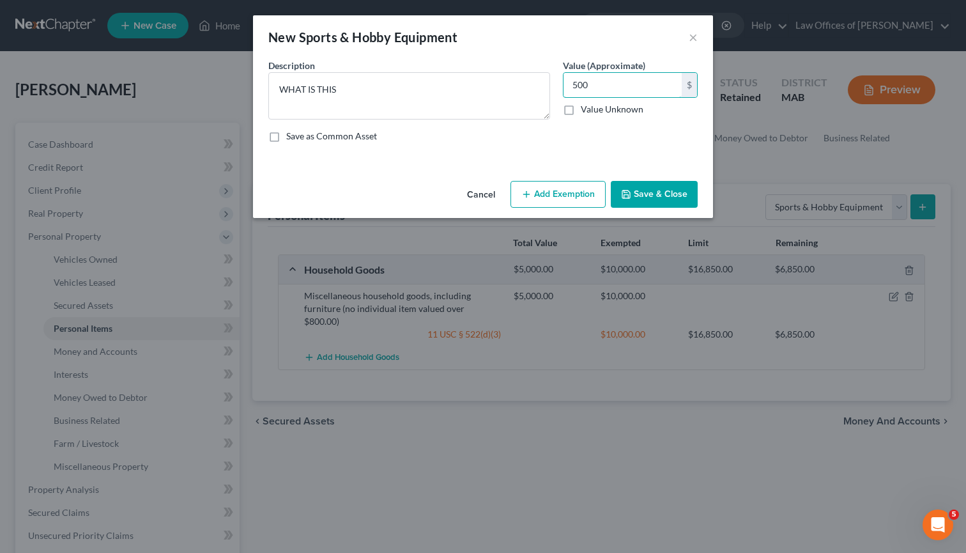
type input "500"
click at [566, 189] on button "Add Exemption" at bounding box center [558, 194] width 95 height 27
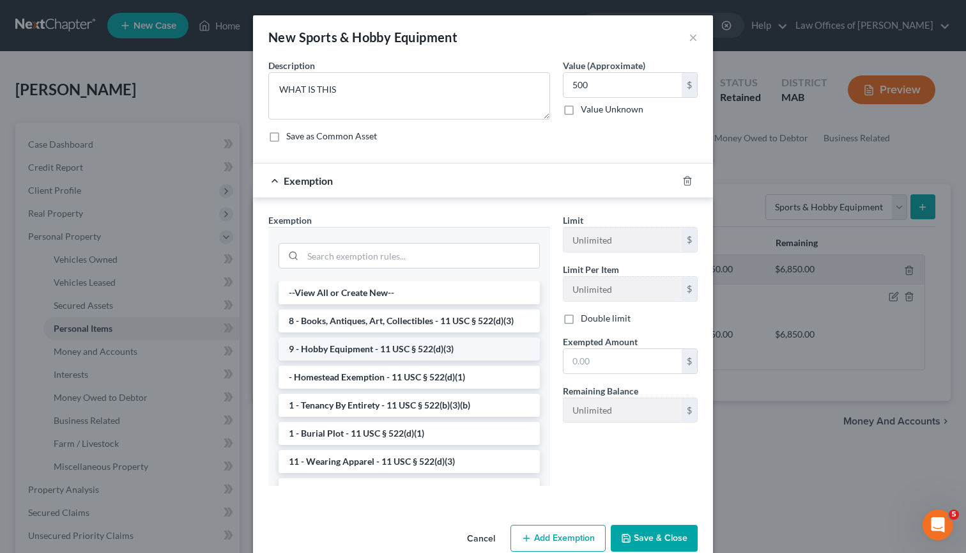
click at [435, 354] on li "9 - Hobby Equipment - 11 USC § 522(d)(3)" at bounding box center [409, 348] width 261 height 23
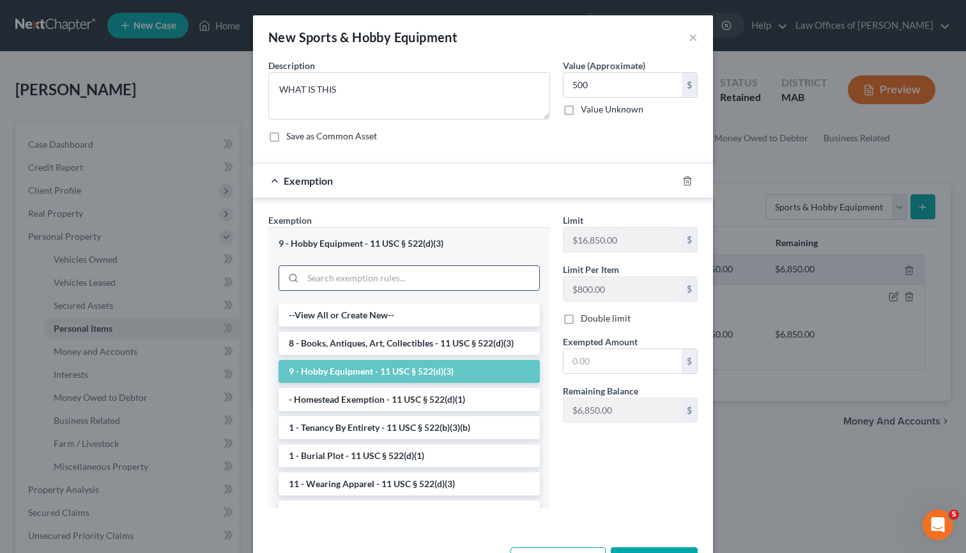
click at [407, 284] on input "search" at bounding box center [421, 278] width 236 height 24
drag, startPoint x: 596, startPoint y: 357, endPoint x: 606, endPoint y: 360, distance: 10.7
click at [606, 360] on input "text" at bounding box center [623, 361] width 118 height 24
type input "1"
type input "800"
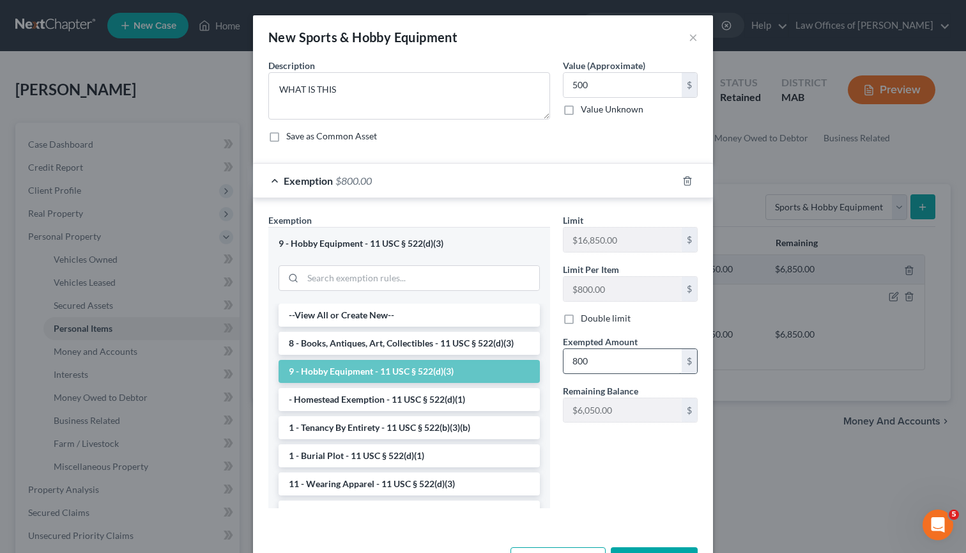
click at [643, 470] on div "Limit $16,850.00 $ Limit Per Item $800.00 $ Double limit Exempted Amount * 800 …" at bounding box center [631, 365] width 148 height 304
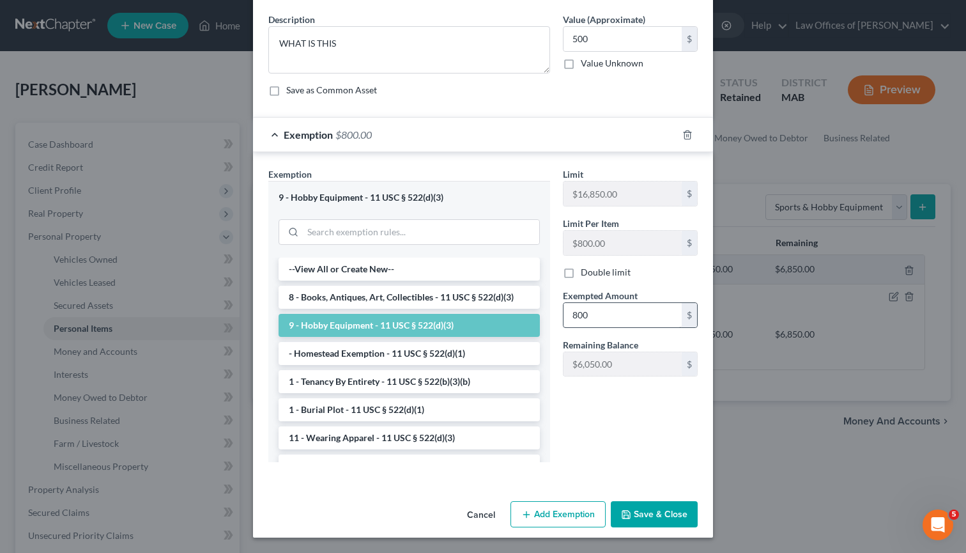
scroll to position [45, 0]
click at [646, 514] on button "Save & Close" at bounding box center [654, 515] width 87 height 27
